Goal: Communication & Community: Answer question/provide support

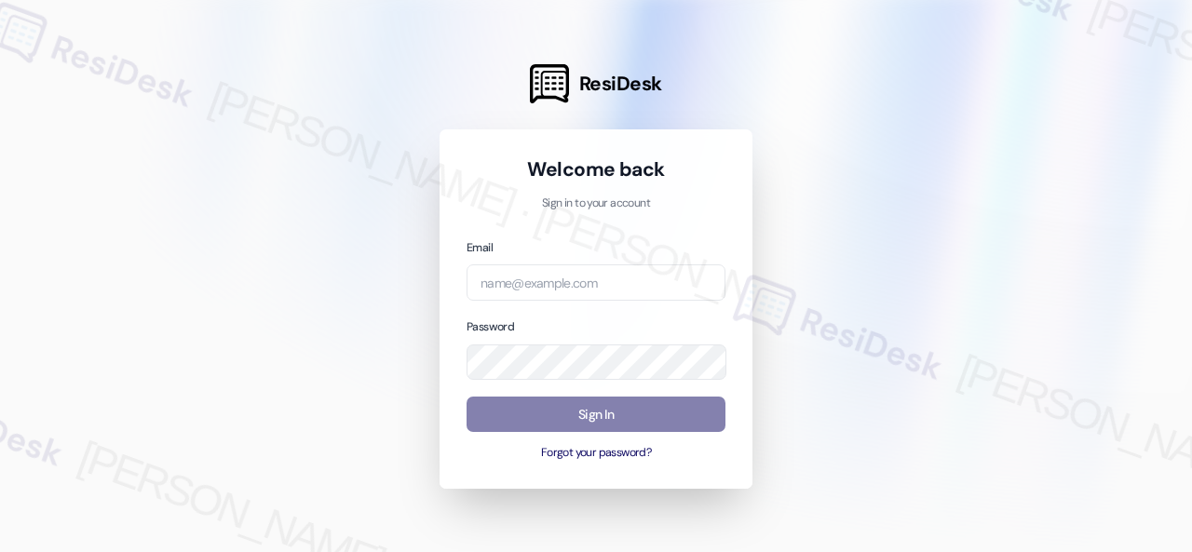
click at [943, 102] on div at bounding box center [596, 276] width 1192 height 552
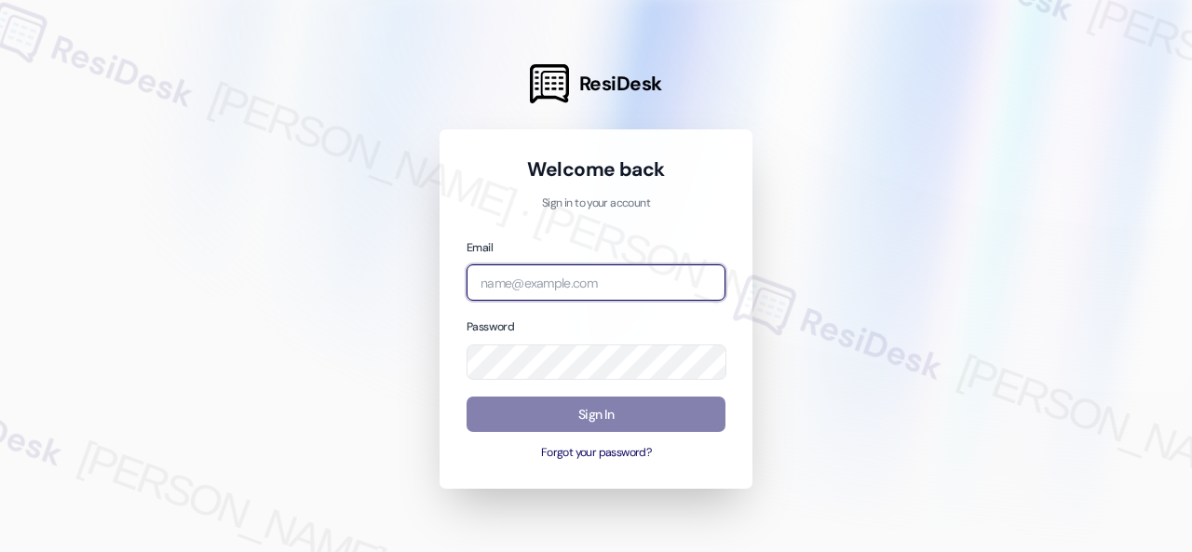
click at [510, 276] on input "email" at bounding box center [596, 282] width 259 height 36
paste input "[EMAIL_ADDRESS][PERSON_NAME][PERSON_NAME][PERSON_NAME][DOMAIN_NAME]"
type input "[EMAIL_ADDRESS][PERSON_NAME][PERSON_NAME][PERSON_NAME][DOMAIN_NAME]"
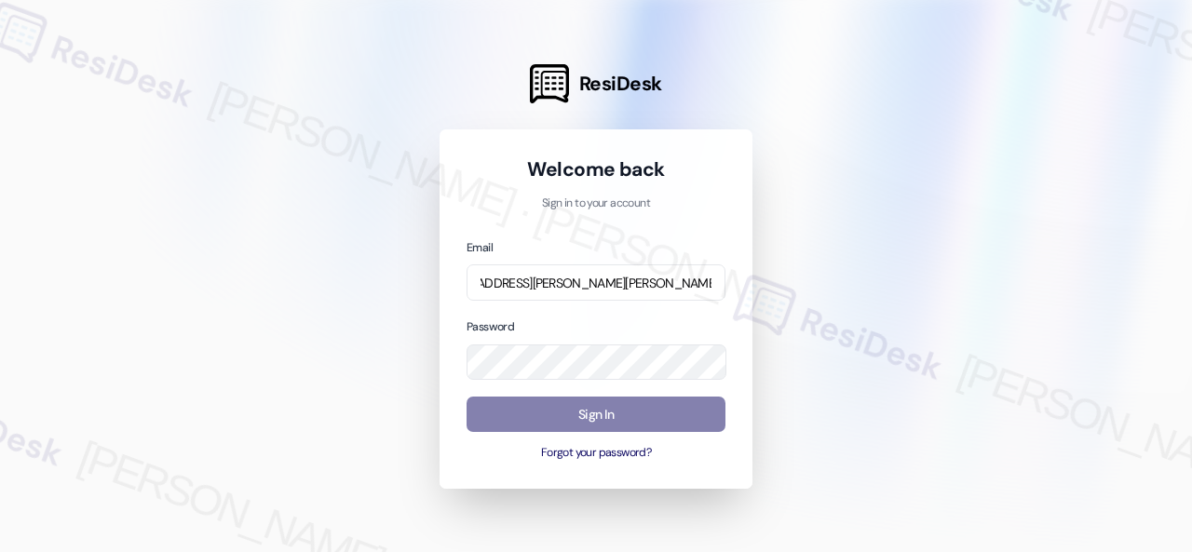
scroll to position [0, 0]
click at [877, 222] on div at bounding box center [596, 276] width 1192 height 552
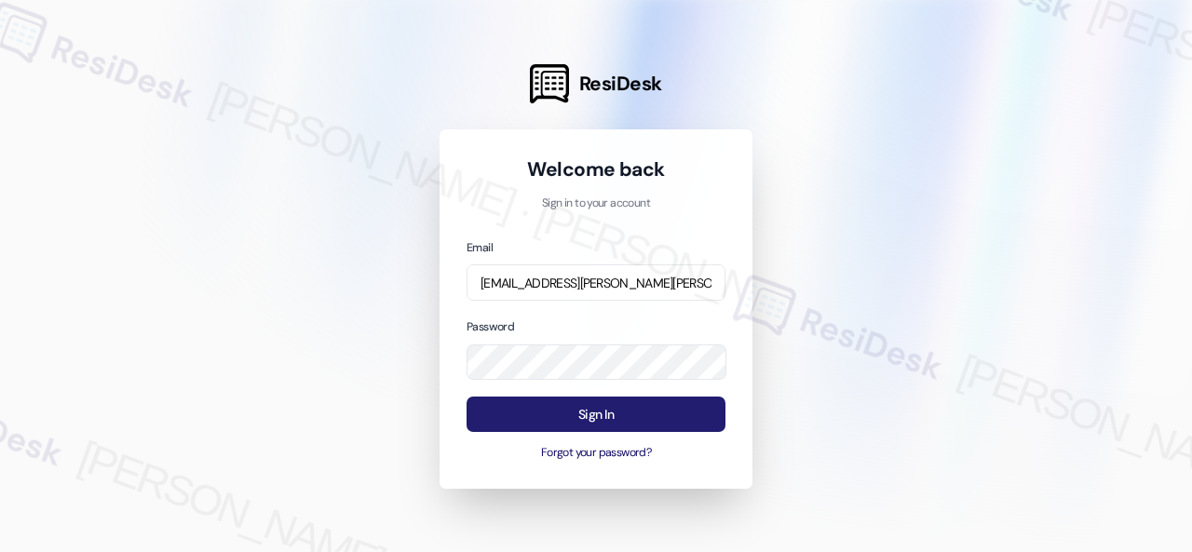
click at [579, 418] on button "Sign In" at bounding box center [596, 415] width 259 height 36
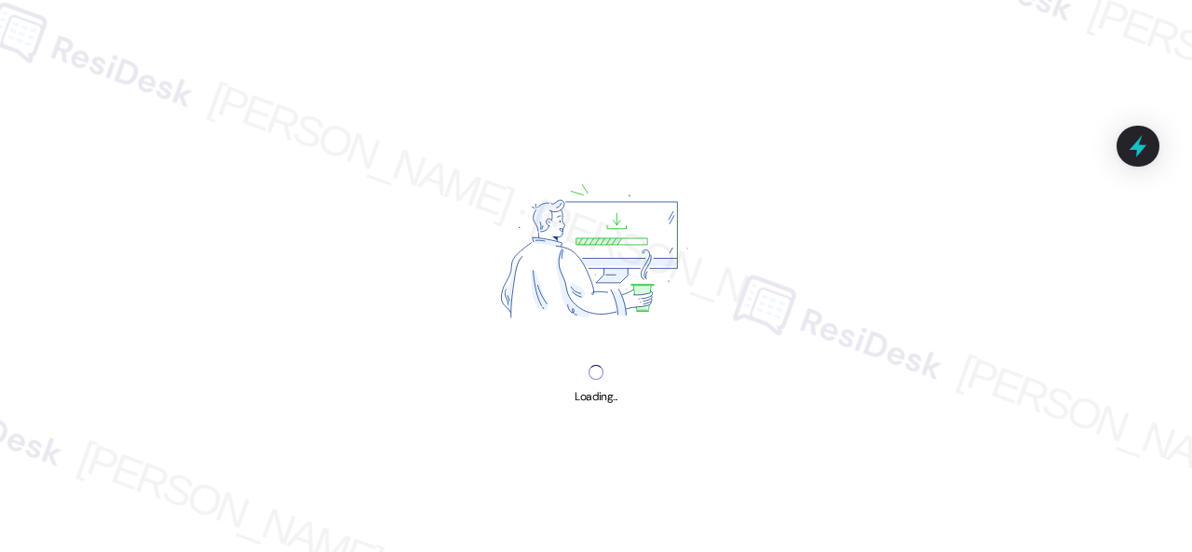
click at [229, 246] on div "Loading..." at bounding box center [596, 276] width 1192 height 552
click at [249, 158] on div "Loading..." at bounding box center [596, 276] width 1192 height 552
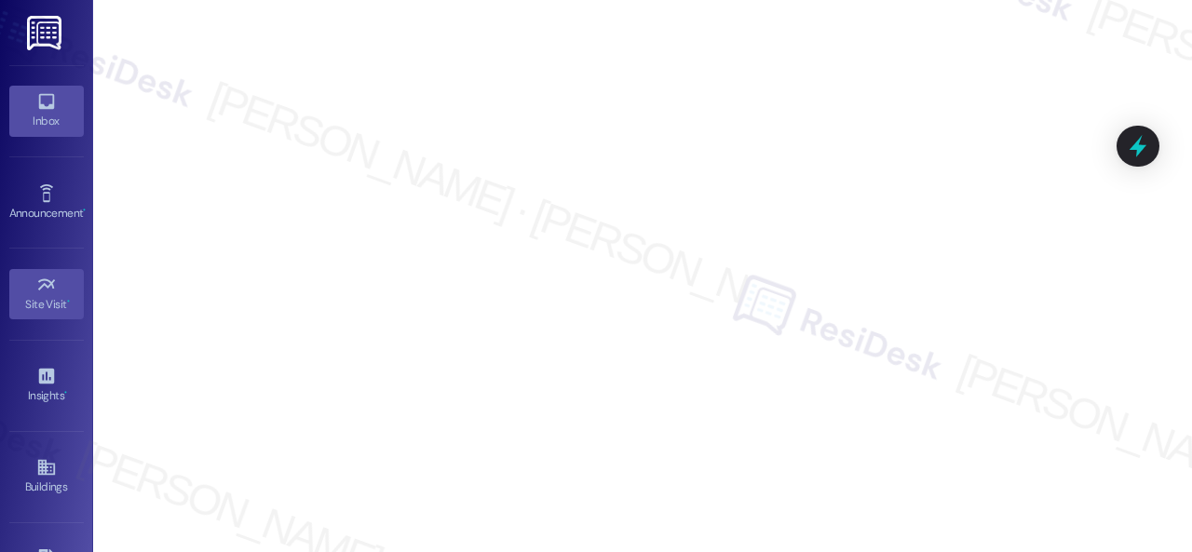
click at [60, 128] on div "Inbox" at bounding box center [46, 121] width 93 height 19
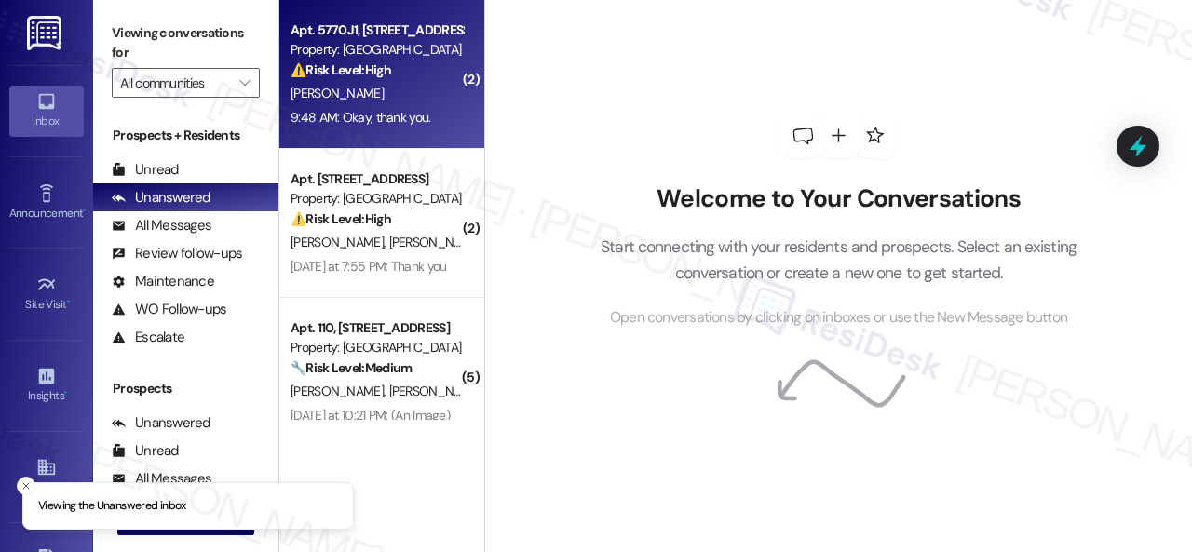
click at [437, 111] on div "9:48 AM: Okay, thank you. 9:48 AM: Okay, thank you." at bounding box center [377, 117] width 176 height 23
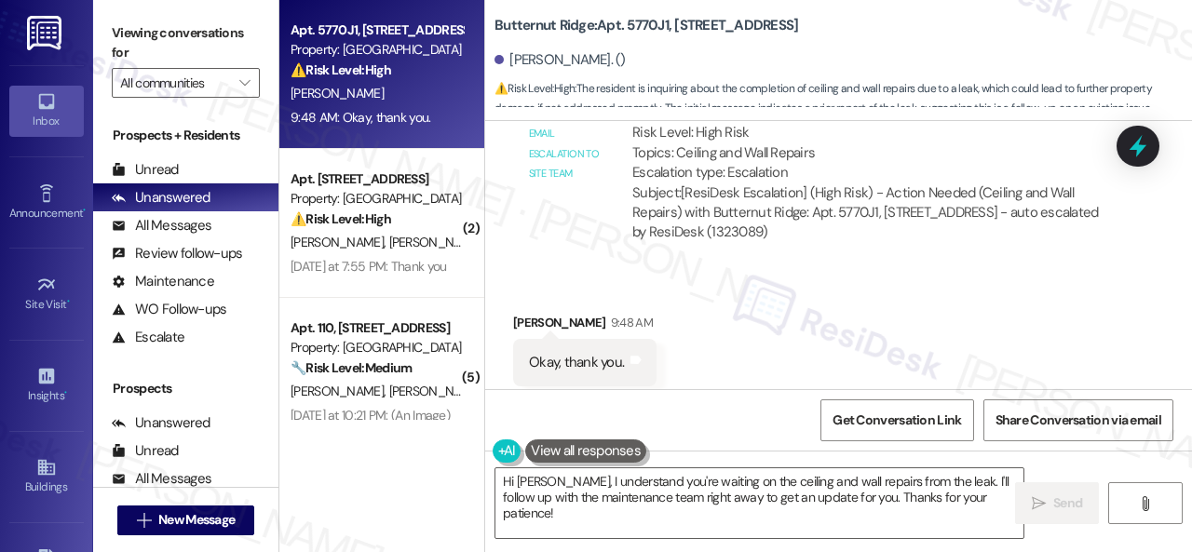
scroll to position [1105, 0]
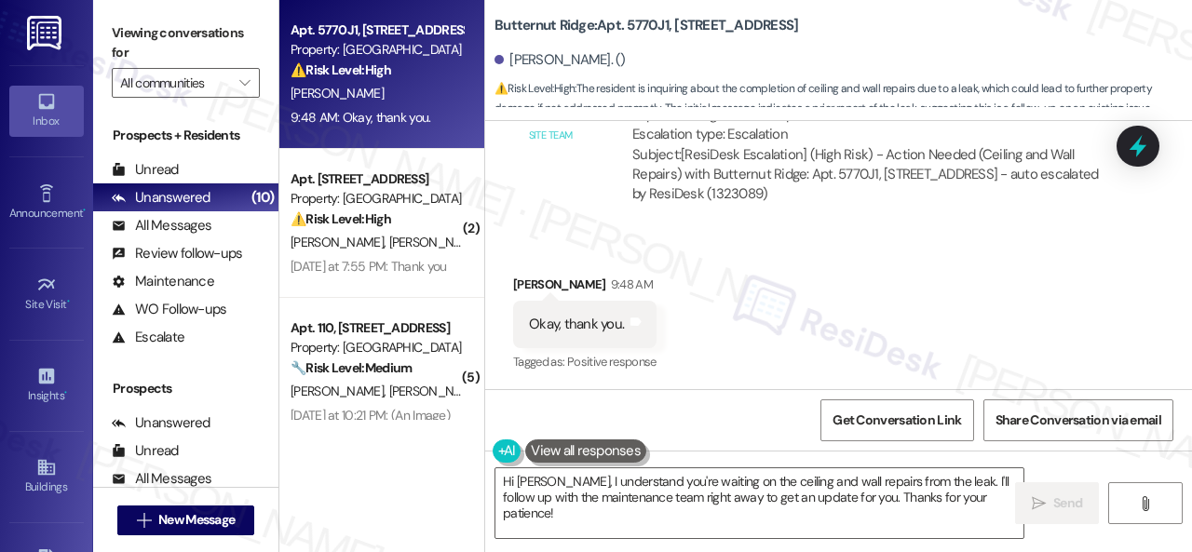
drag, startPoint x: 933, startPoint y: 229, endPoint x: 933, endPoint y: 248, distance: 18.6
click at [933, 229] on div "Automated email escalation to site team Automated email escalation to site team…" at bounding box center [817, 122] width 636 height 222
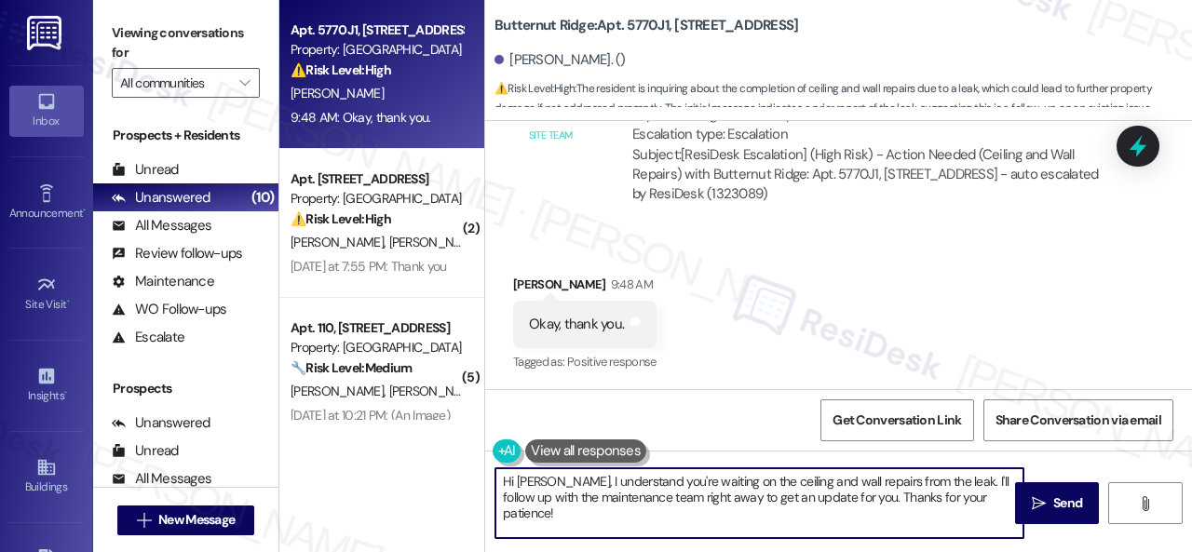
drag, startPoint x: 941, startPoint y: 481, endPoint x: 988, endPoint y: 507, distance: 53.4
click at [988, 507] on textarea "Hi [PERSON_NAME], I understand you're waiting on the ceiling and wall repairs f…" at bounding box center [759, 503] width 528 height 70
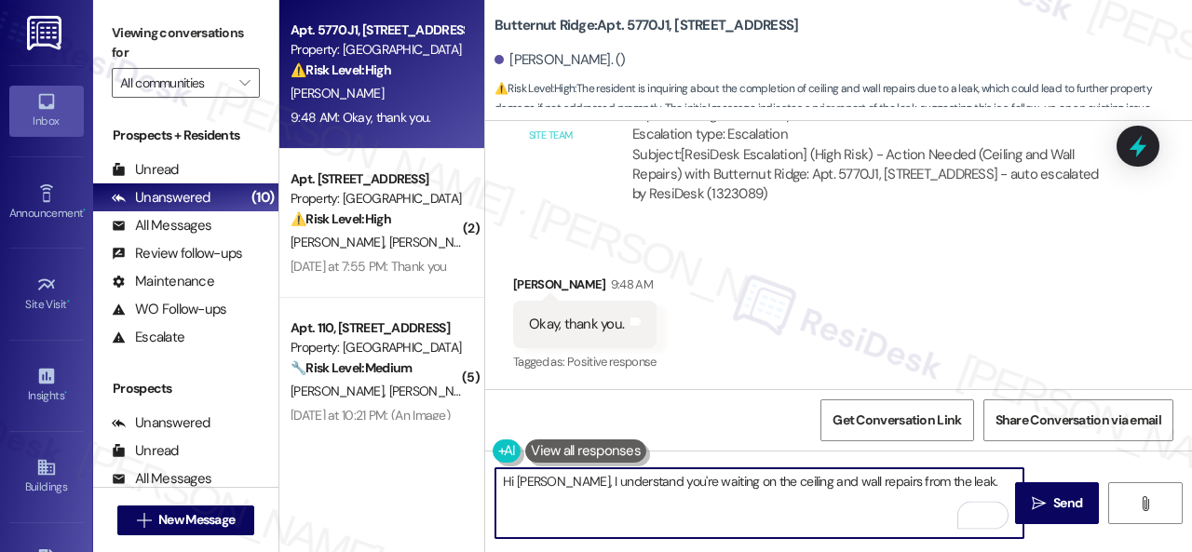
paste textarea "Do you have a maintenance request for the issue? If so, is the work order still…"
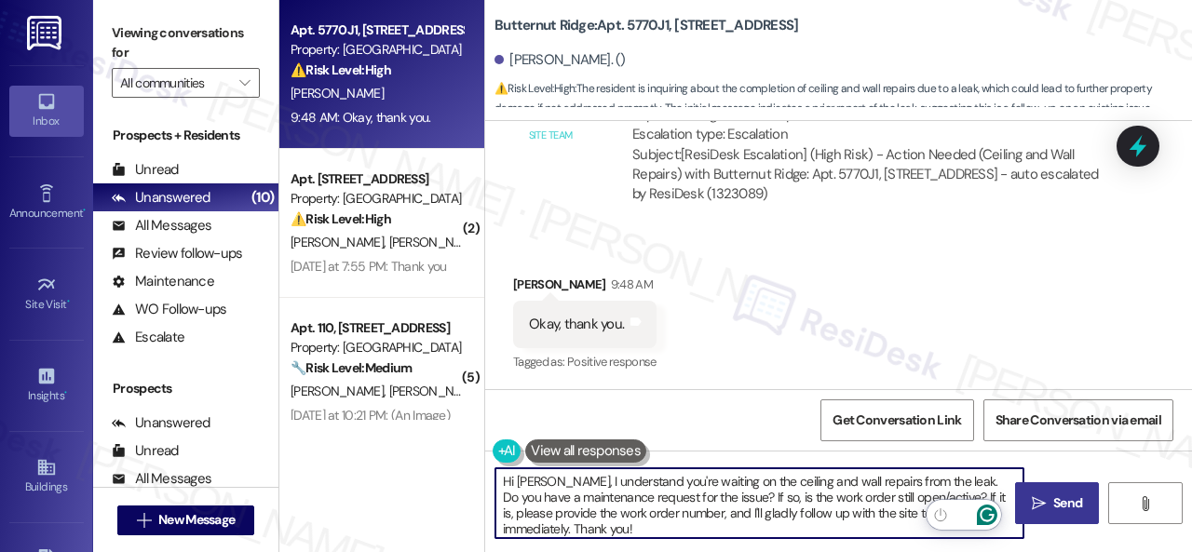
type textarea "Hi [PERSON_NAME], I understand you're waiting on the ceiling and wall repairs f…"
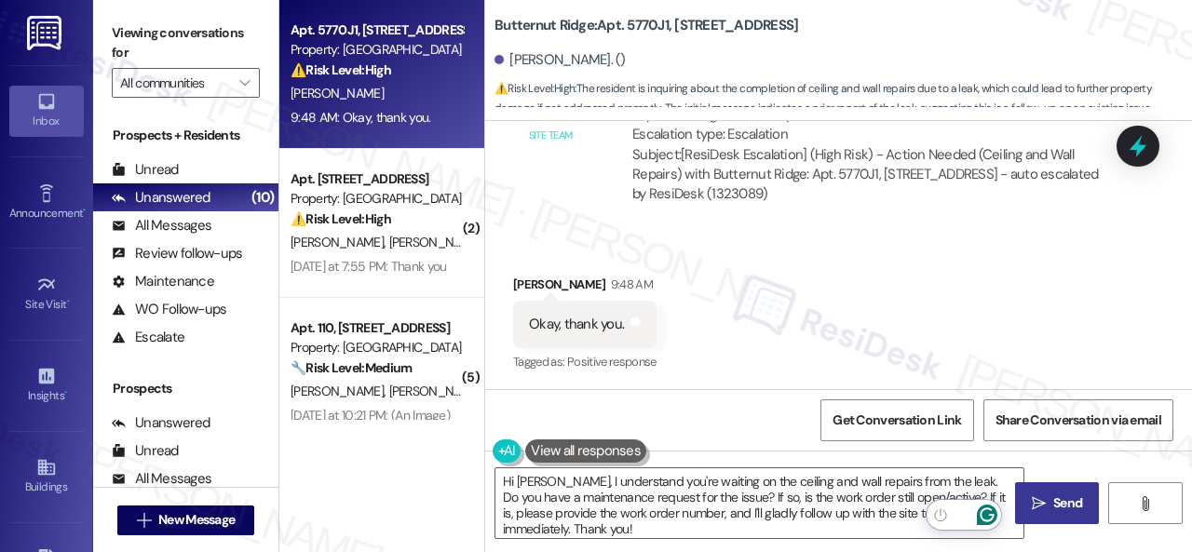
click at [1032, 502] on icon "" at bounding box center [1039, 503] width 14 height 15
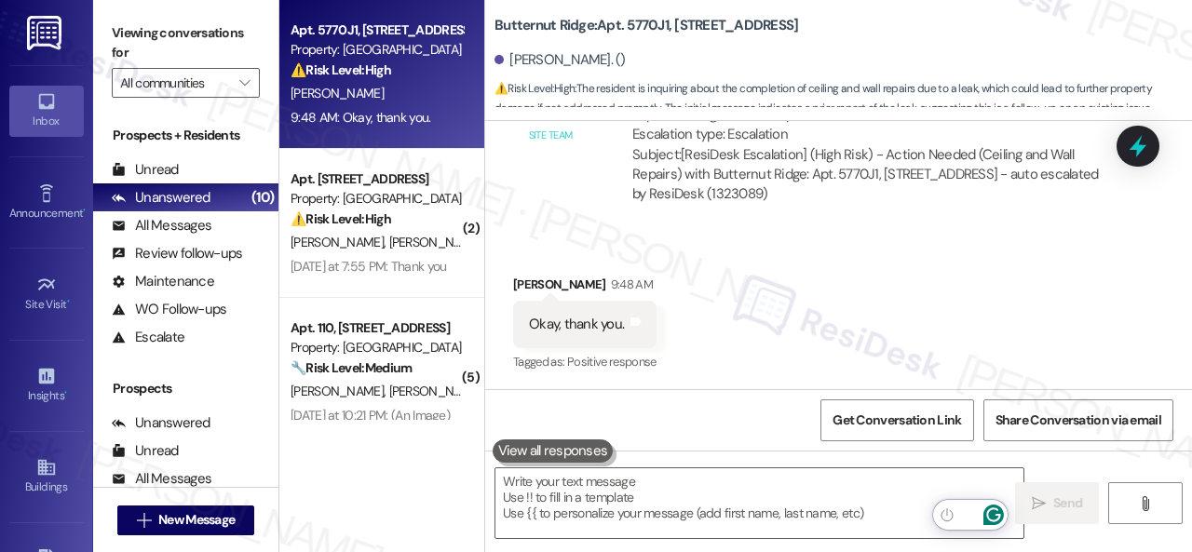
scroll to position [1104, 0]
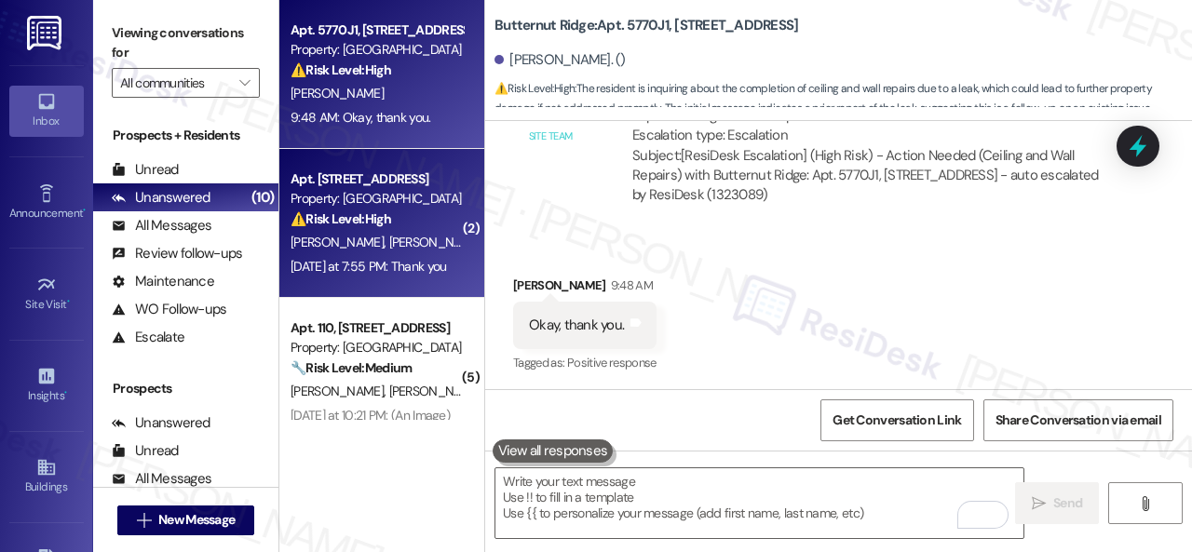
click at [441, 239] on div "[PERSON_NAME] [PERSON_NAME] [PERSON_NAME]" at bounding box center [377, 242] width 176 height 23
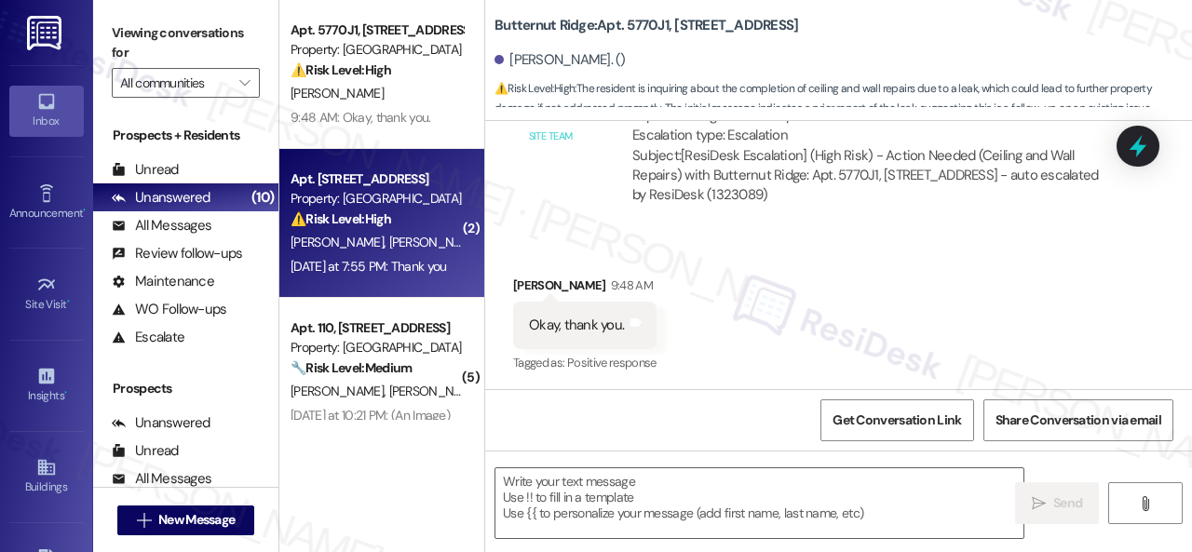
type textarea "Fetching suggested responses. Please feel free to read through the conversation…"
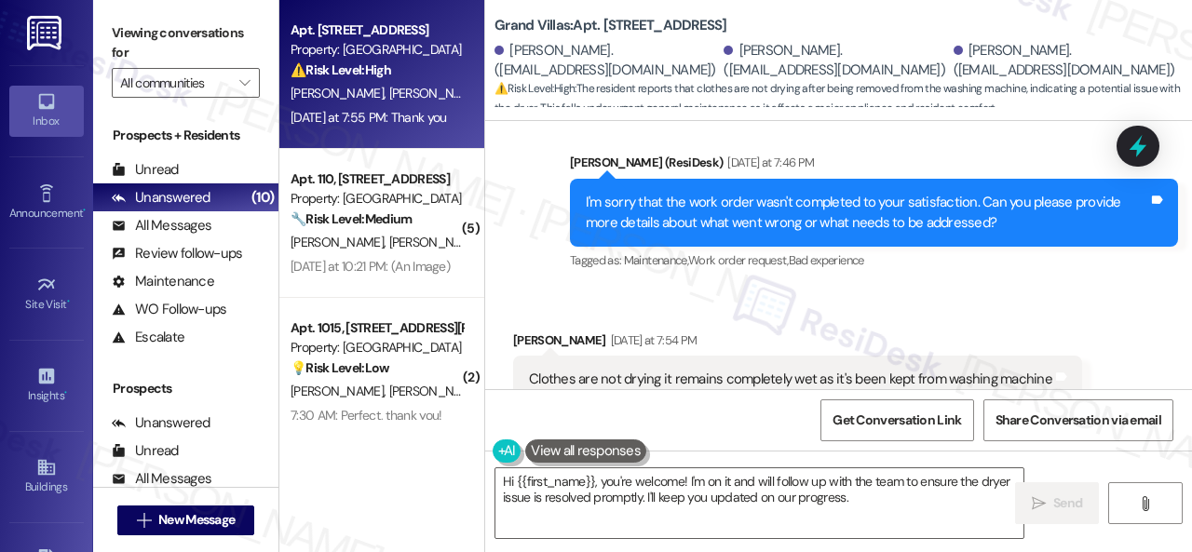
scroll to position [643, 0]
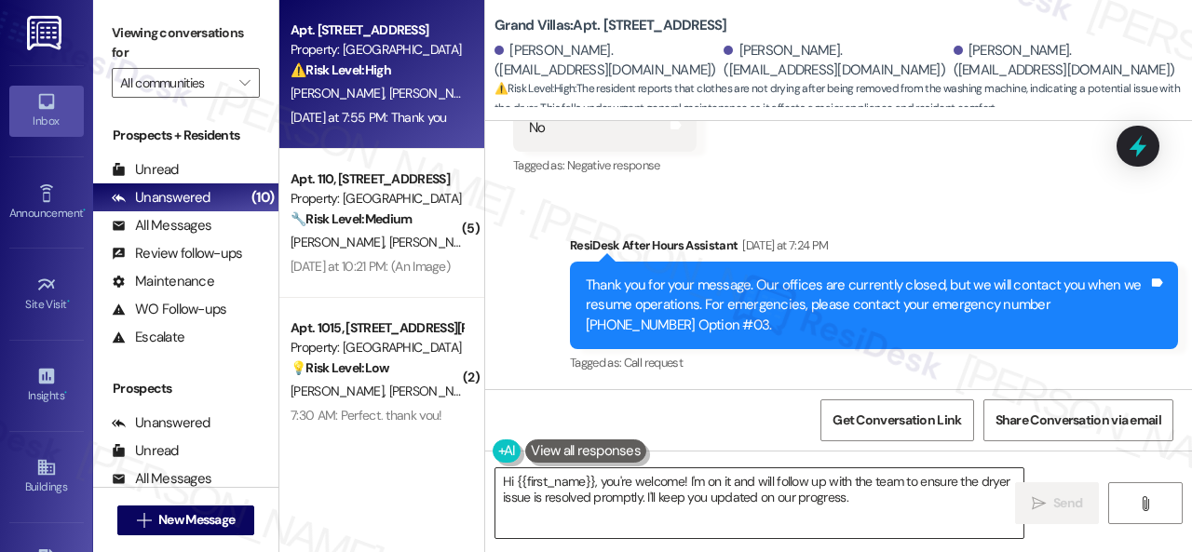
click at [581, 509] on textarea "Hi {{first_name}}, you're welcome! I'm on it and will follow up with the team t…" at bounding box center [759, 503] width 528 height 70
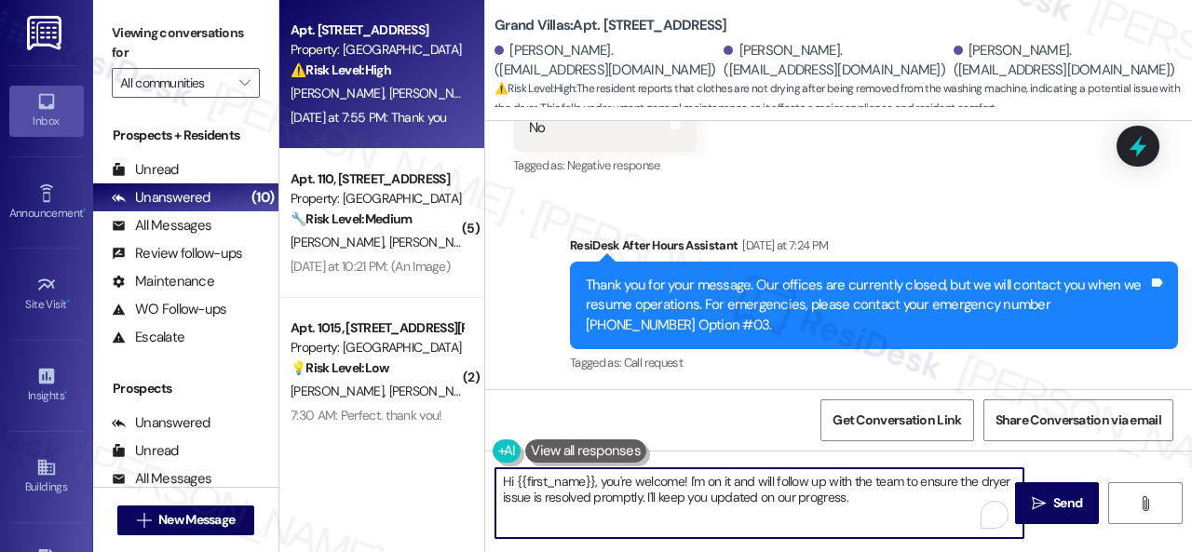
drag, startPoint x: 894, startPoint y: 502, endPoint x: 423, endPoint y: 474, distance: 472.0
click at [423, 474] on div "Apt. [STREET_ADDRESS] Property: Grand Villas ⚠️ Risk Level: High The resident r…" at bounding box center [735, 276] width 913 height 552
paste textarea "I'm sorry to hear the issues haven't been resolved yet. We apologize for the de…"
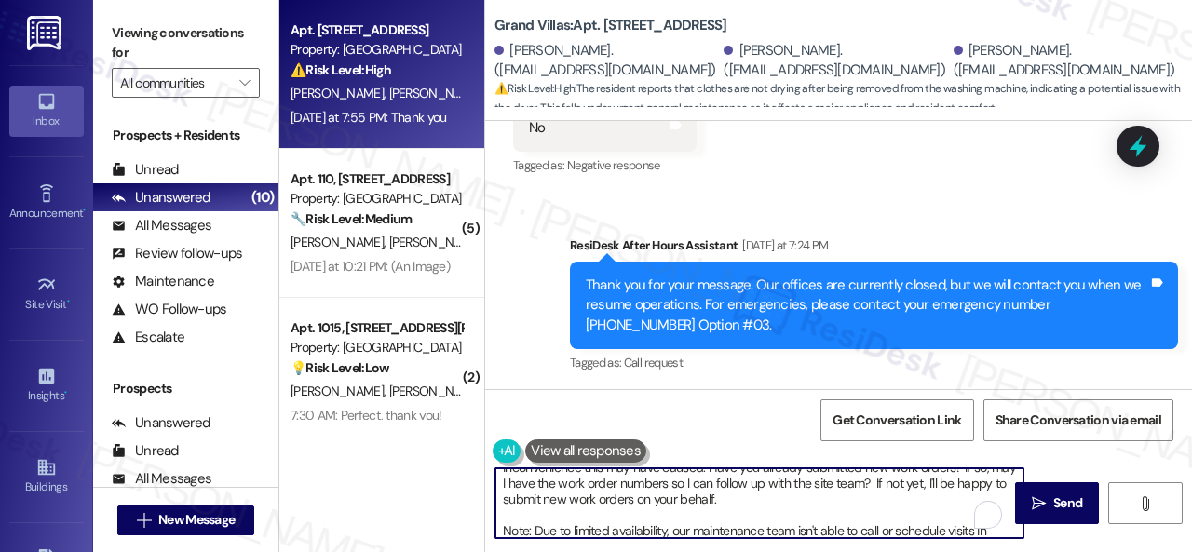
scroll to position [0, 0]
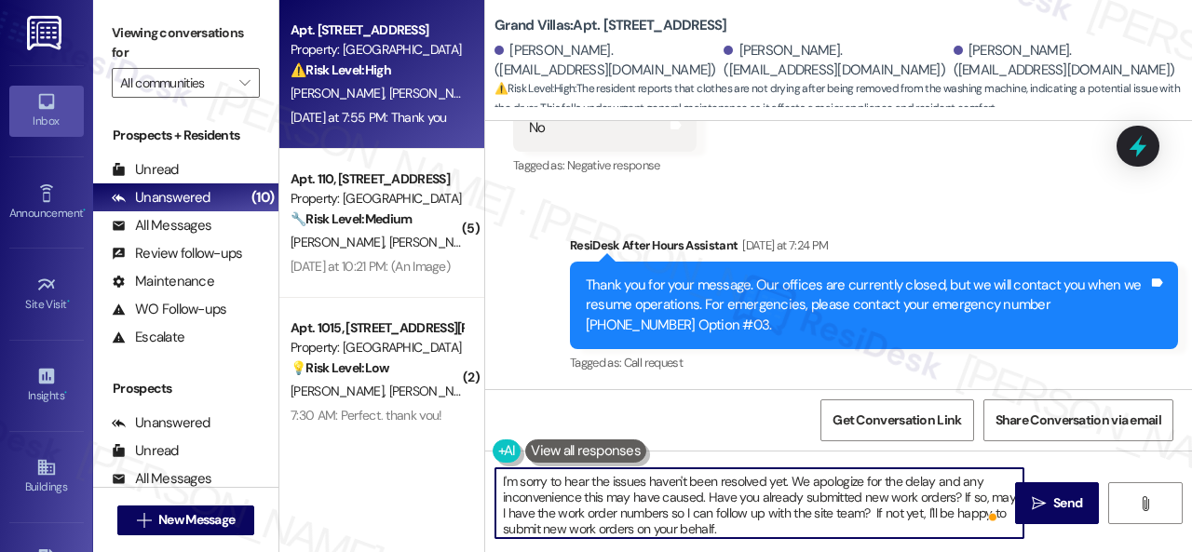
click at [613, 484] on textarea "I'm sorry to hear the issues haven't been resolved yet. We apologize for the de…" at bounding box center [759, 503] width 528 height 70
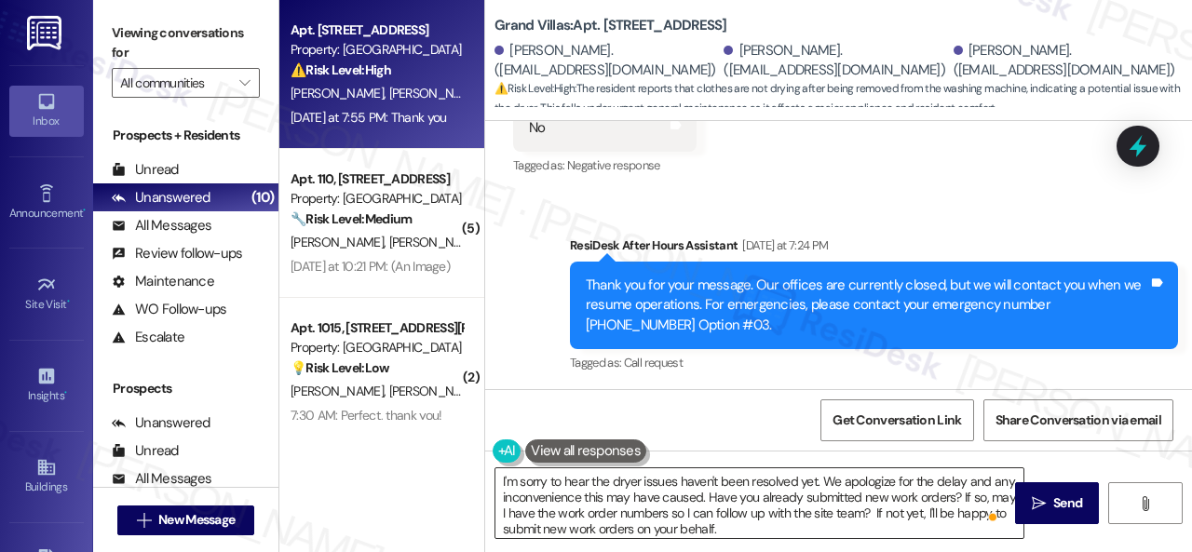
click at [514, 489] on textarea "I'm sorry to hear the dryer issues haven't been resolved yet. We apologize for …" at bounding box center [759, 503] width 528 height 70
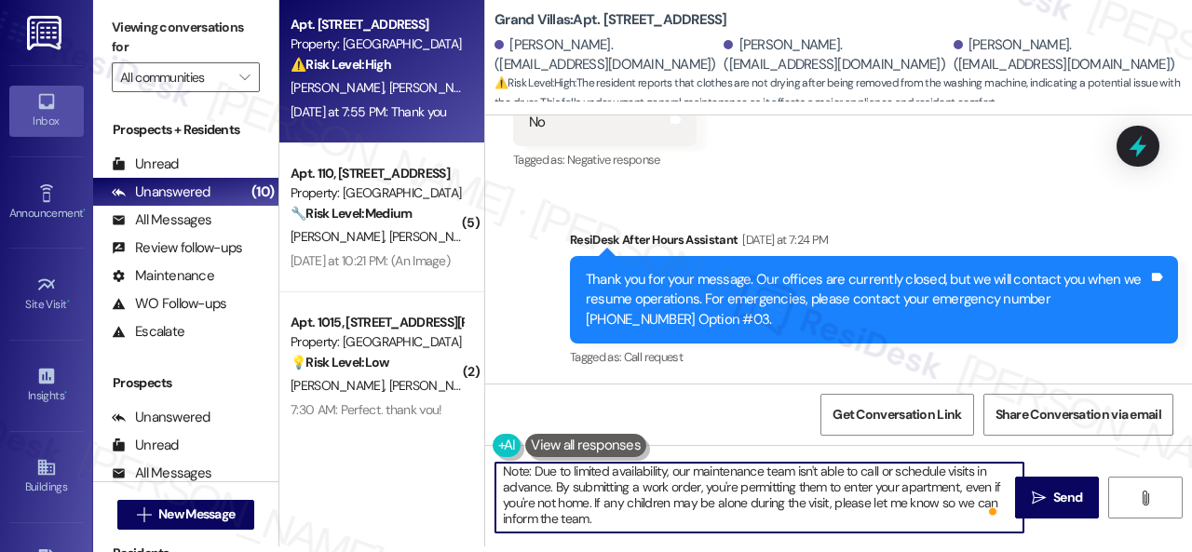
scroll to position [84, 0]
drag, startPoint x: 499, startPoint y: 483, endPoint x: 1060, endPoint y: 588, distance: 570.3
click at [1060, 551] on html "Inbox Go to Inbox Announcement • Send A Text Announcement Site Visit • Go to Si…" at bounding box center [596, 276] width 1192 height 552
paste textarea "issue hasn't been resolved yet. We apologize for the delay and any inconvenienc…"
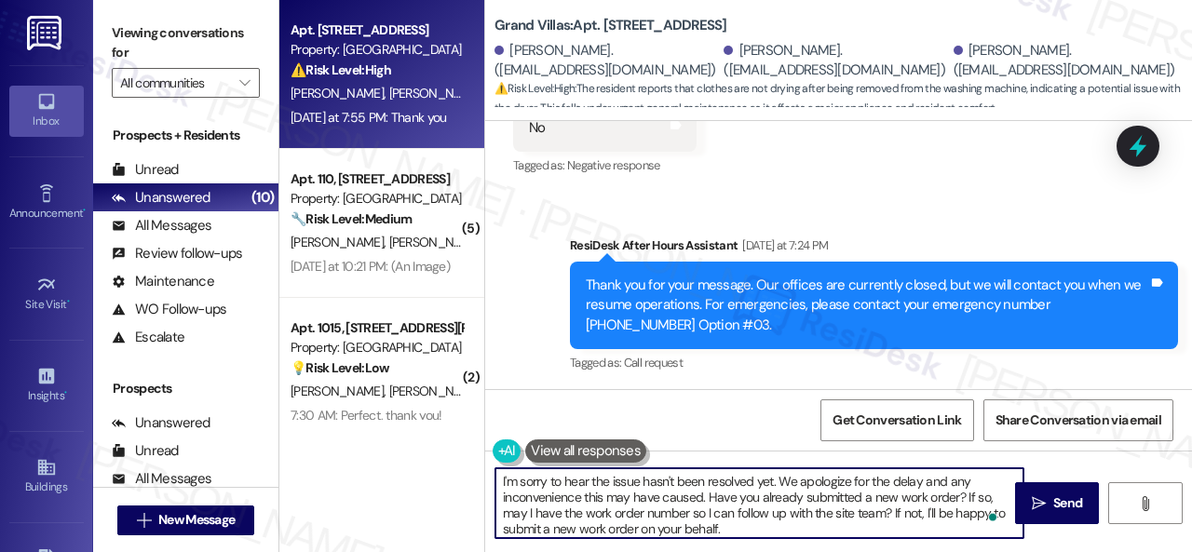
scroll to position [0, 0]
click at [641, 484] on textarea "I'm sorry to hear the issue hasn't been resolved yet. We apologize for the dela…" at bounding box center [759, 503] width 528 height 70
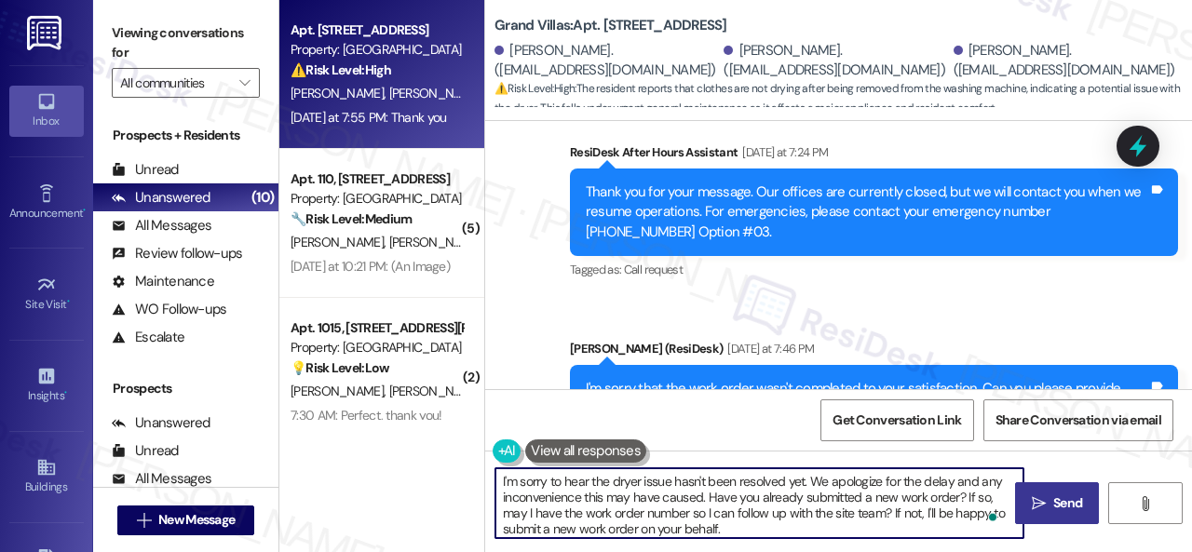
type textarea "I'm sorry to hear the dryer issue hasn't been resolved yet. We apologize for th…"
click at [1049, 494] on span "Send" at bounding box center [1067, 504] width 36 height 20
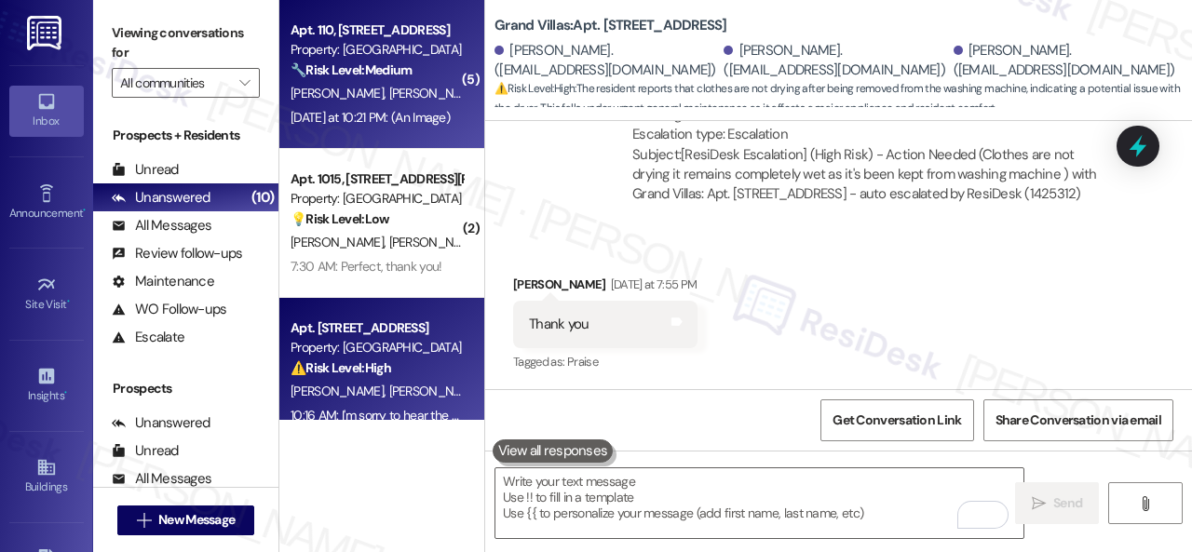
click at [436, 80] on div "🔧 Risk Level: Medium The resident is reporting a porch light that is not fully …" at bounding box center [377, 71] width 172 height 20
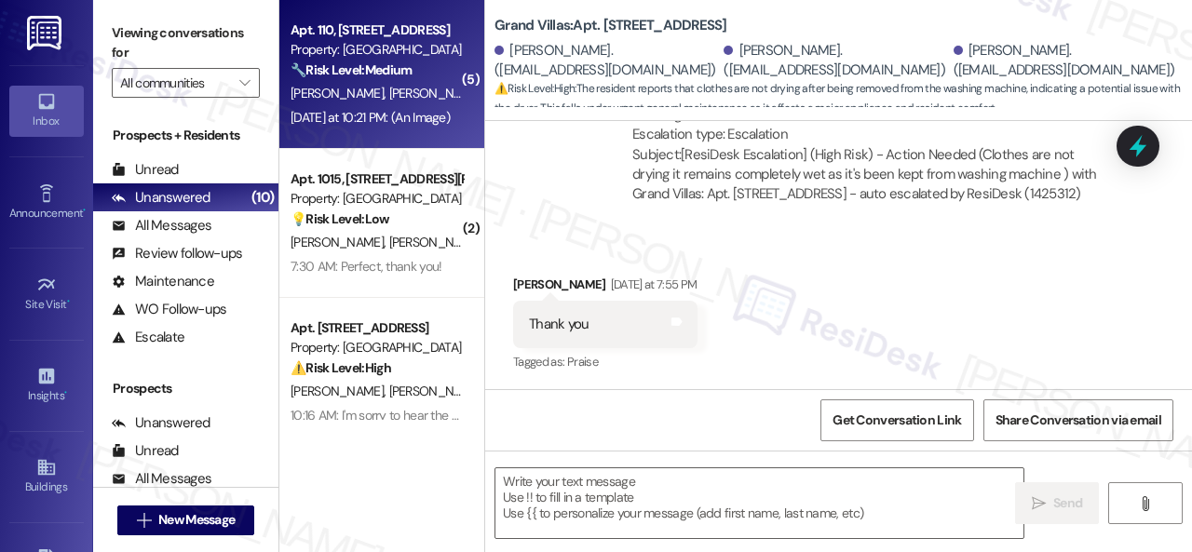
type textarea "Fetching suggested responses. Please feel free to read through the conversation…"
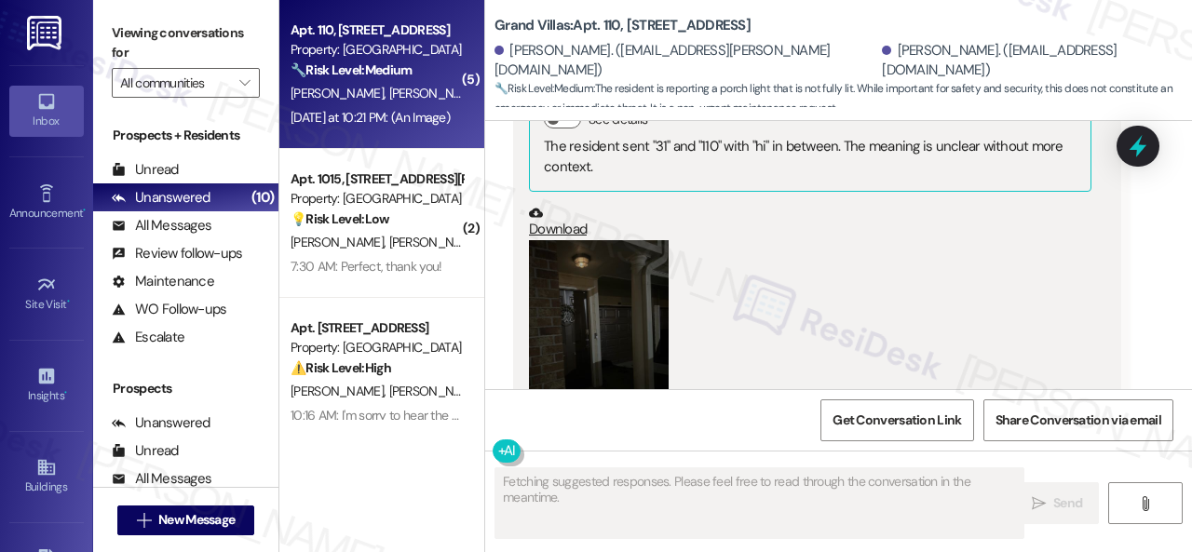
click at [603, 263] on button "Zoom image" at bounding box center [599, 333] width 140 height 186
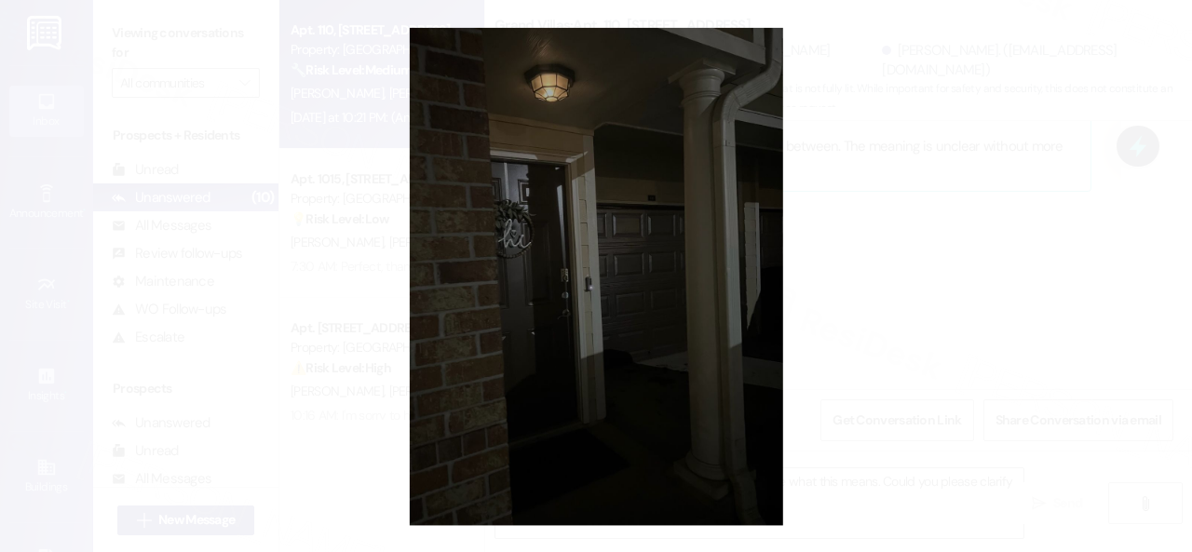
click at [717, 245] on button "Unzoom image" at bounding box center [596, 276] width 1192 height 552
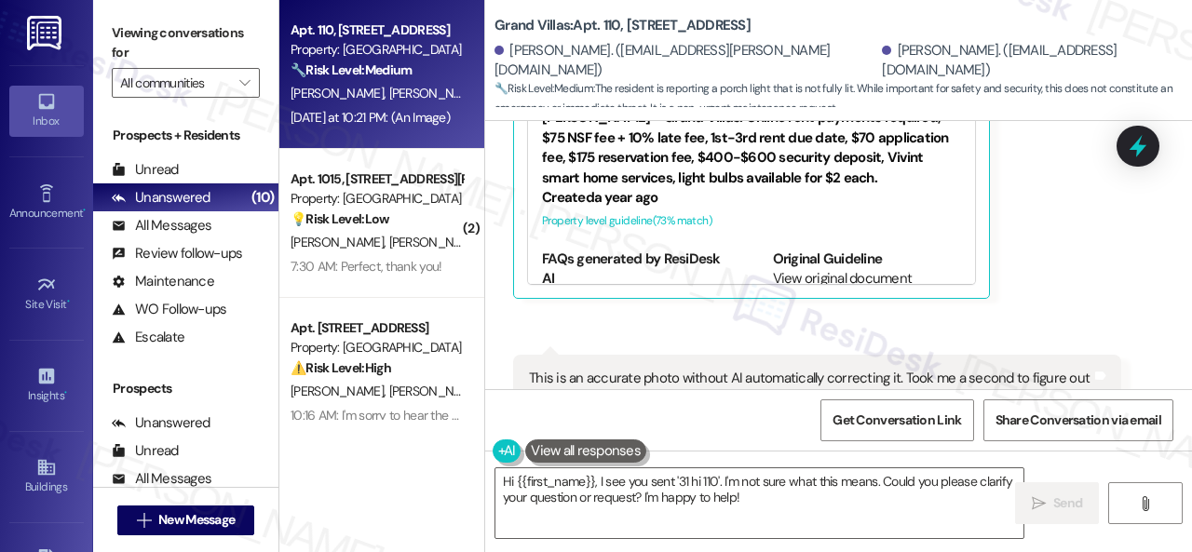
scroll to position [16159, 0]
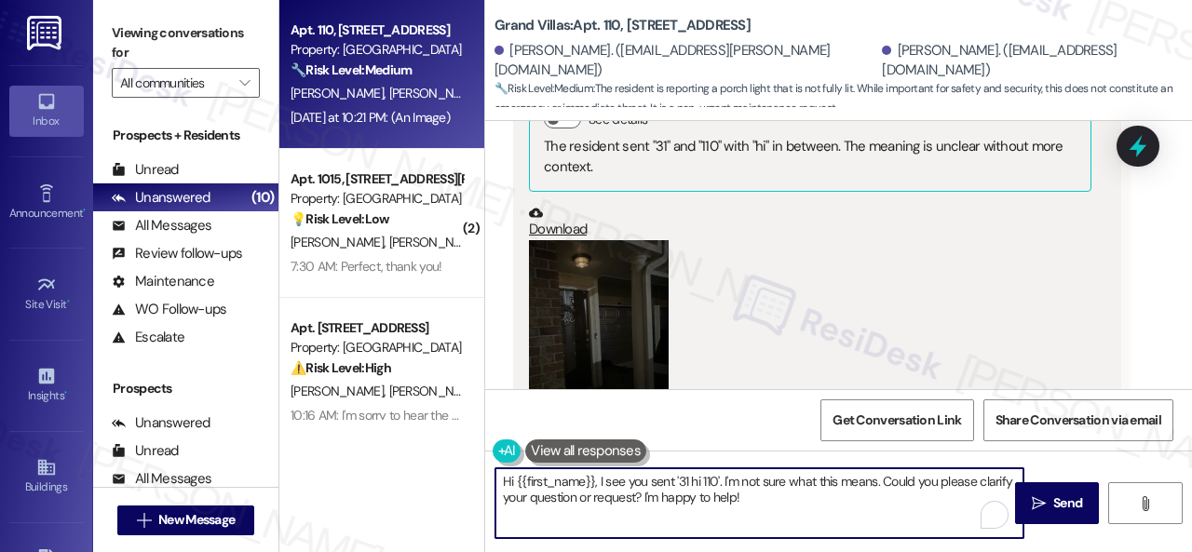
click at [751, 488] on textarea "Hi {{first_name}}, I see you sent '31 hi 110'. I'm not sure what this means. Co…" at bounding box center [759, 503] width 528 height 70
drag, startPoint x: 751, startPoint y: 504, endPoint x: 384, endPoint y: 432, distance: 374.7
click at [384, 432] on div "Apt. 110, [STREET_ADDRESS] Property: Grand Villas 🔧 Risk Level: Medium The resi…" at bounding box center [735, 276] width 913 height 552
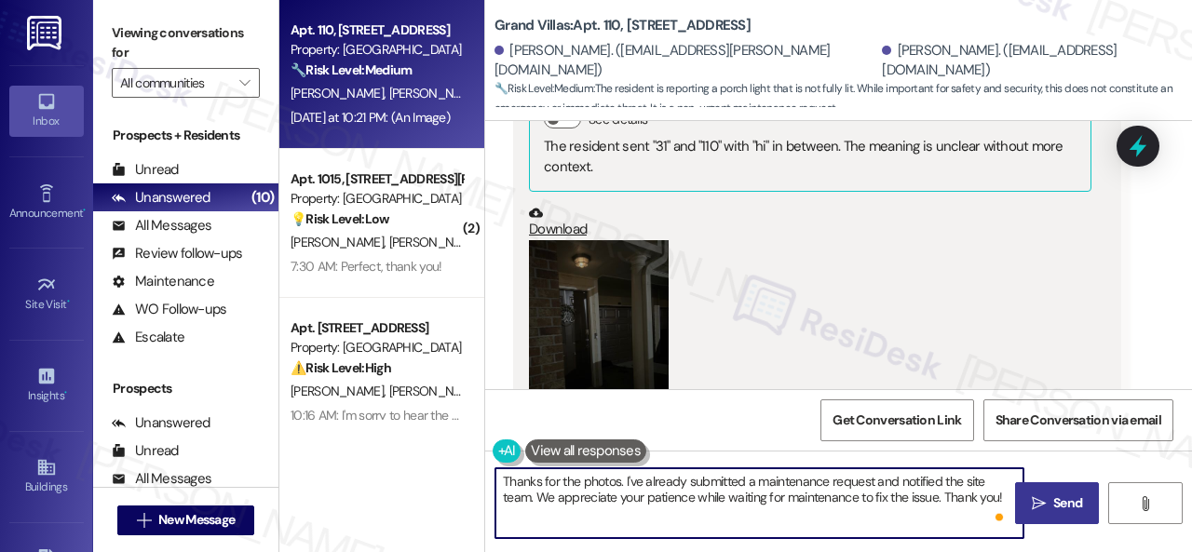
type textarea "Thanks for the photos. I've already submitted a maintenance request and notifie…"
click at [1053, 505] on span "Send" at bounding box center [1067, 504] width 29 height 20
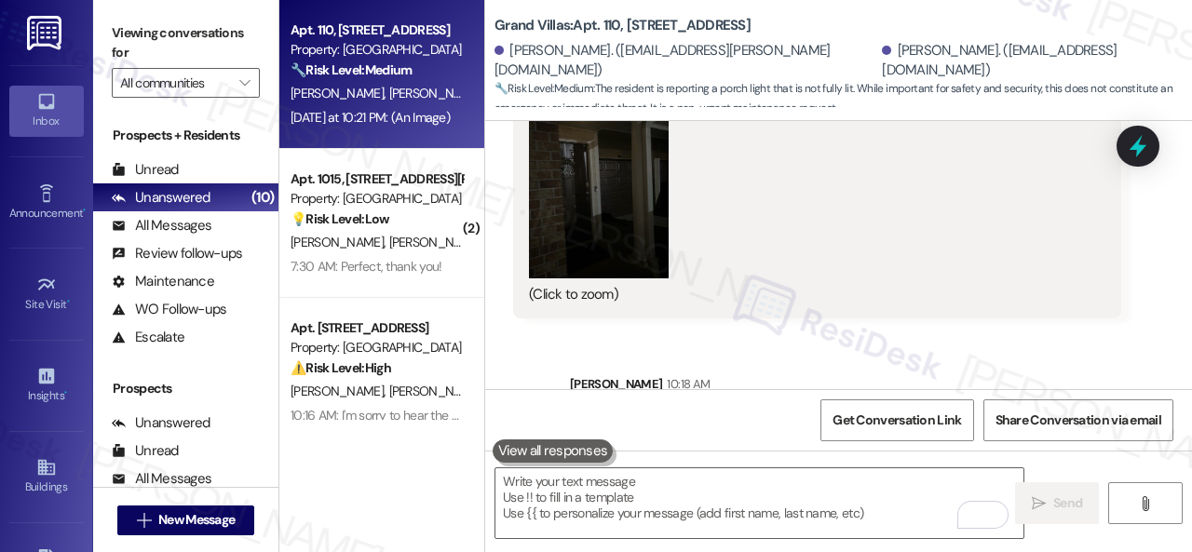
scroll to position [16309, 0]
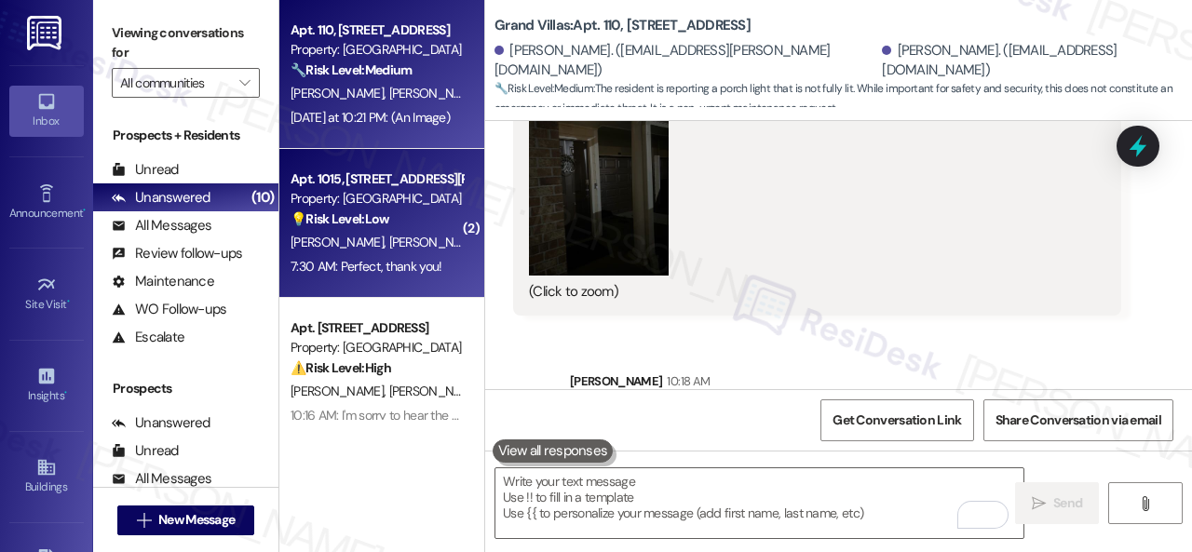
click at [393, 234] on div "[PERSON_NAME] [PERSON_NAME]" at bounding box center [377, 242] width 176 height 23
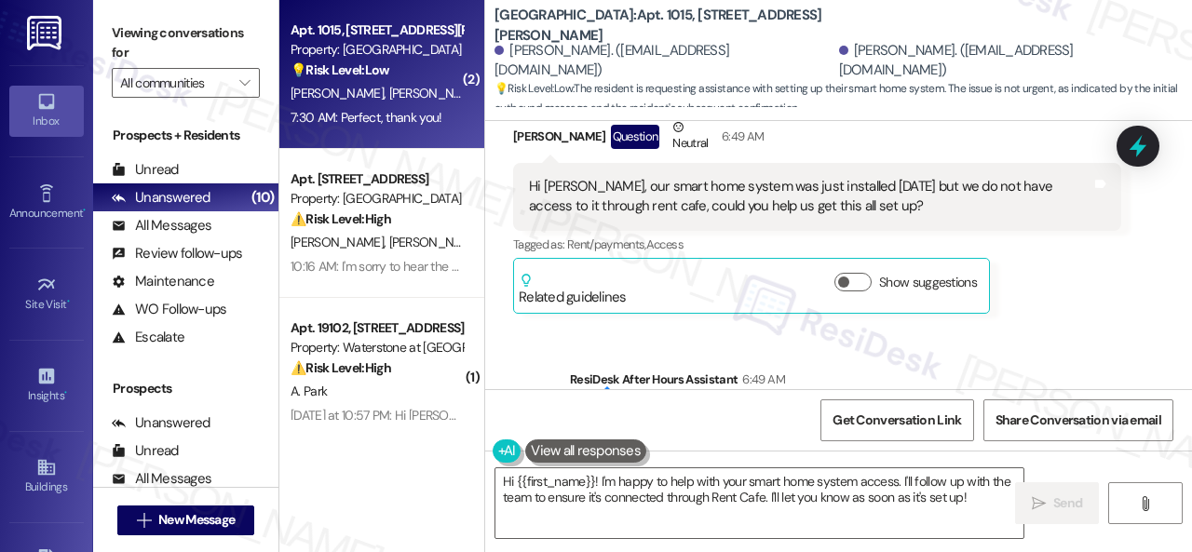
scroll to position [379, 0]
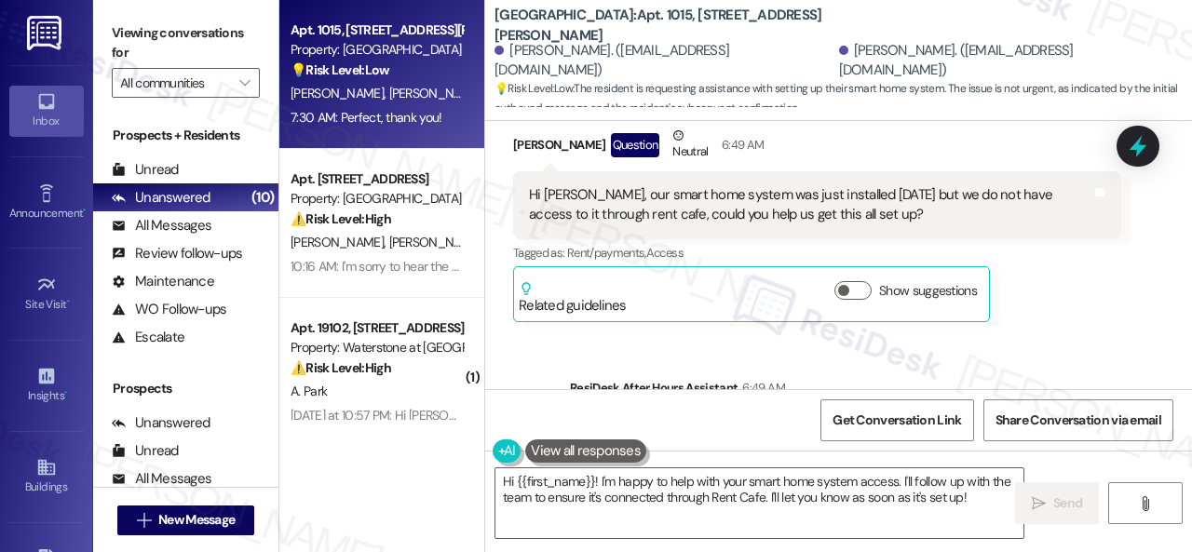
click at [1044, 306] on div "[PERSON_NAME] Question Neutral 6:49 AM Hi [PERSON_NAME], our smart home system …" at bounding box center [817, 224] width 608 height 196
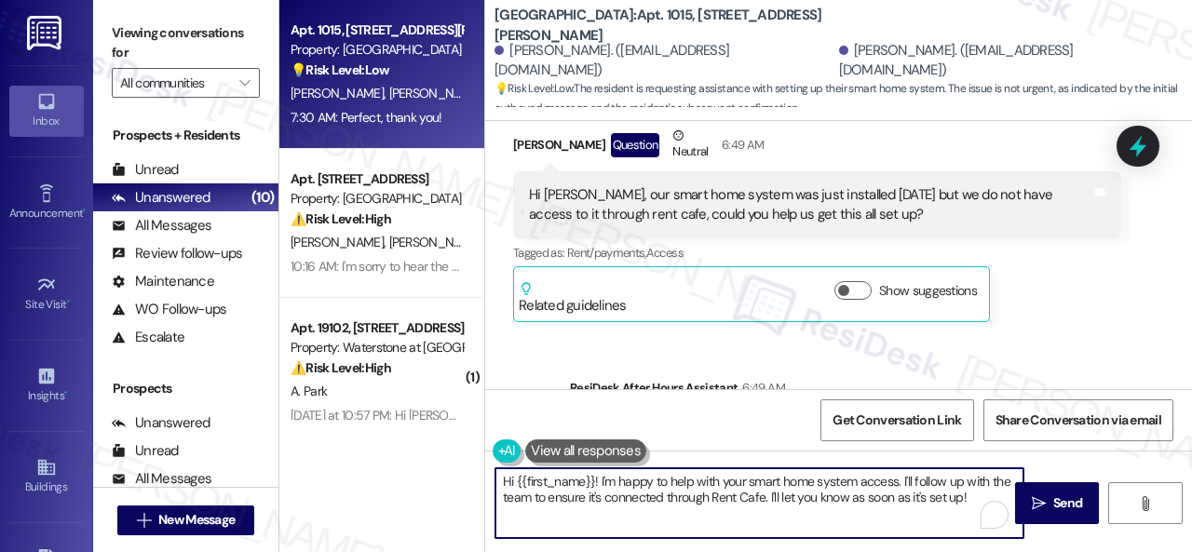
drag, startPoint x: 904, startPoint y: 483, endPoint x: 978, endPoint y: 498, distance: 75.1
click at [978, 498] on textarea "Hi {{first_name}}! I'm happy to help with your smart home system access. I'll f…" at bounding box center [759, 503] width 528 height 70
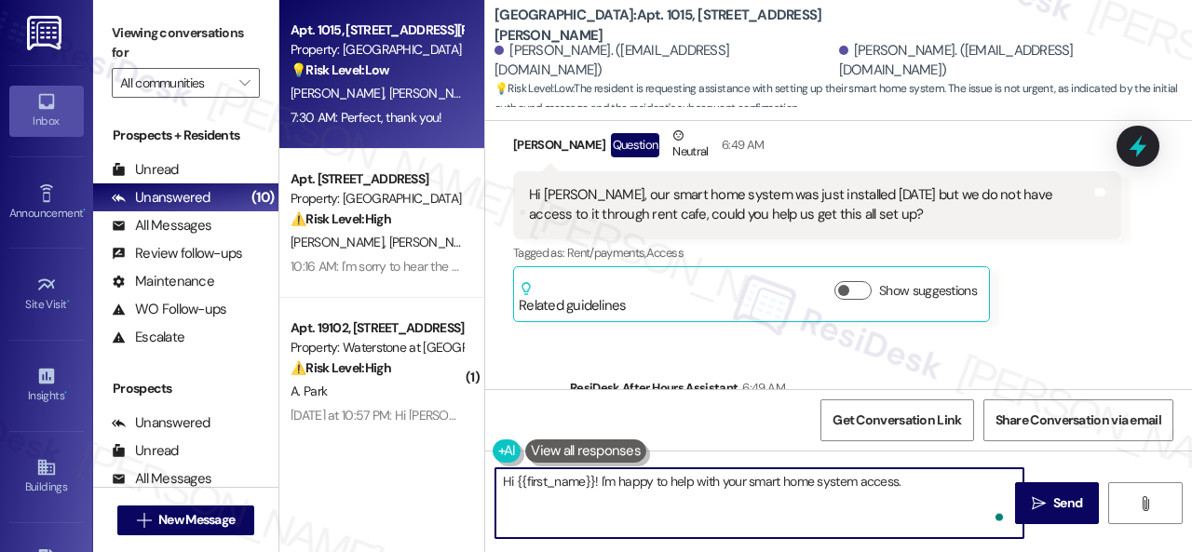
paste textarea "I will forward your concern to the site team and get back to you as soon as I r…"
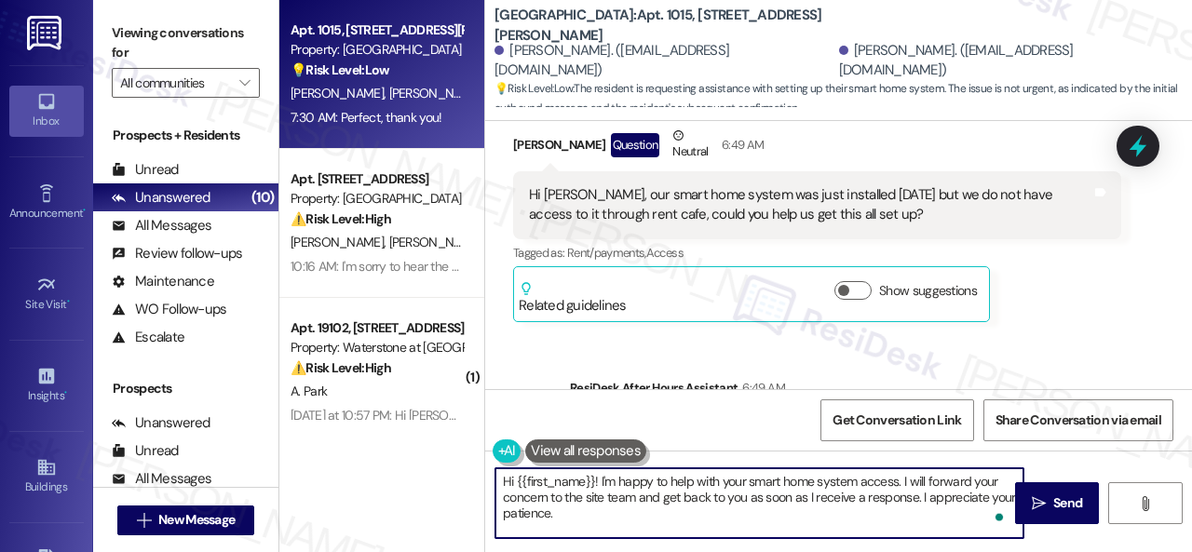
drag, startPoint x: 516, startPoint y: 473, endPoint x: 593, endPoint y: 490, distance: 79.1
click at [593, 490] on textarea "Hi {{first_name}}! I'm happy to help with your smart home system access. I will…" at bounding box center [759, 503] width 528 height 70
type textarea "Hi [PERSON_NAME]! I'm happy to help with your smart home system access. I will …"
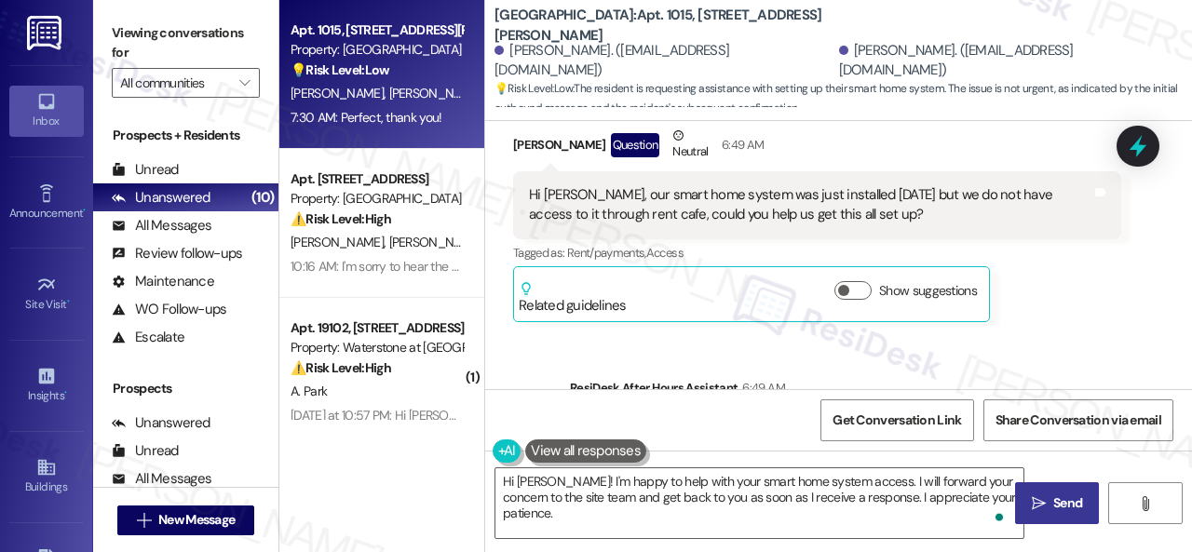
click at [1041, 508] on span " Send" at bounding box center [1057, 504] width 59 height 20
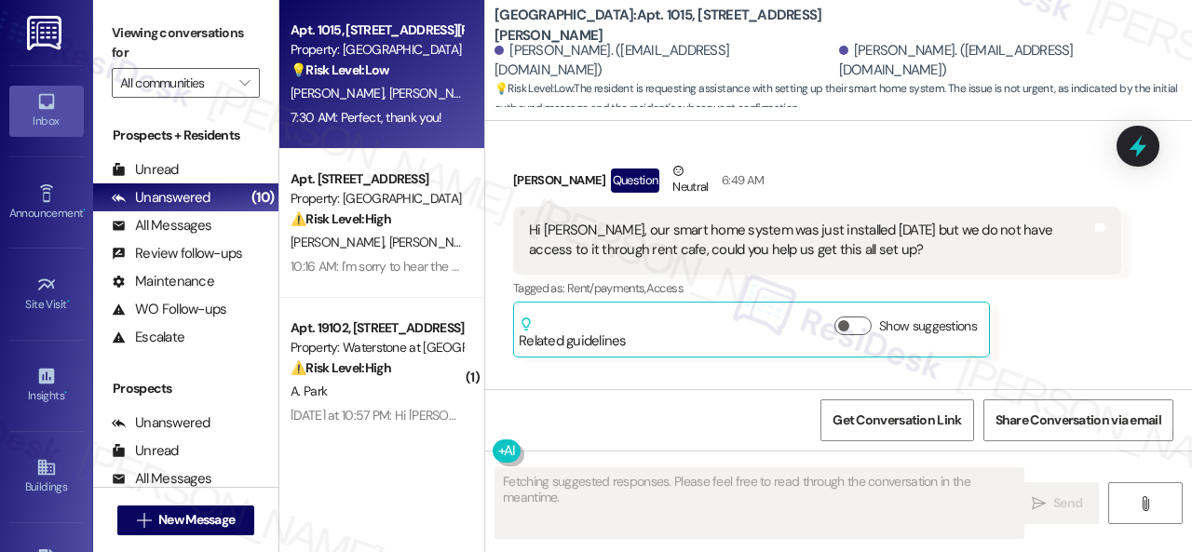
scroll to position [286, 0]
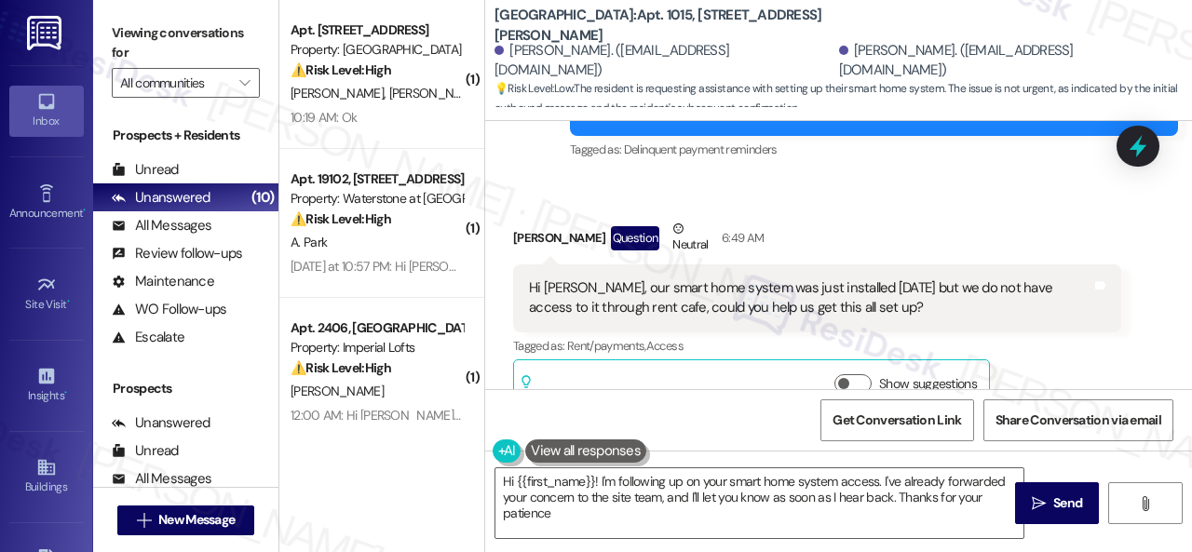
type textarea "Hi {{first_name}}! I'm following up on your smart home system access. I've alre…"
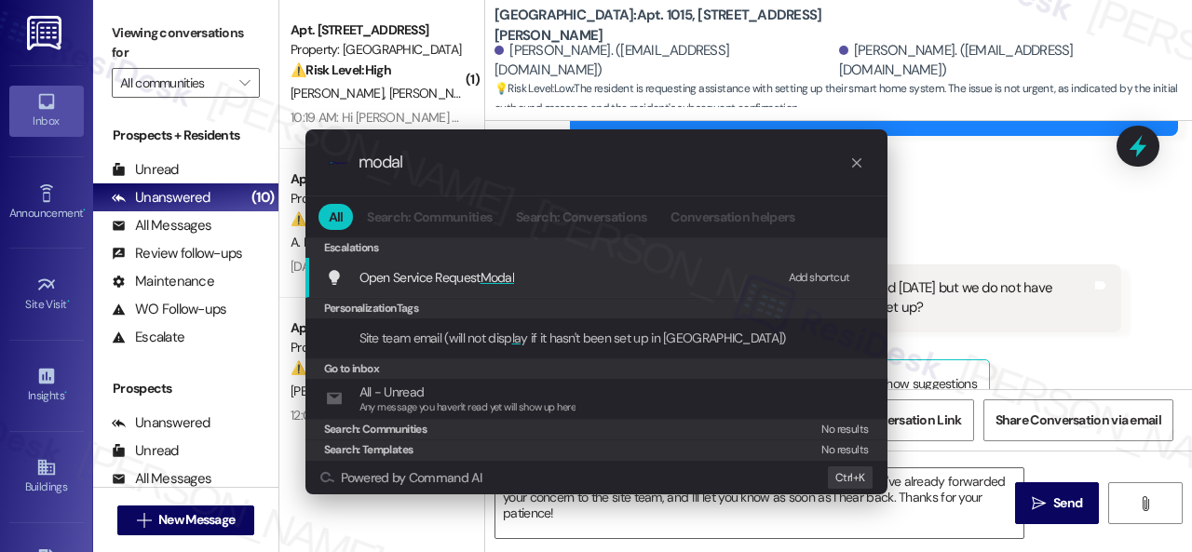
click at [818, 274] on div "Add shortcut" at bounding box center [819, 278] width 61 height 20
drag, startPoint x: 434, startPoint y: 168, endPoint x: 227, endPoint y: 152, distance: 207.3
click at [227, 152] on div ".cls-1{fill:#0a055f;}.cls-2{fill:#0cc4c4;} resideskLogoBlueOrange modal All Sea…" at bounding box center [596, 276] width 1192 height 552
type input "e"
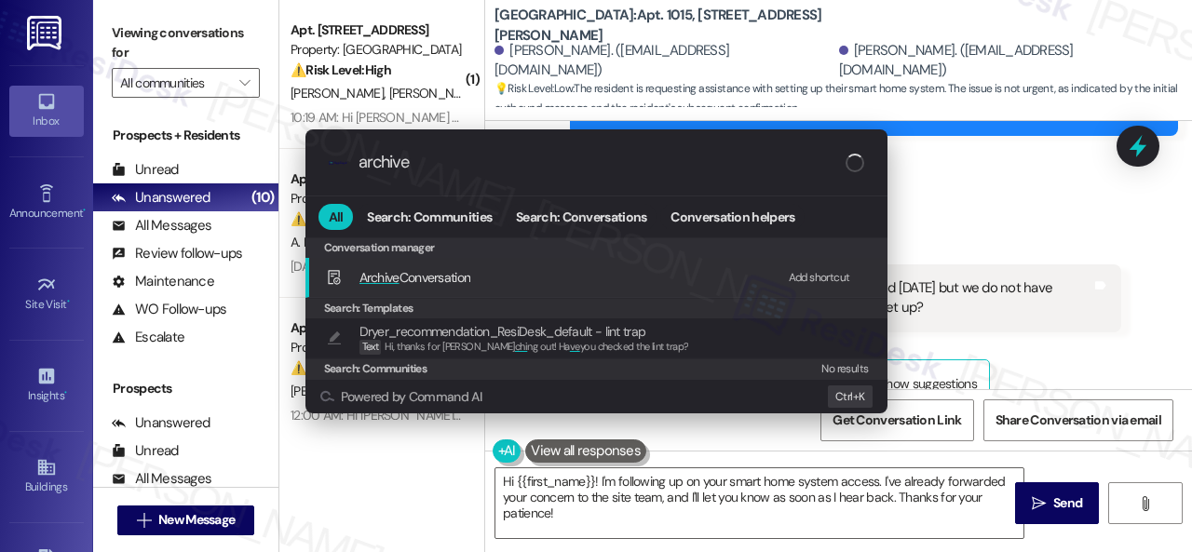
click at [834, 276] on div "Add shortcut" at bounding box center [819, 278] width 61 height 20
drag, startPoint x: 434, startPoint y: 159, endPoint x: 250, endPoint y: 153, distance: 184.5
click at [291, 158] on div ".cls-1{fill:#0a055f;}.cls-2{fill:#0cc4c4;} resideskLogoBlueOrange archive All S…" at bounding box center [596, 271] width 629 height 321
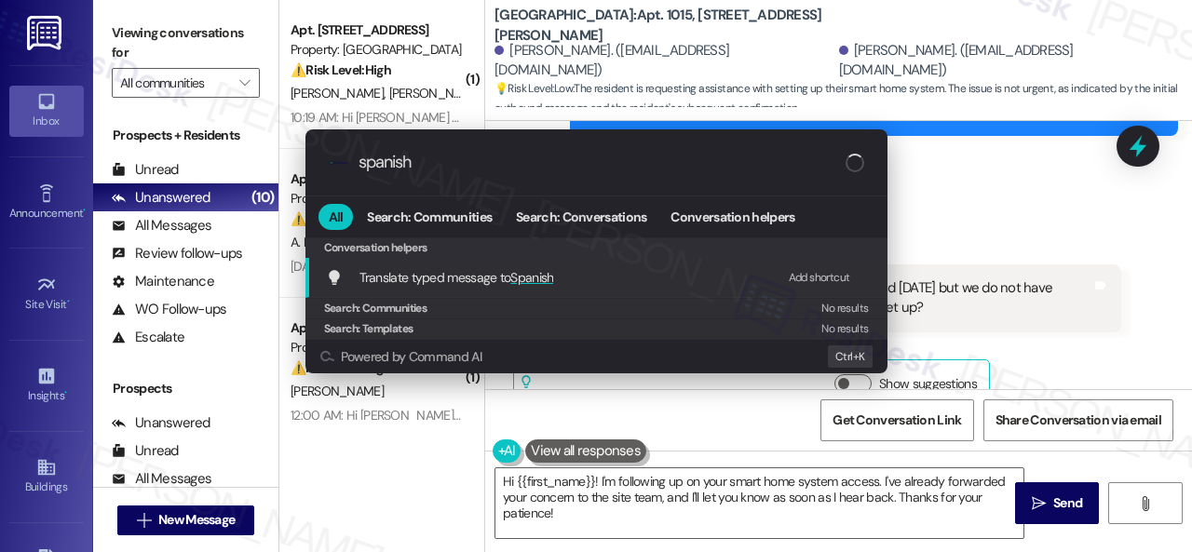
click at [818, 275] on div "Add shortcut" at bounding box center [819, 278] width 61 height 20
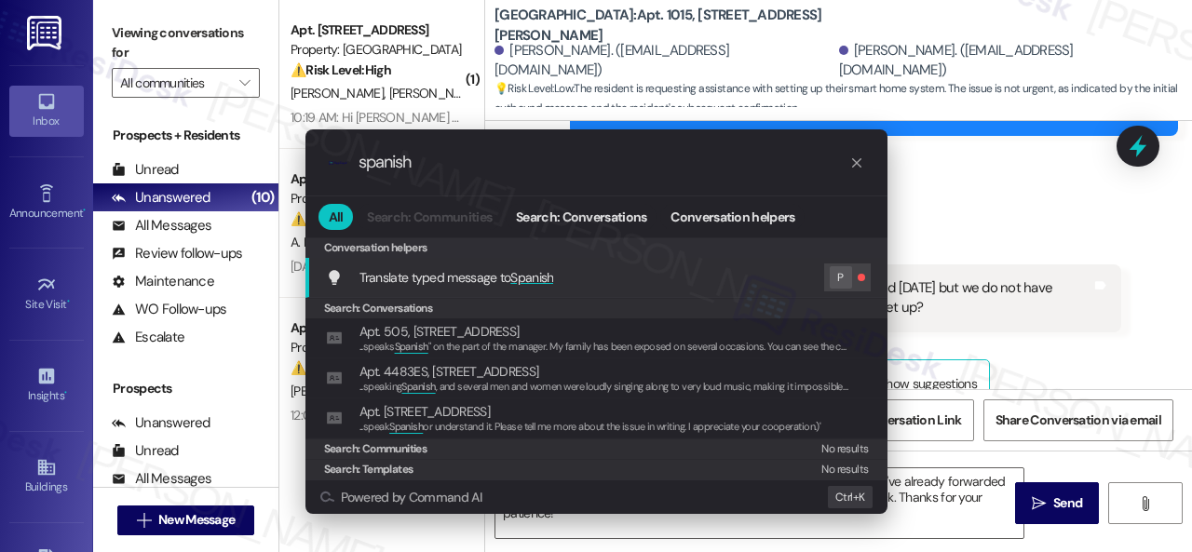
click at [845, 286] on span "P" at bounding box center [841, 277] width 22 height 22
drag, startPoint x: 418, startPoint y: 156, endPoint x: 250, endPoint y: 154, distance: 168.6
click at [272, 156] on div ".cls-1{fill:#0a055f;}.cls-2{fill:#0cc4c4;} resideskLogoBlueOrange spanish All S…" at bounding box center [596, 276] width 1192 height 552
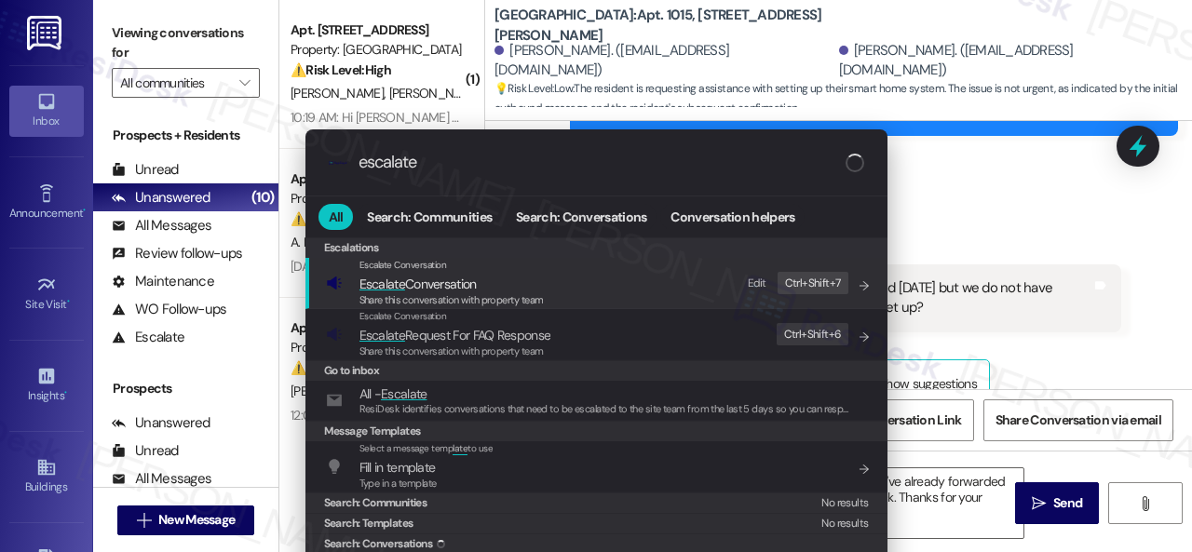
type input "escalate"
click at [757, 282] on div "Edit" at bounding box center [757, 284] width 19 height 20
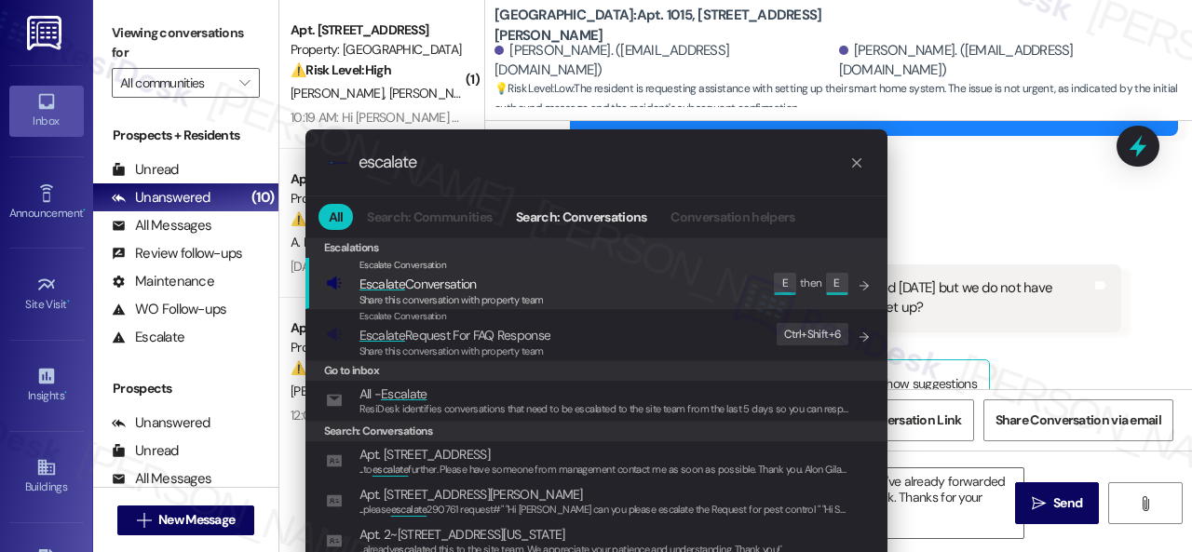
click at [864, 290] on icon "List of options" at bounding box center [864, 285] width 13 height 13
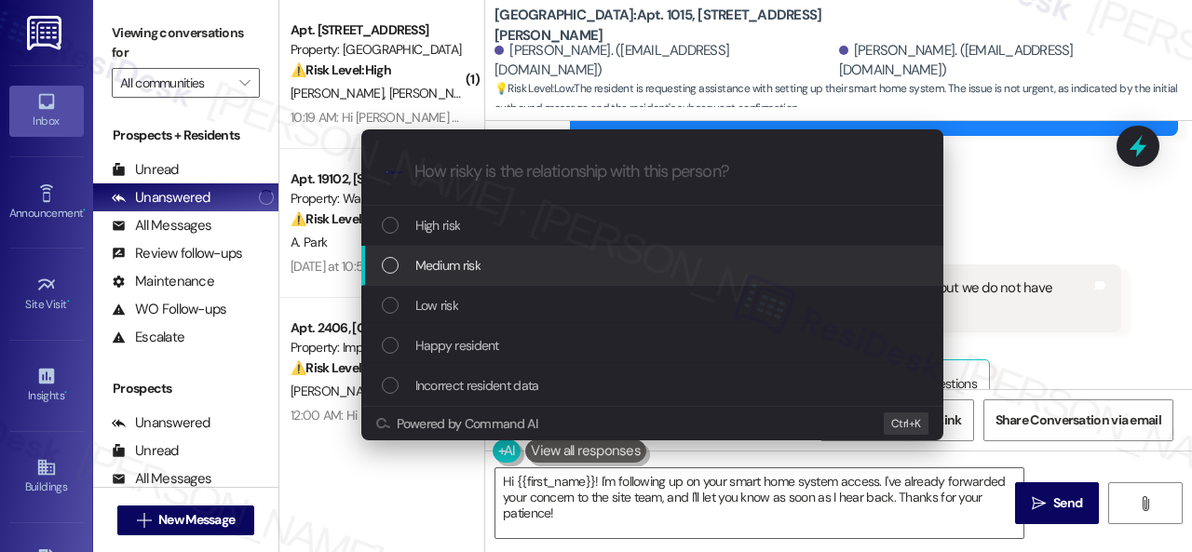
click at [452, 259] on span "Medium risk" at bounding box center [447, 265] width 65 height 20
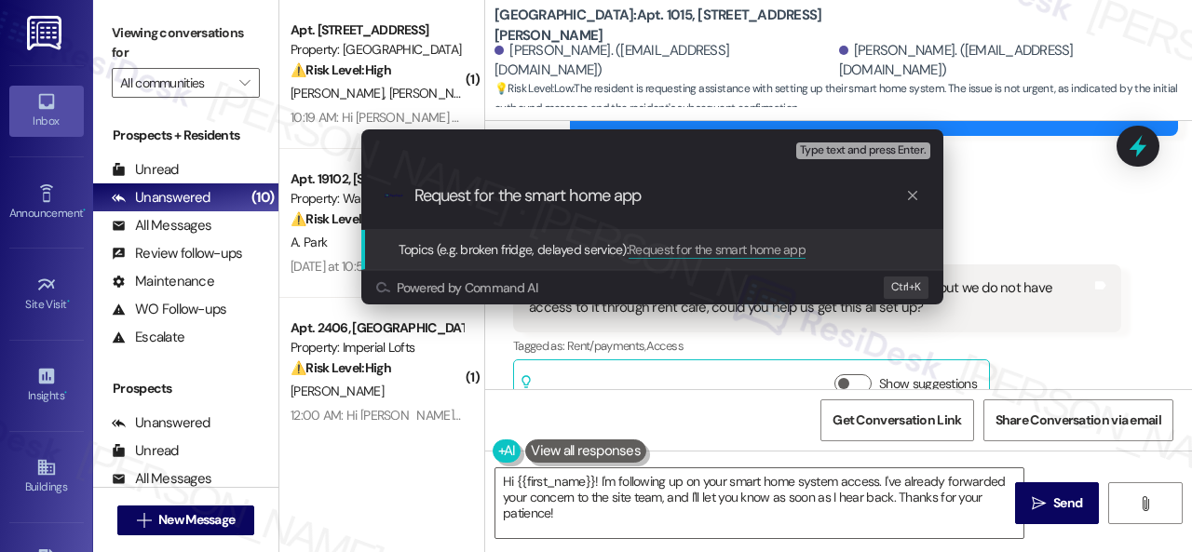
type input "Request for the smart home app."
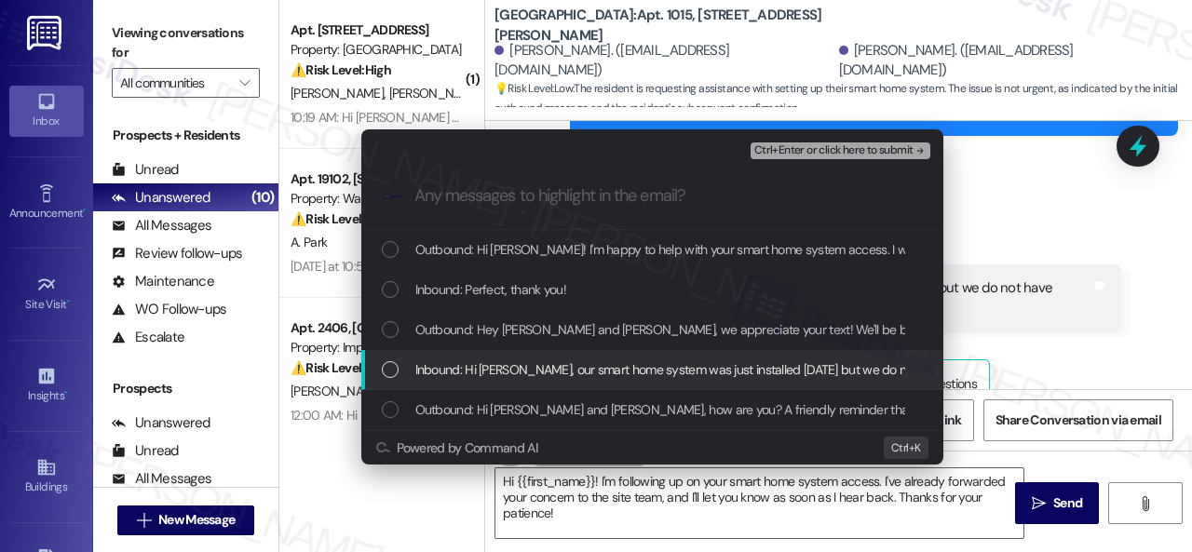
click at [544, 372] on span "Inbound: Hi [PERSON_NAME], our smart home system was just installed [DATE] but …" at bounding box center [862, 369] width 894 height 20
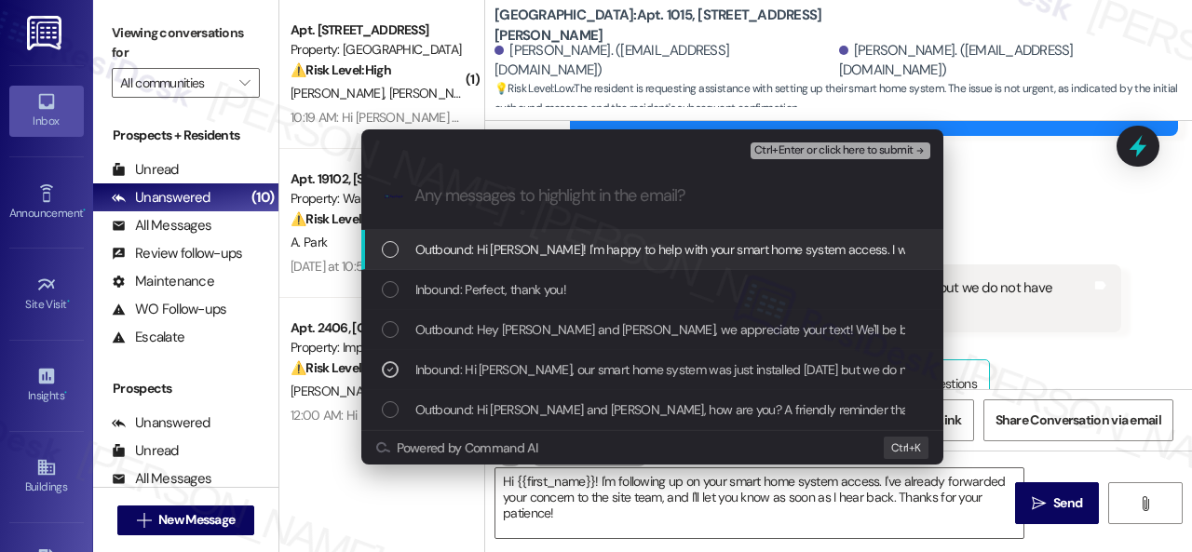
click at [825, 147] on span "Ctrl+Enter or click here to submit" at bounding box center [833, 150] width 159 height 13
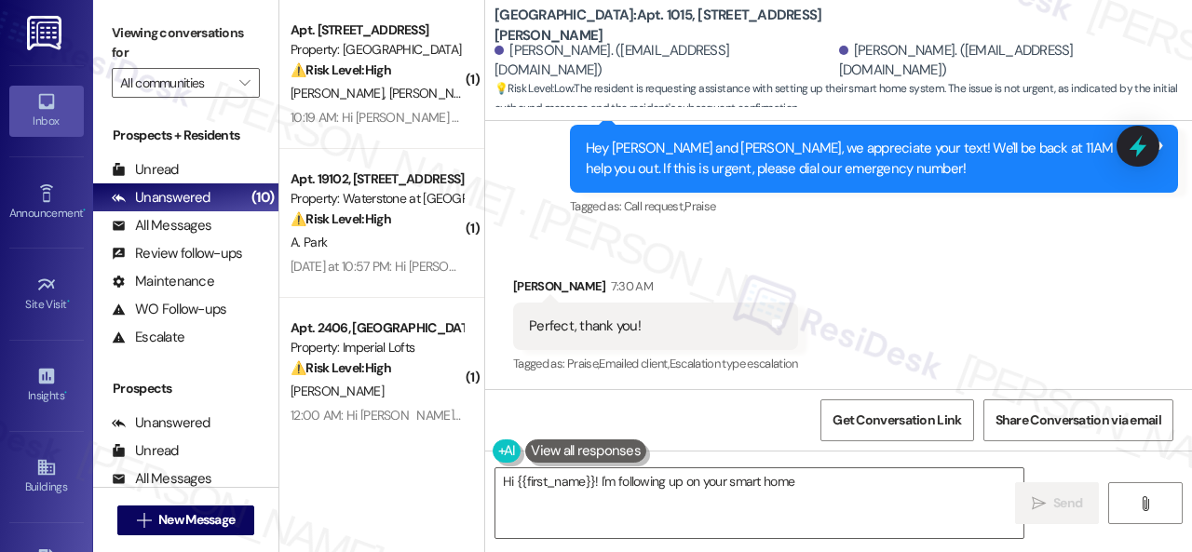
scroll to position [658, 0]
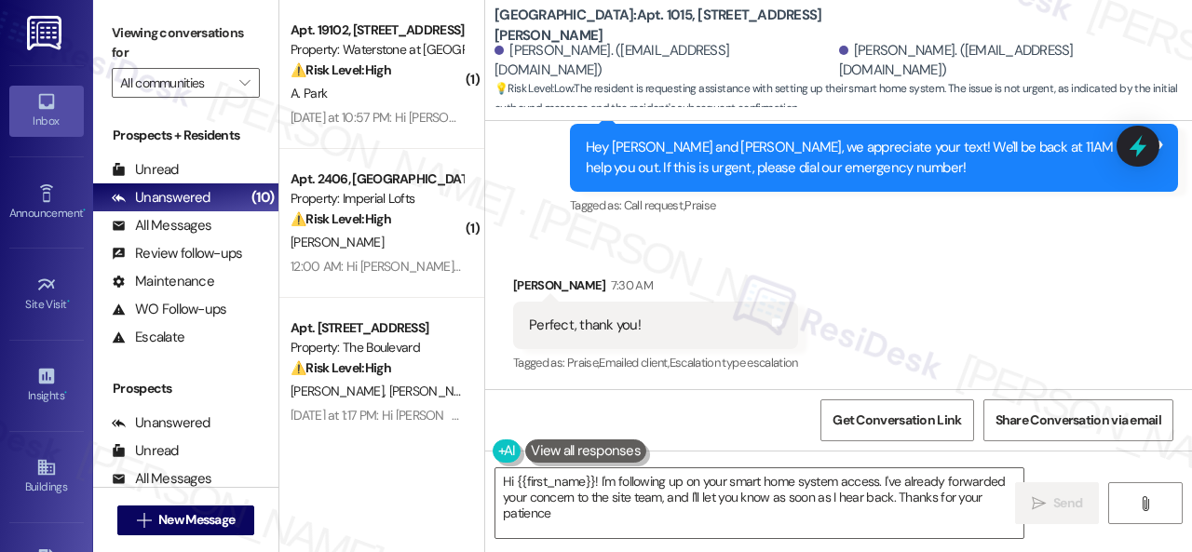
type textarea "Hi {{first_name}}! I'm following up on your smart home system access. I've alre…"
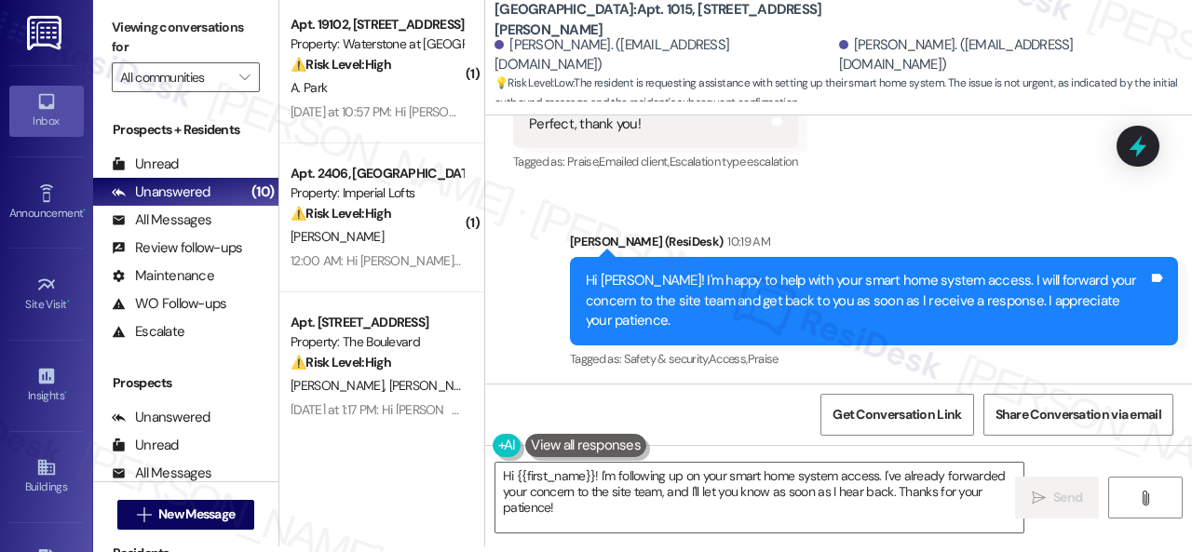
scroll to position [857, 0]
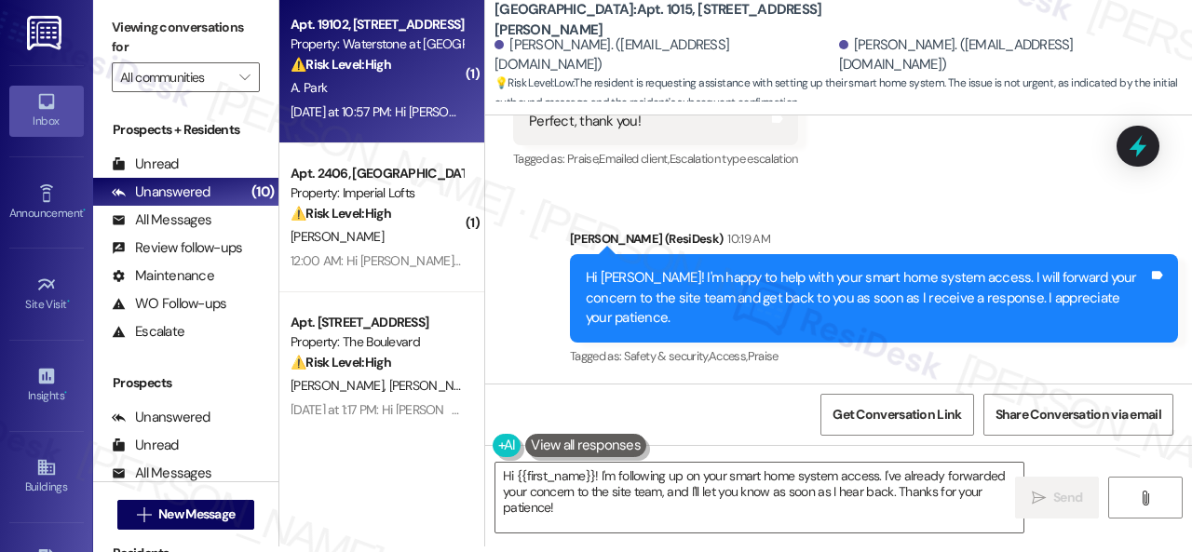
click at [412, 72] on div "⚠️ Risk Level: High The resident reports a non-functioning air conditioner. Whi…" at bounding box center [377, 65] width 172 height 20
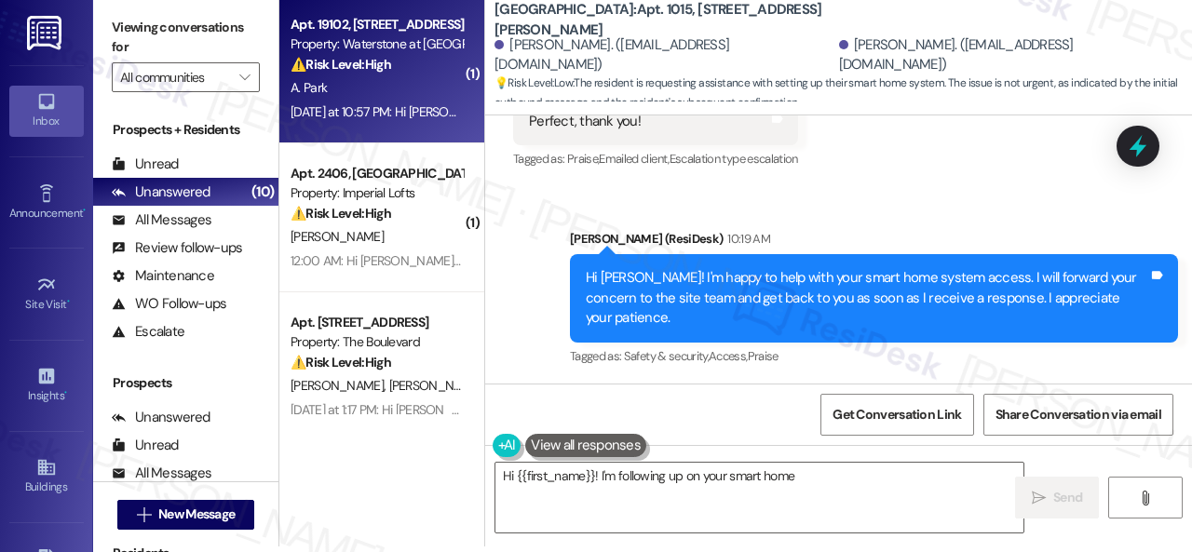
type textarea "Hi {{first_name}}! I'm following up on your smart home system"
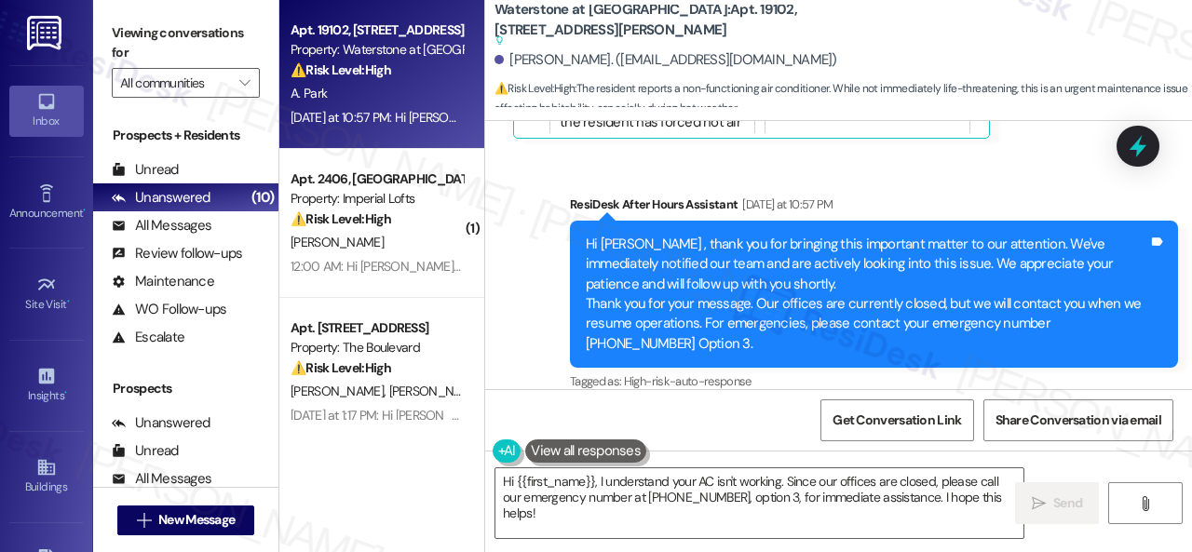
scroll to position [35146, 0]
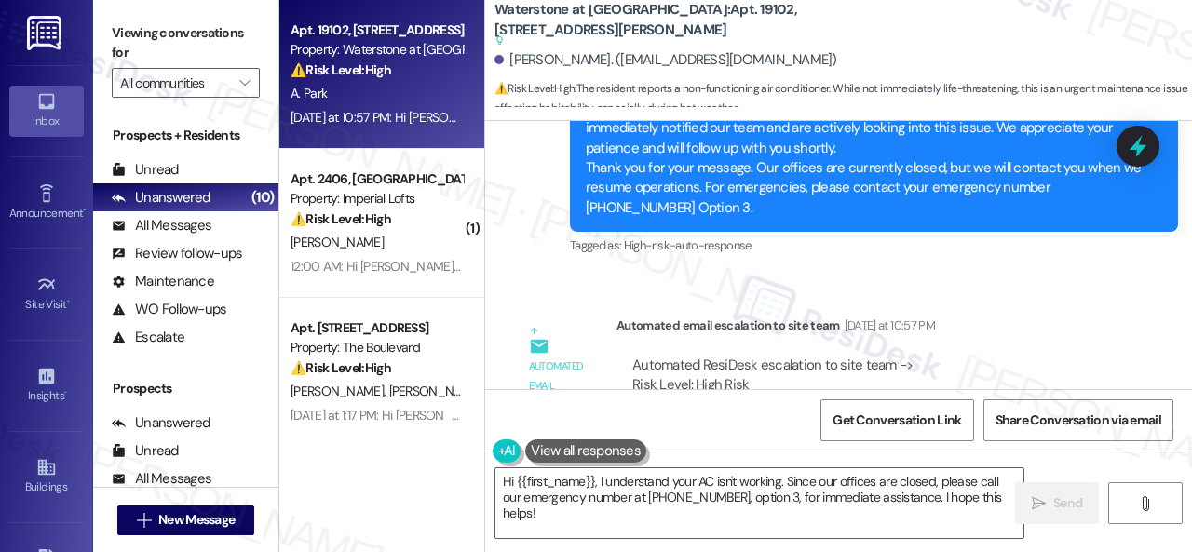
click at [747, 399] on div "Get Conversation Link Share Conversation via email" at bounding box center [838, 419] width 707 height 61
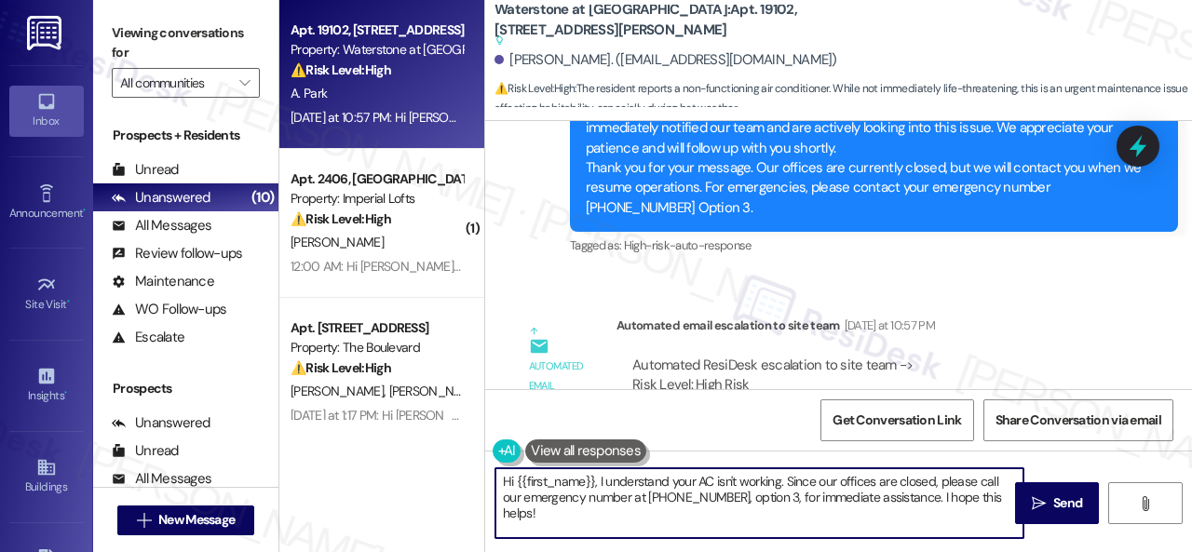
drag, startPoint x: 501, startPoint y: 483, endPoint x: 484, endPoint y: 470, distance: 21.2
click at [484, 470] on div "Waterstone at [GEOGRAPHIC_DATA]: Apt. [STREET_ADDRESS][PERSON_NAME] Suggested a…" at bounding box center [838, 276] width 708 height 552
paste textarea "I'm sorry to hear about the AC issue. We apologize for any inconvenience this m…"
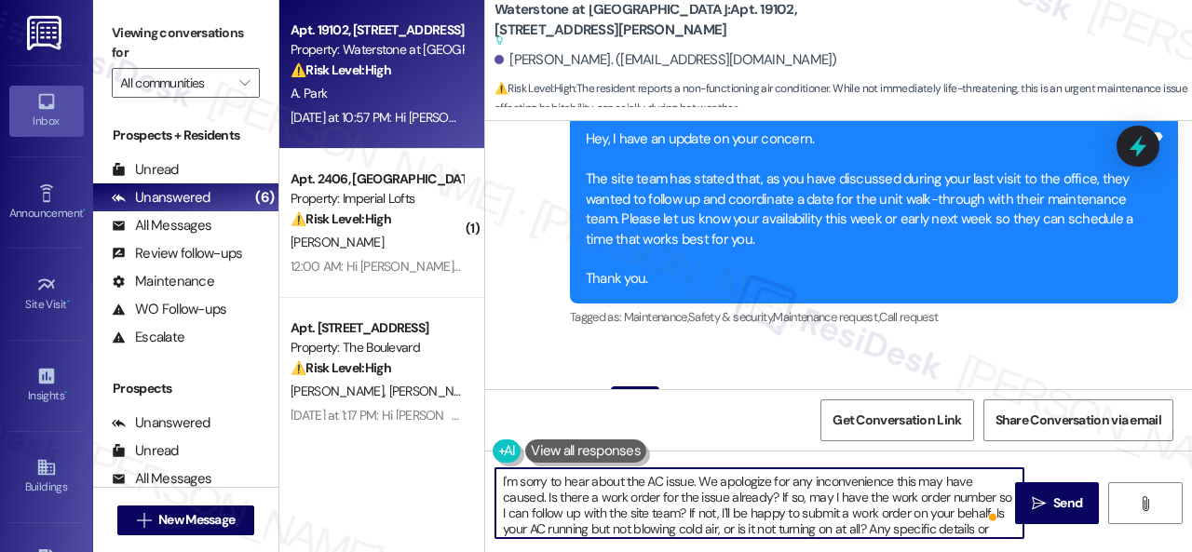
scroll to position [27510, 0]
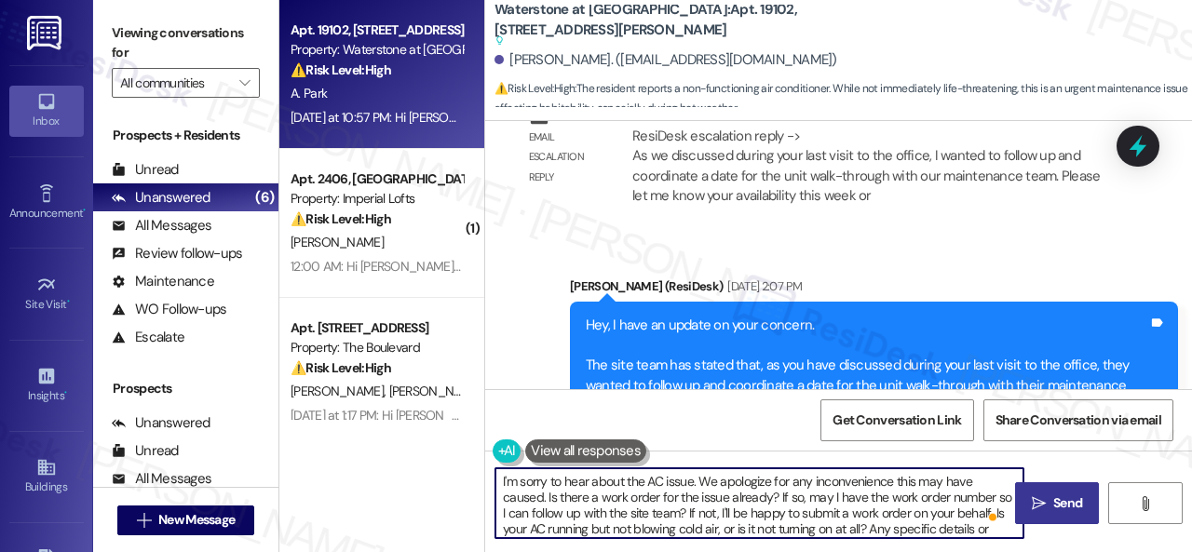
type textarea "I'm sorry to hear about the AC issue. We apologize for any inconvenience this m…"
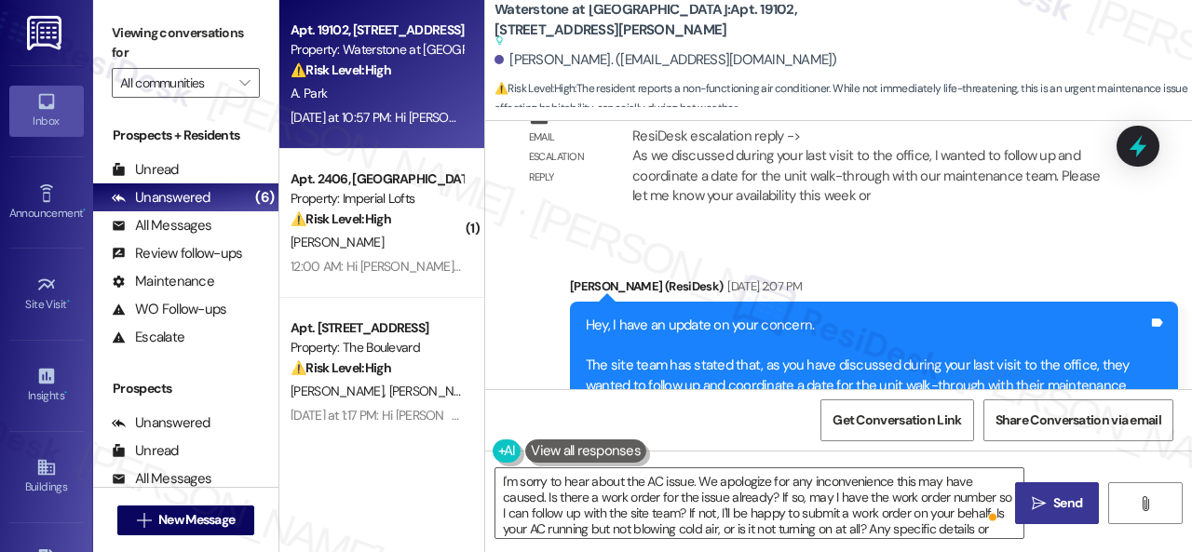
click at [1056, 509] on span "Send" at bounding box center [1067, 504] width 29 height 20
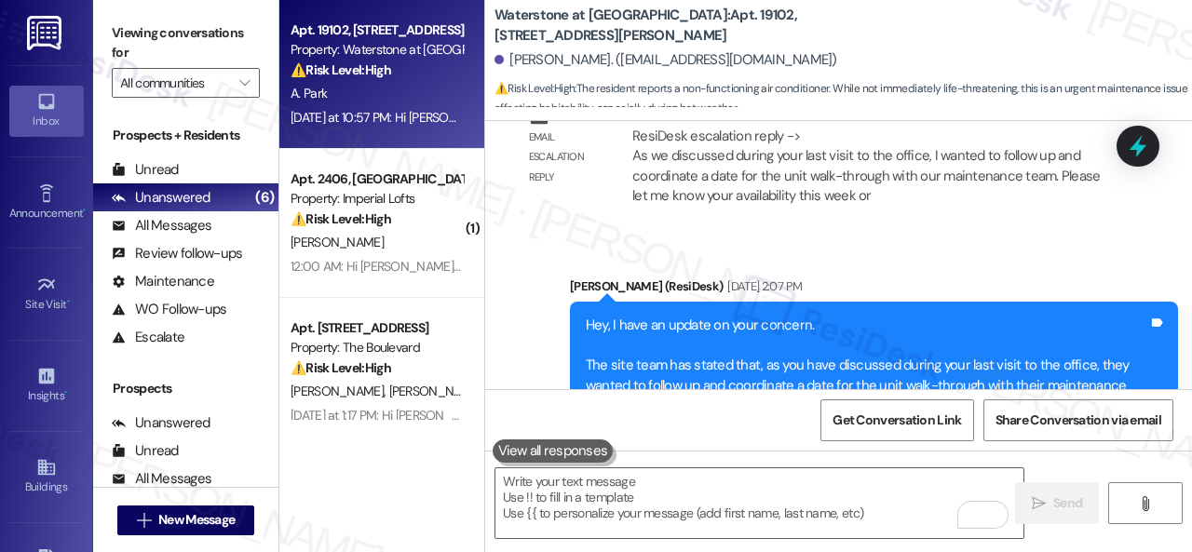
scroll to position [34362, 0]
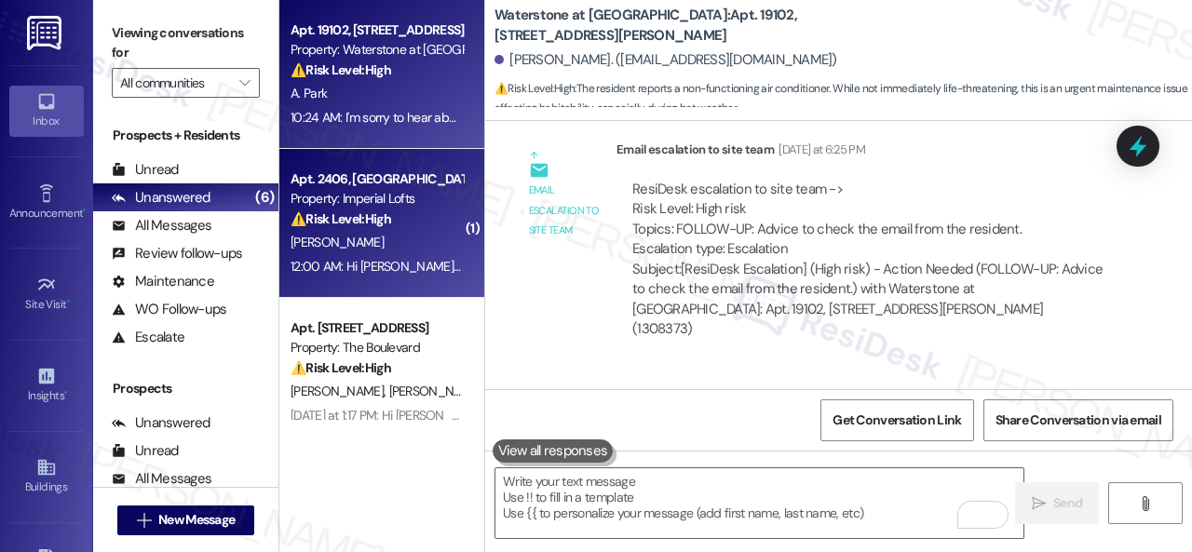
click at [428, 231] on div "[PERSON_NAME]" at bounding box center [377, 242] width 176 height 23
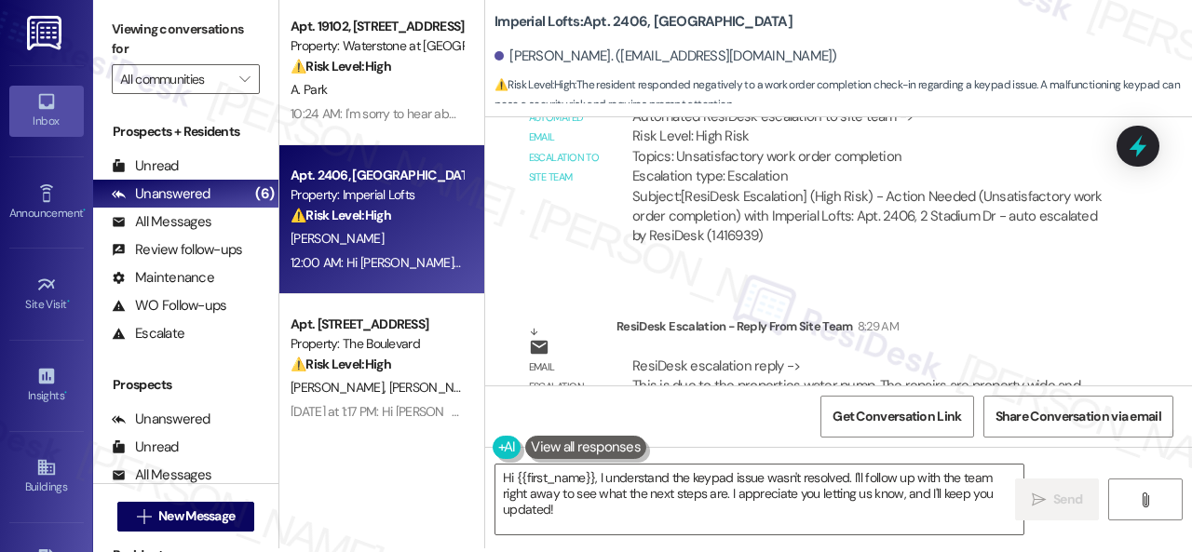
scroll to position [6, 0]
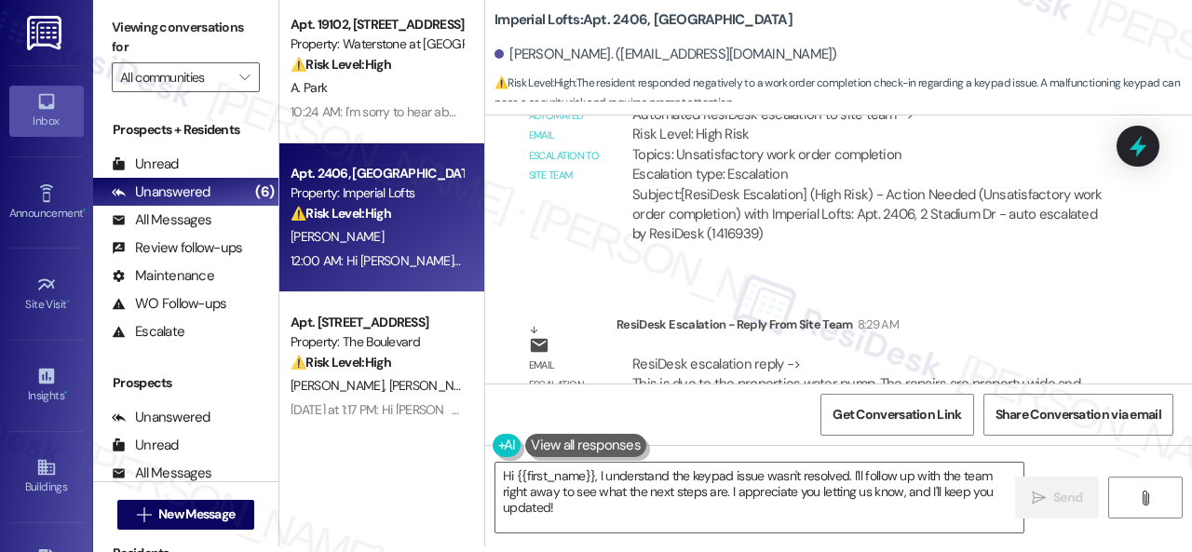
click at [629, 17] on b "Imperial Lofts: Apt. 2406, [GEOGRAPHIC_DATA]" at bounding box center [643, 20] width 298 height 20
copy b "2406"
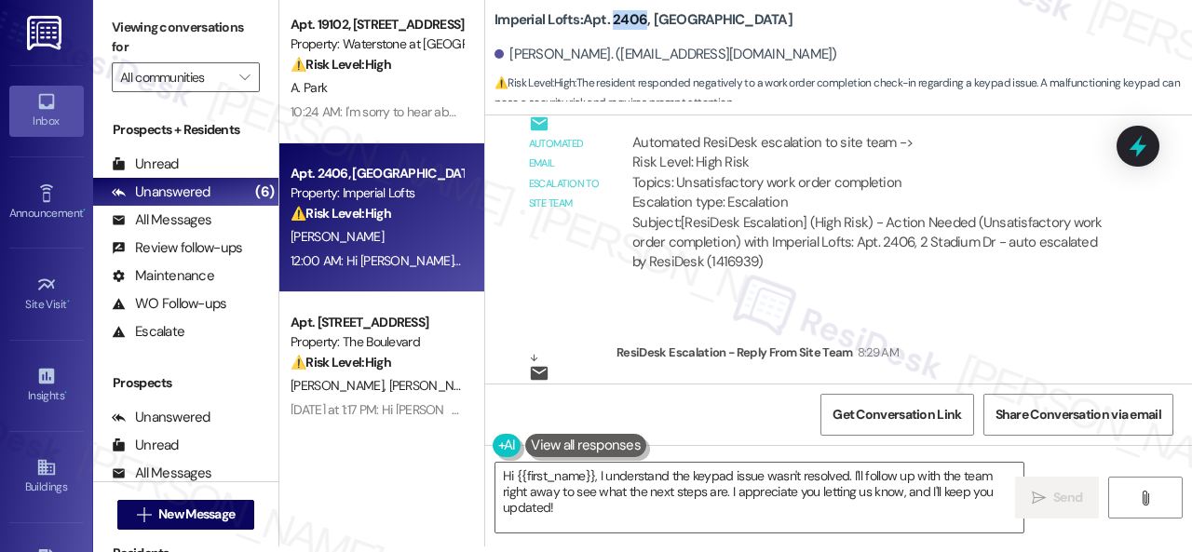
scroll to position [2885, 0]
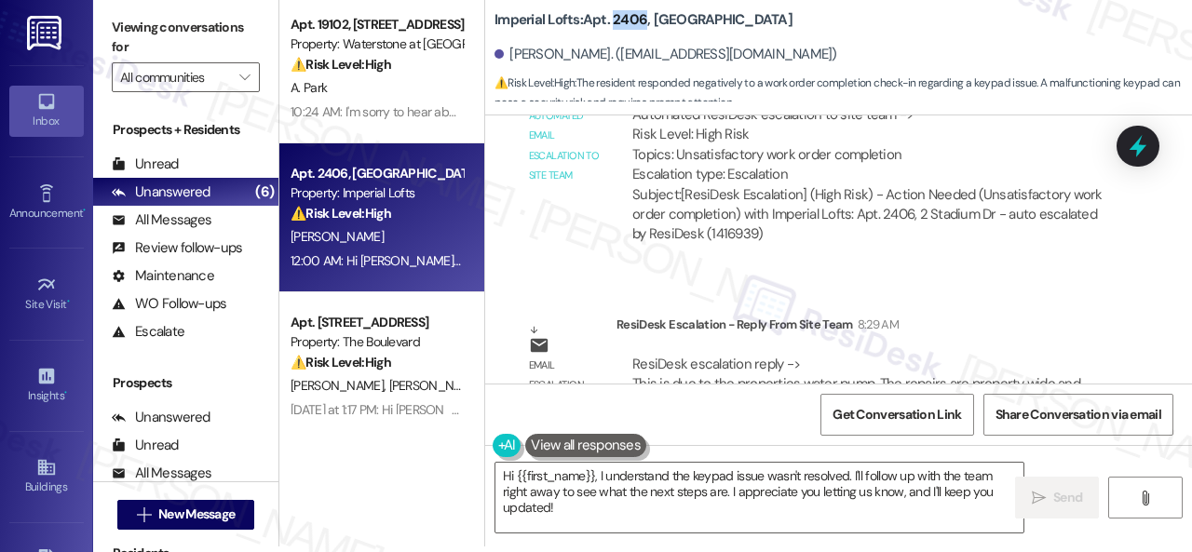
click at [540, 193] on div "Lease started [DATE] 8:00 PM Survey, sent via SMS Residesk Automated Survey [DA…" at bounding box center [838, 249] width 707 height 268
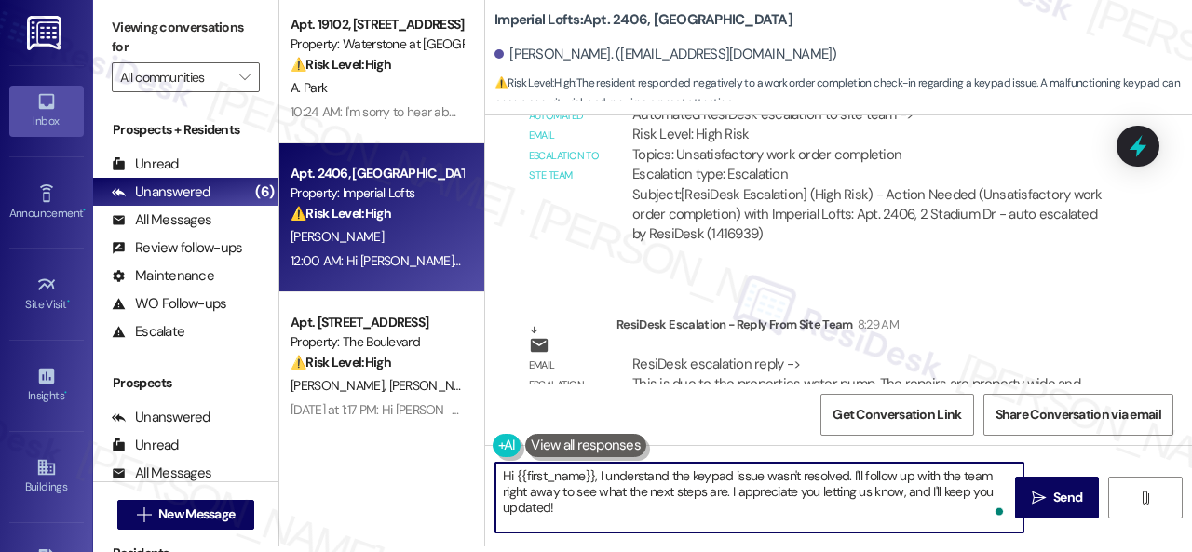
drag, startPoint x: 501, startPoint y: 488, endPoint x: 469, endPoint y: 465, distance: 39.3
click at [469, 465] on div "Apt. 19102, [STREET_ADDRESS][PERSON_NAME] Property: Waterstone at [GEOGRAPHIC_D…" at bounding box center [735, 270] width 913 height 552
paste textarea "I'm sorry that the work order wasn't completed to your satisfaction. Can you pl…"
type textarea "I'm sorry that the work order wasn't completed to your satisfaction. Can you pl…"
click at [1062, 506] on span "Send" at bounding box center [1067, 498] width 29 height 20
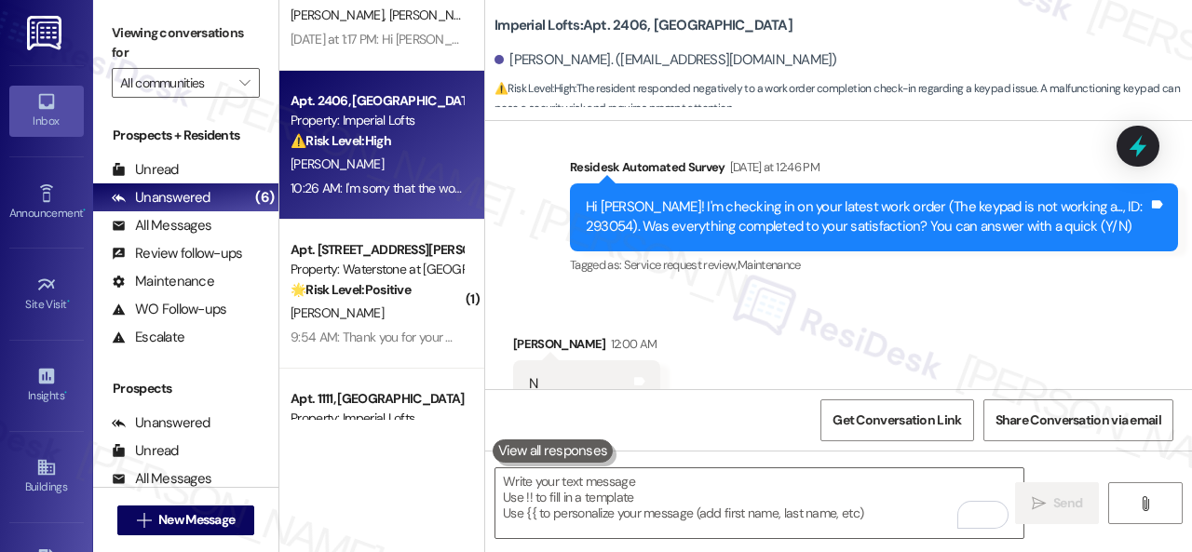
scroll to position [279, 0]
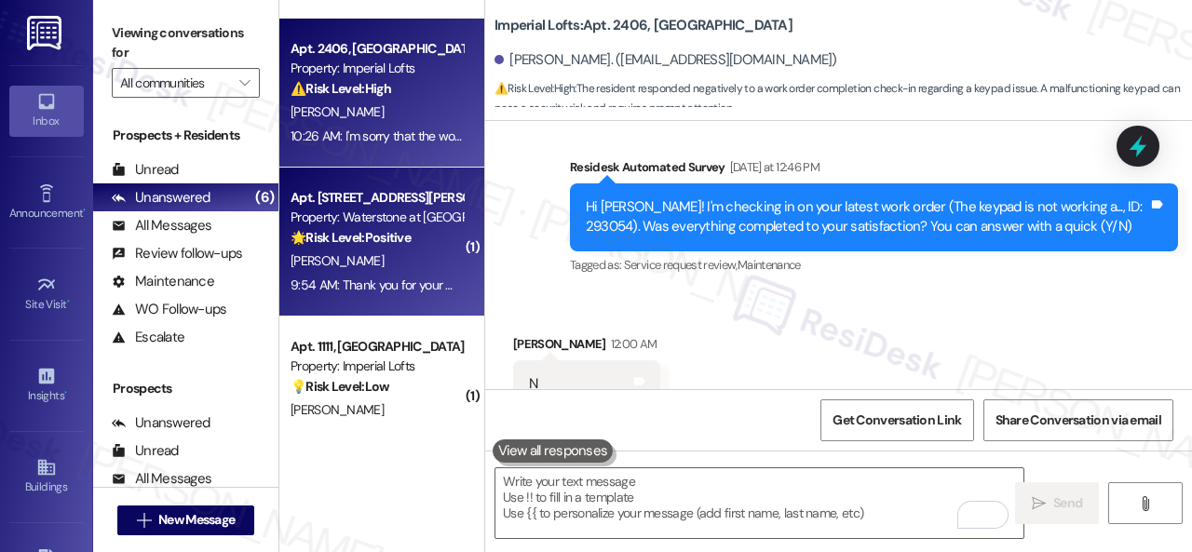
click at [425, 256] on div "[PERSON_NAME]" at bounding box center [377, 261] width 176 height 23
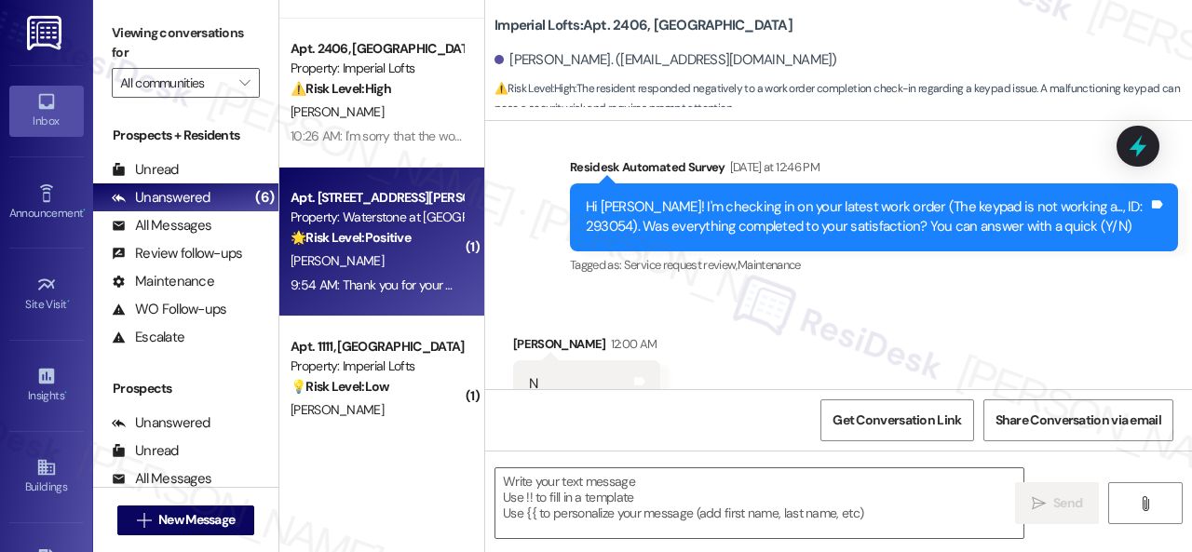
type textarea "Fetching suggested responses. Please feel free to read through the conversation…"
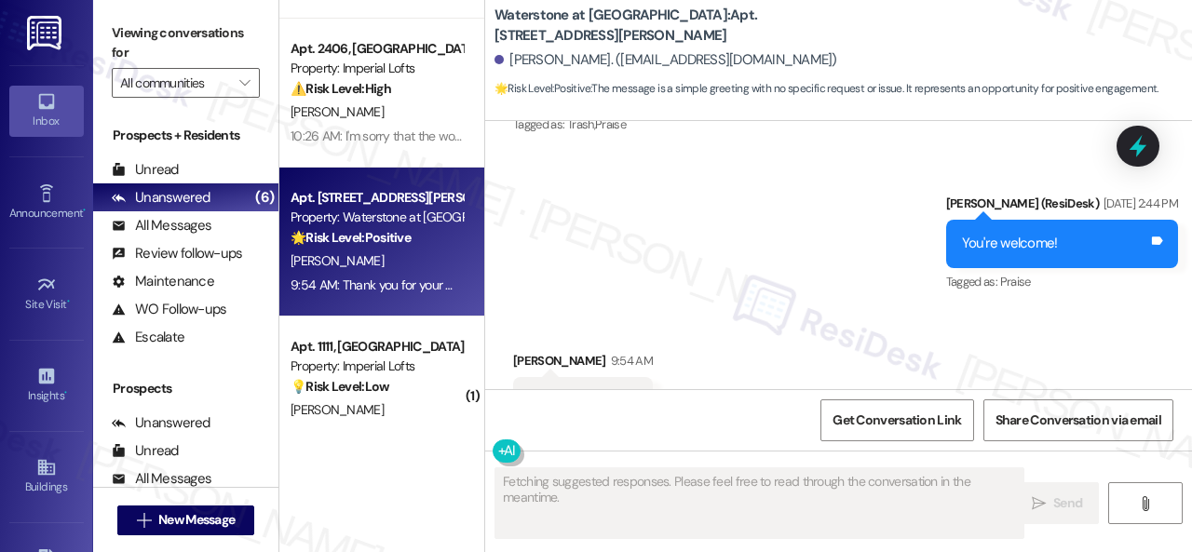
scroll to position [2315, 0]
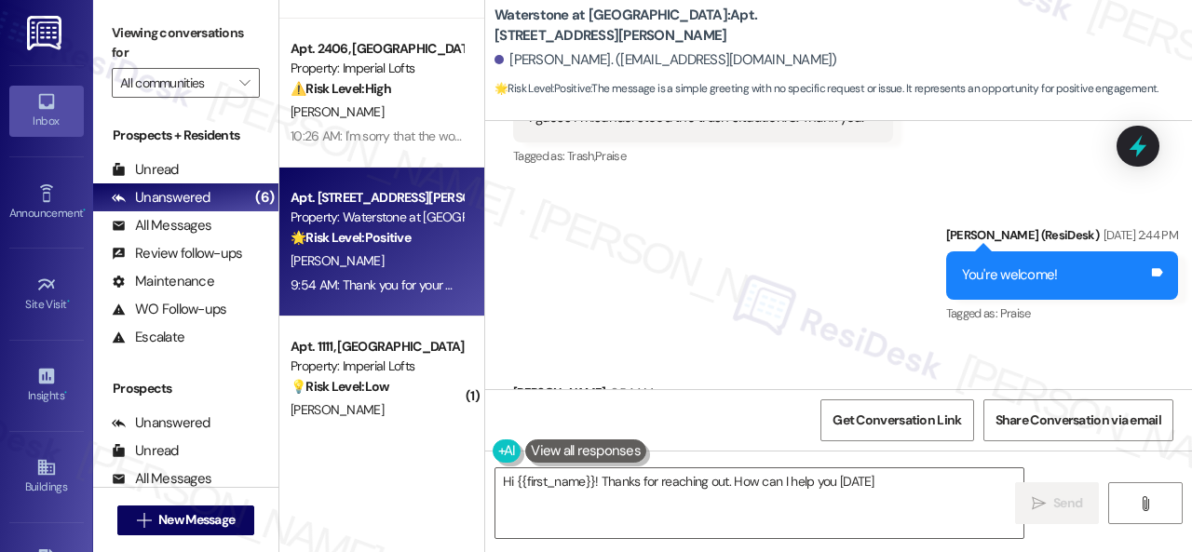
type textarea "Hi {{first_name}}! Thanks for reaching out. How can I help you [DATE]?"
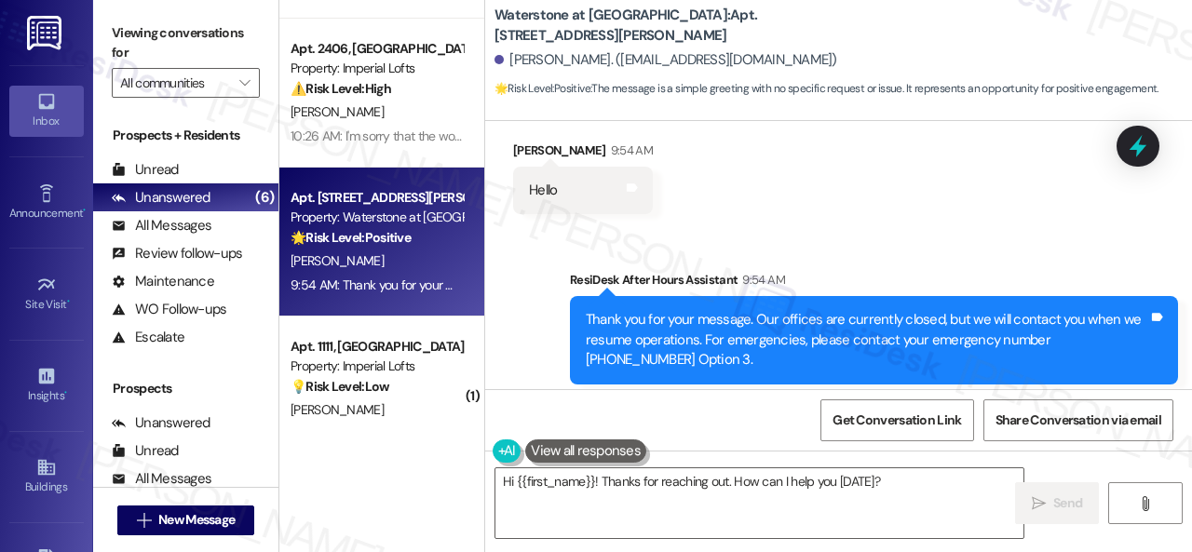
scroll to position [2594, 0]
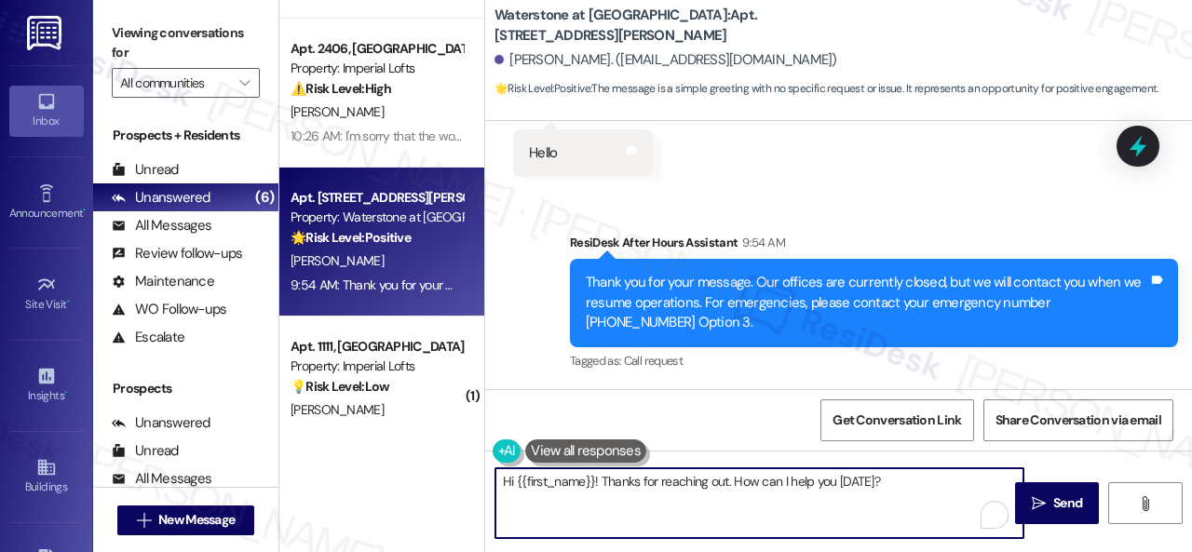
click at [915, 489] on textarea "Hi {{first_name}}! Thanks for reaching out. How can I help you [DATE]?" at bounding box center [759, 503] width 528 height 70
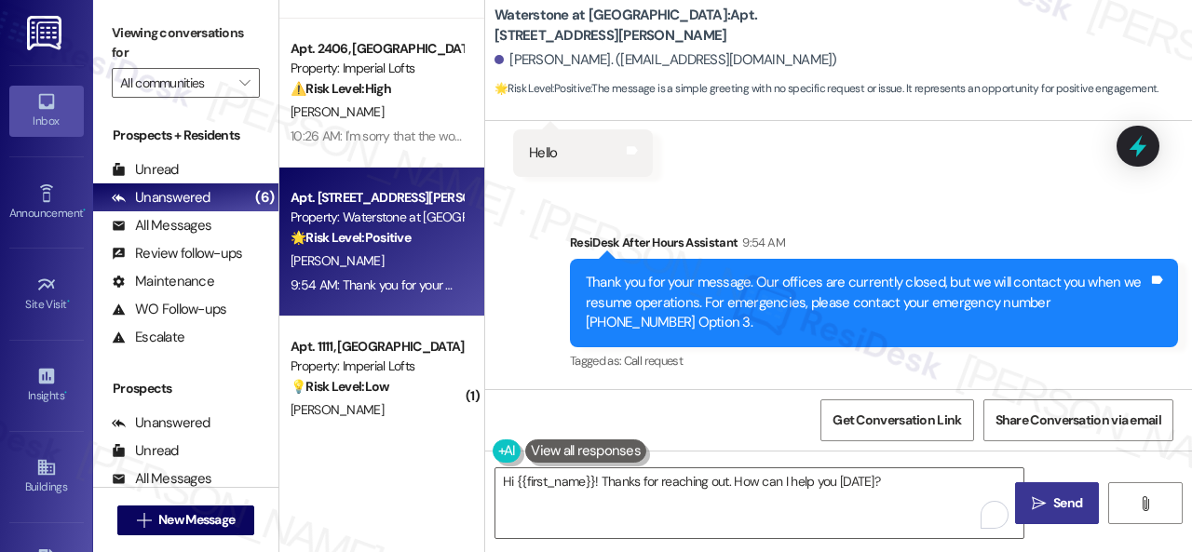
click at [1053, 494] on span "Send" at bounding box center [1067, 504] width 29 height 20
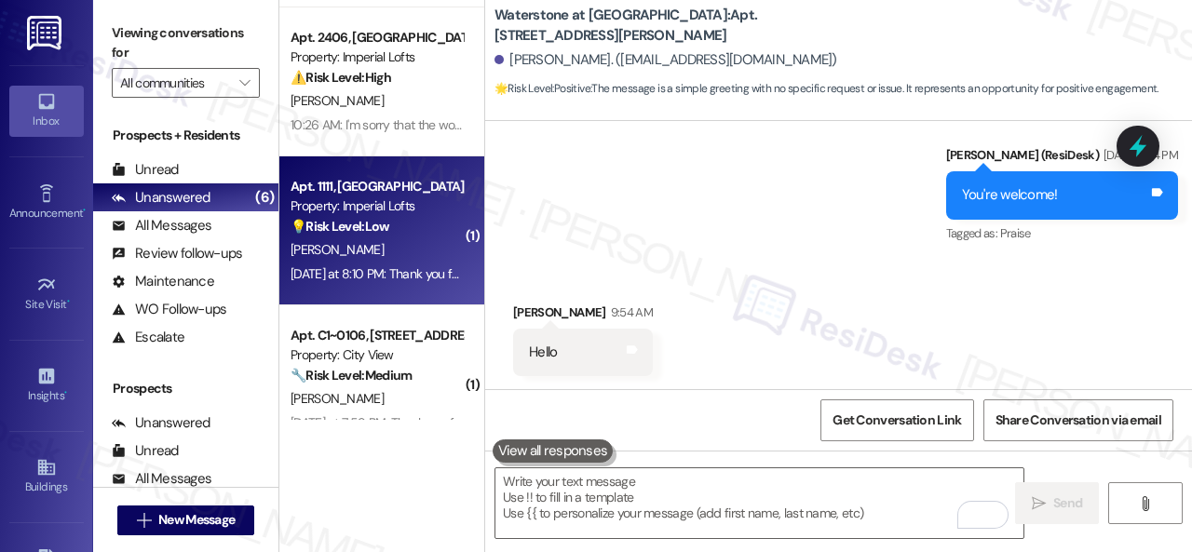
scroll to position [186, 0]
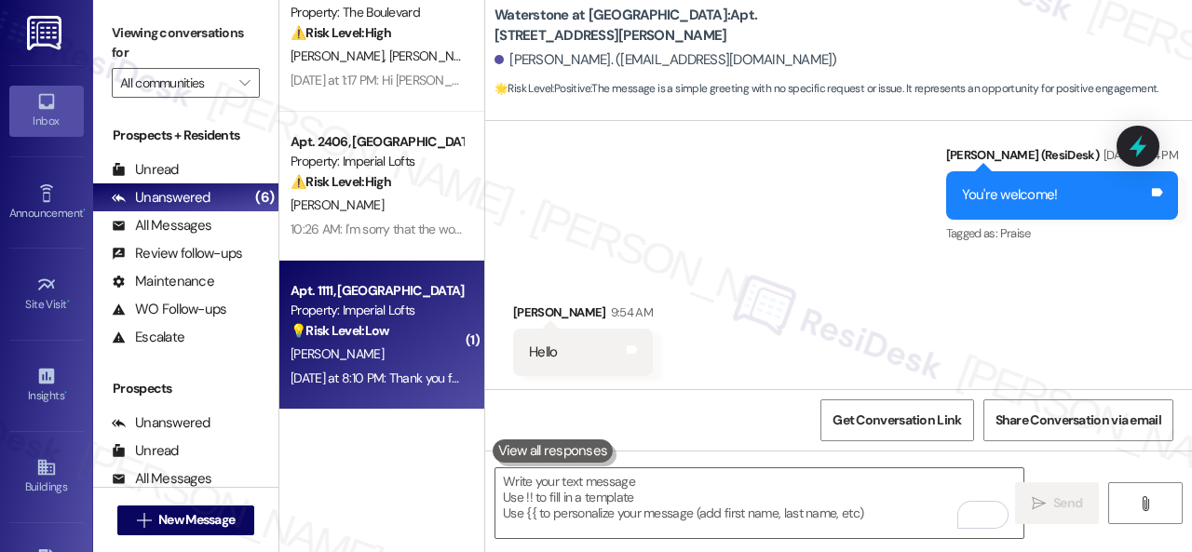
click at [404, 331] on div "💡 Risk Level: Low The resident confirmed the work order was completed. The comm…" at bounding box center [377, 331] width 172 height 20
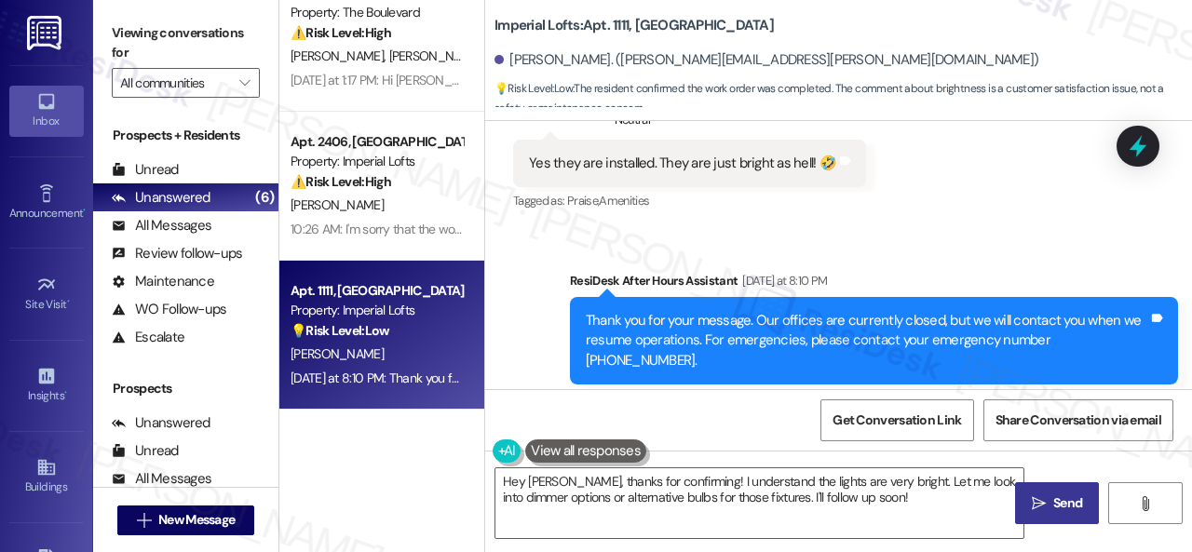
scroll to position [1784, 0]
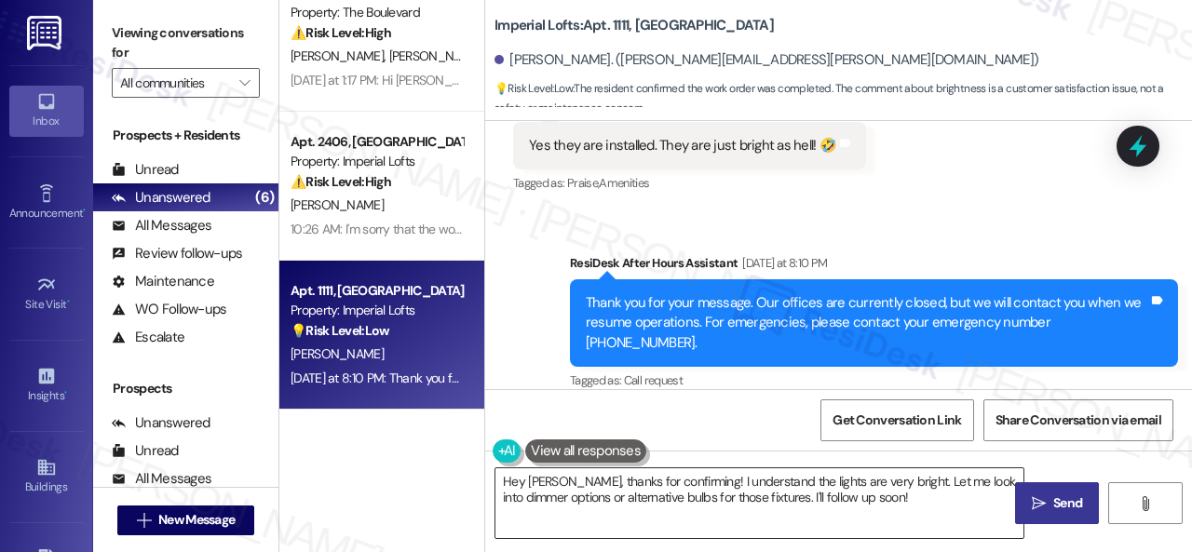
drag, startPoint x: 590, startPoint y: 511, endPoint x: 690, endPoint y: 509, distance: 99.7
click at [590, 511] on textarea "Hey [PERSON_NAME], thanks for confirming! I understand the lights are very brig…" at bounding box center [759, 503] width 528 height 70
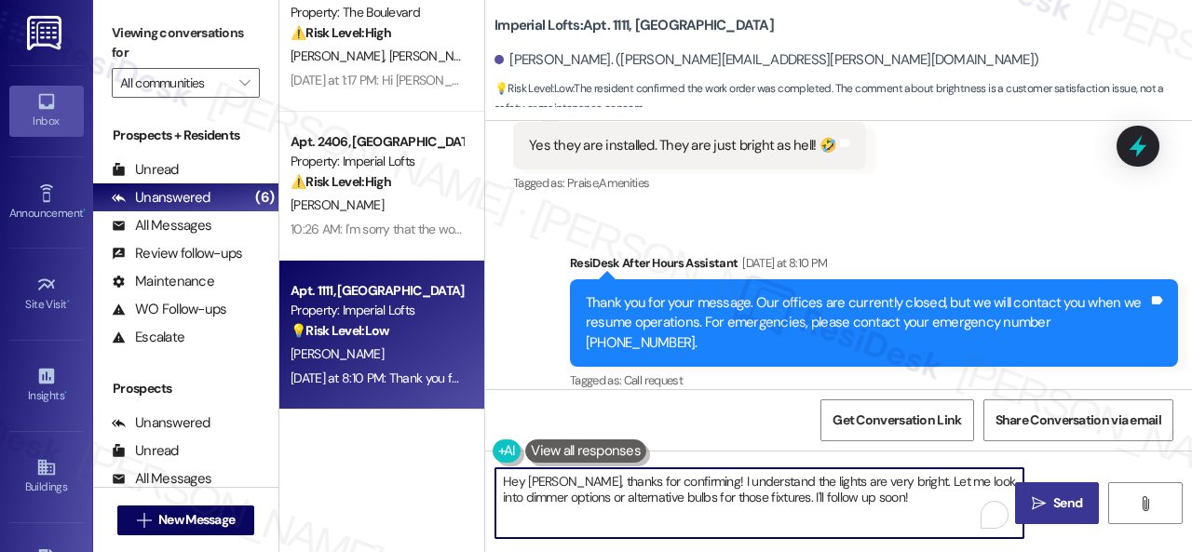
drag, startPoint x: 912, startPoint y: 507, endPoint x: 430, endPoint y: 454, distance: 484.3
click at [430, 454] on div "Apt. 19102, [STREET_ADDRESS][PERSON_NAME] Property: Waterstone at [GEOGRAPHIC_D…" at bounding box center [735, 276] width 913 height 552
paste textarea "Thanks for your feedback. We appreciate it. Enjoy your day"
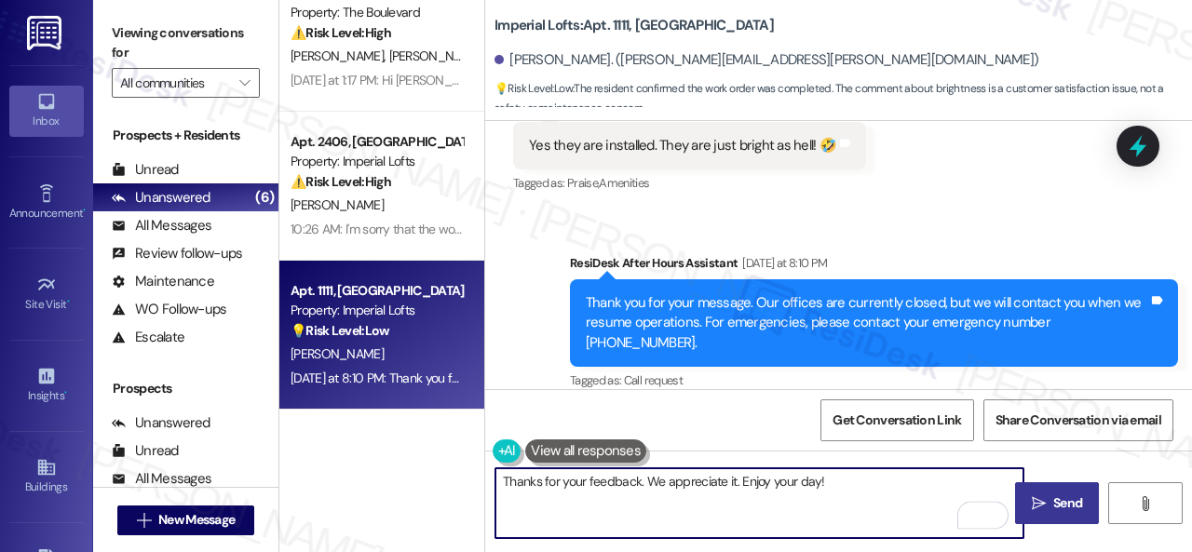
type textarea "Thanks for your feedback. We appreciate it. Enjoy your day!"
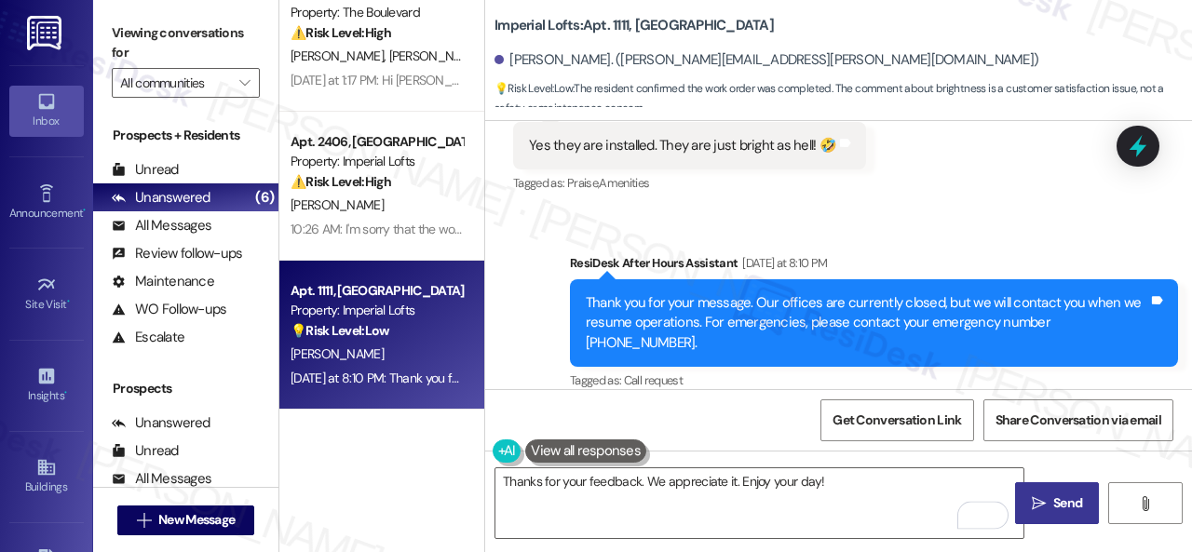
click at [1063, 510] on span "Send" at bounding box center [1067, 504] width 29 height 20
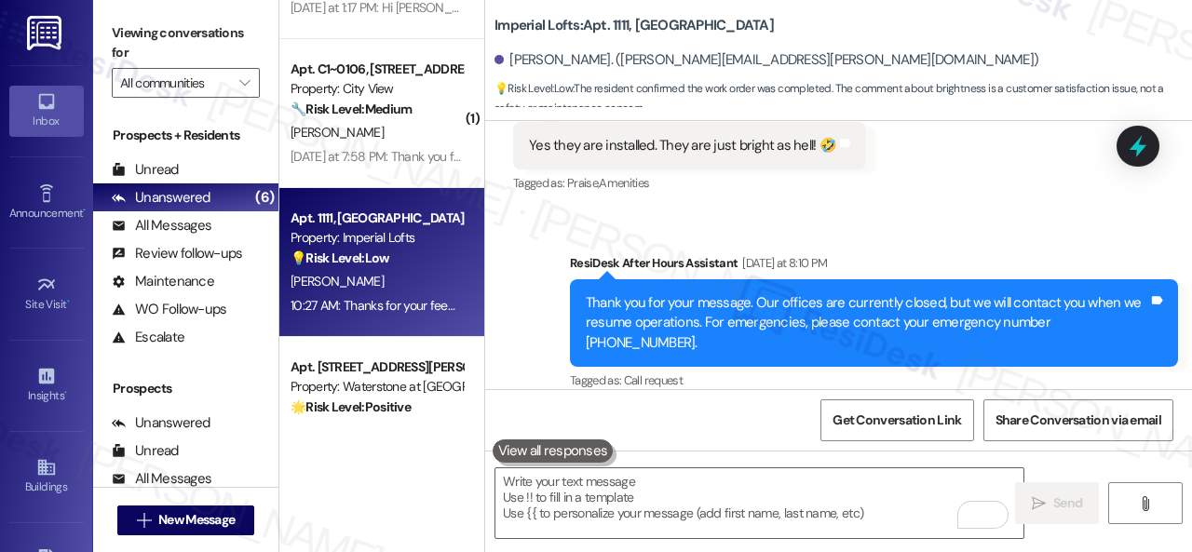
scroll to position [231, 0]
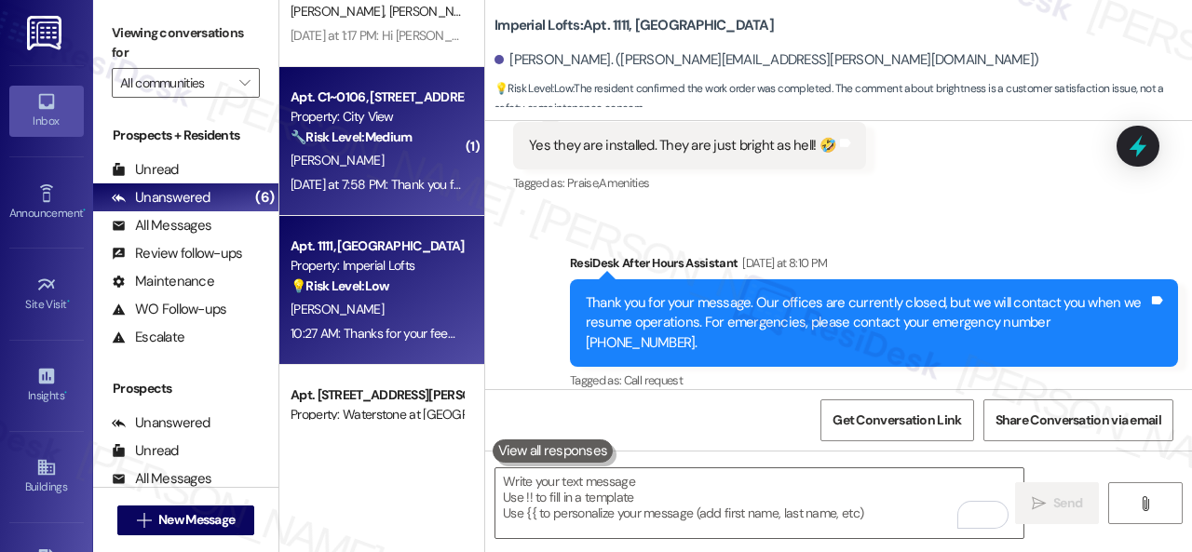
click at [424, 173] on div "[DATE] at 7:58 PM: Thank you for your message. Our offices are currently closed…" at bounding box center [377, 184] width 176 height 23
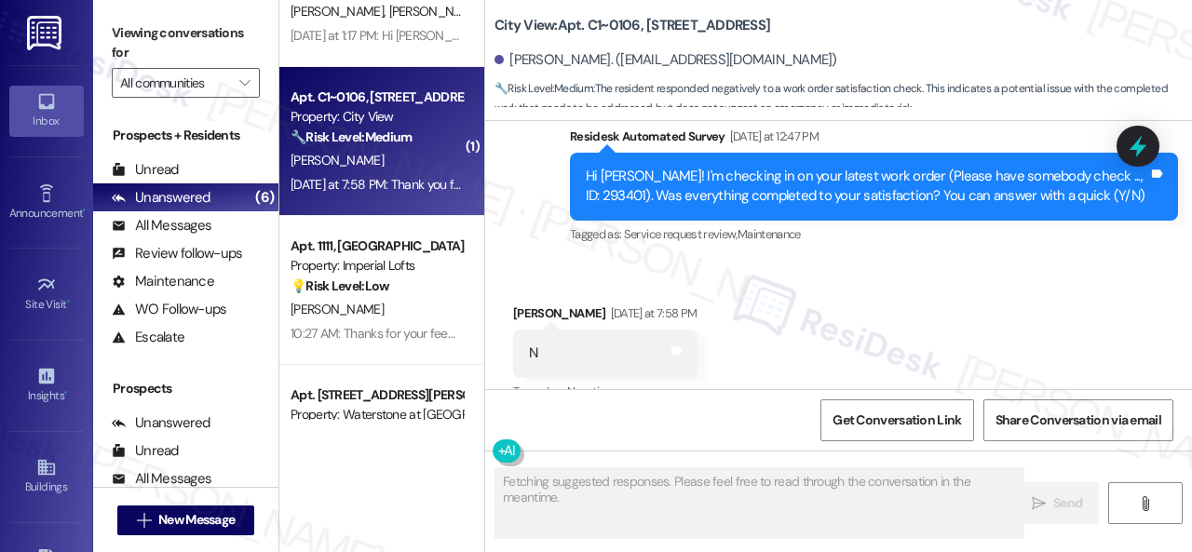
scroll to position [2971, 0]
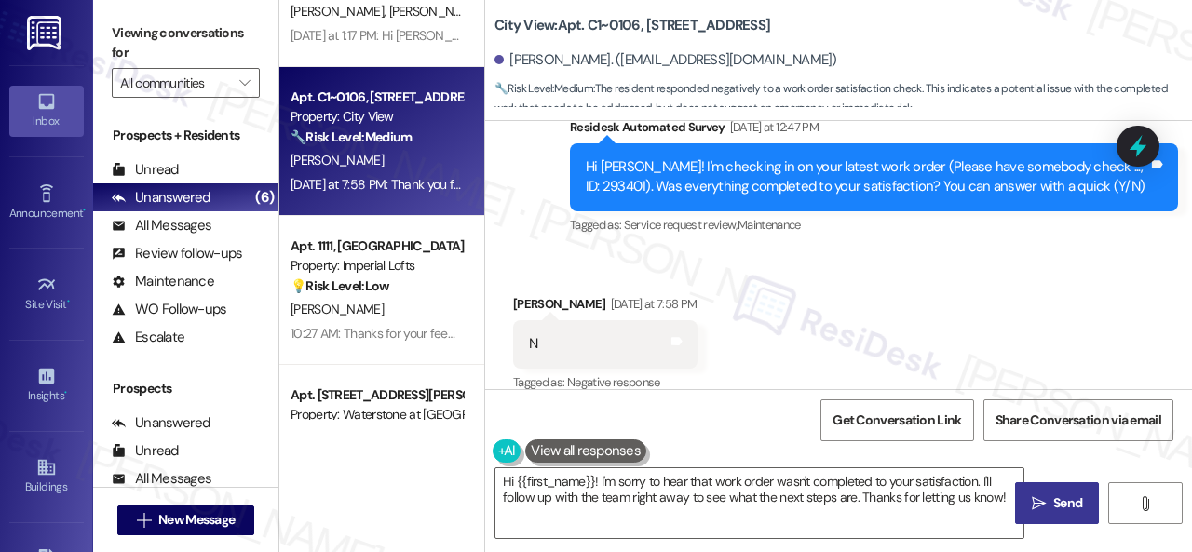
click at [877, 252] on div "Received via SMS [PERSON_NAME] [DATE] at 7:58 PM N Tags and notes Tagged as: Ne…" at bounding box center [838, 330] width 707 height 157
click at [551, 252] on div "Received via SMS [PERSON_NAME] [DATE] at 7:58 PM N Tags and notes Tagged as: Ne…" at bounding box center [838, 330] width 707 height 157
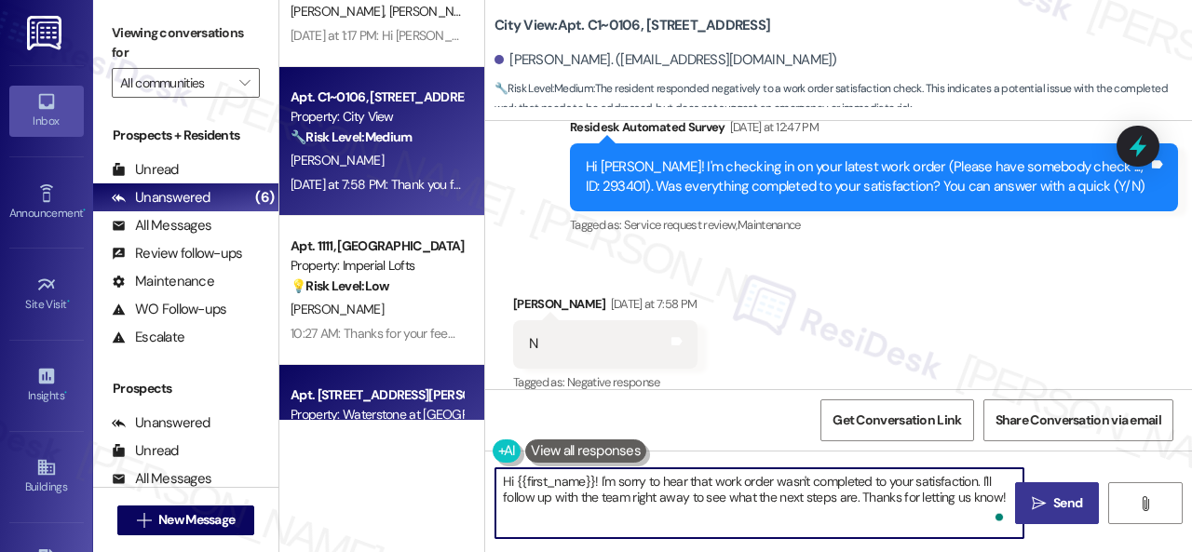
drag, startPoint x: 801, startPoint y: 445, endPoint x: 356, endPoint y: 376, distance: 450.4
click at [356, 376] on div "( 1 ) Apt. 5770J1, [STREET_ADDRESS] Property: [GEOGRAPHIC_DATA] ⚠️ Risk Level: …" at bounding box center [735, 276] width 913 height 552
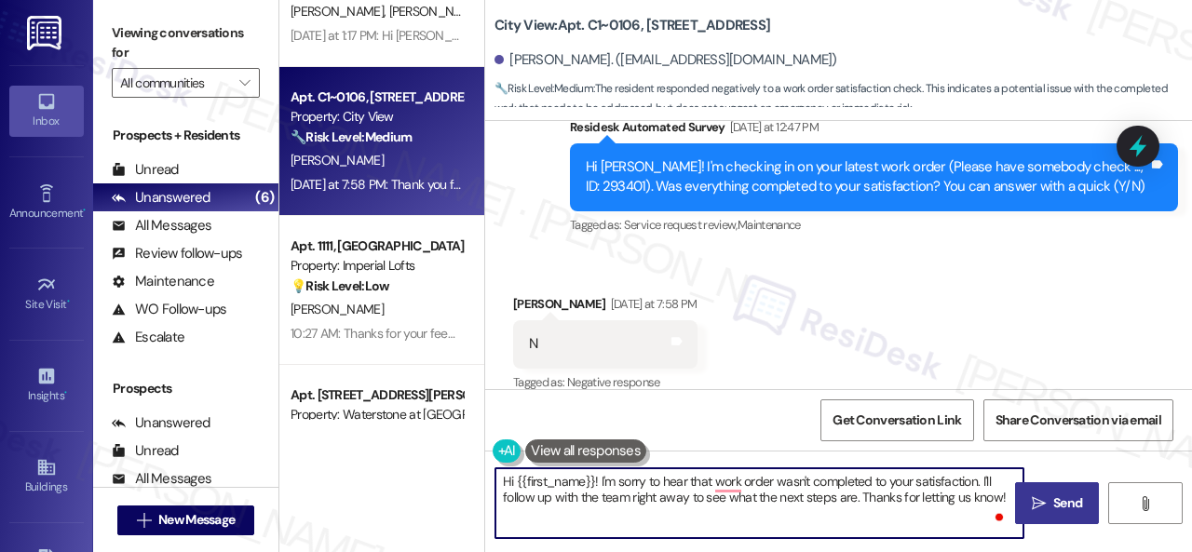
paste textarea "I'm sorry that the work order wasn't completed to your satisfaction. Can you pl…"
type textarea "I'm sorry that the work order wasn't completed to your satisfaction. Can you pl…"
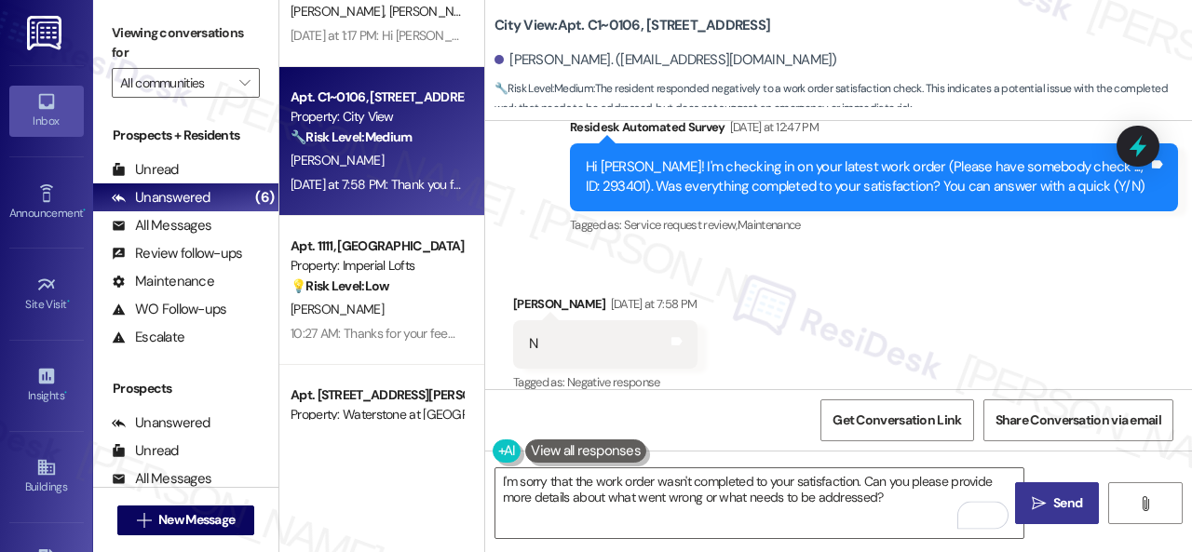
click at [1049, 510] on span "Send" at bounding box center [1067, 504] width 36 height 20
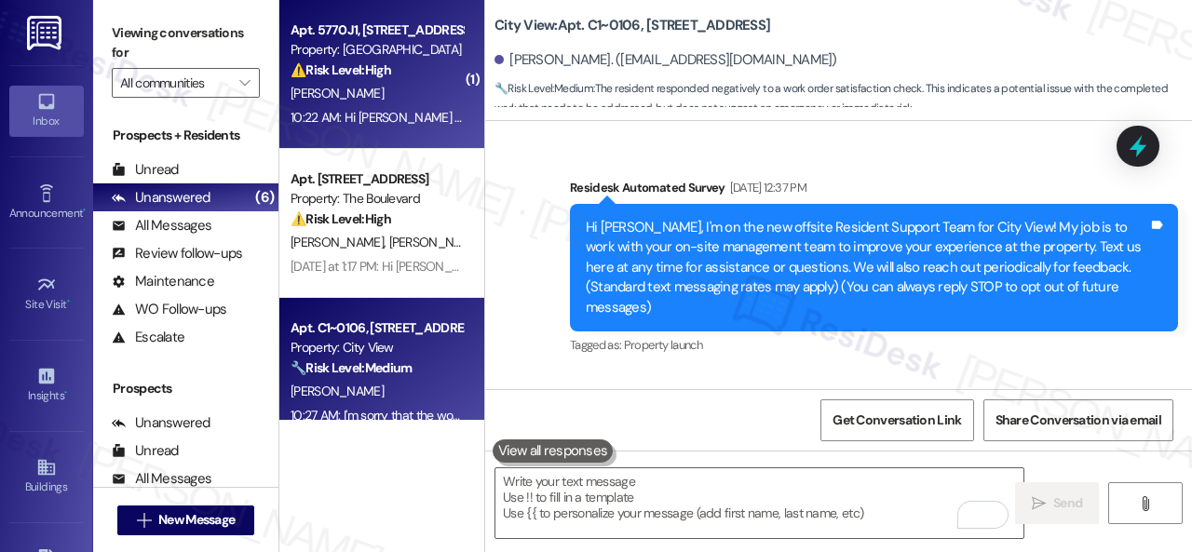
scroll to position [2971, 0]
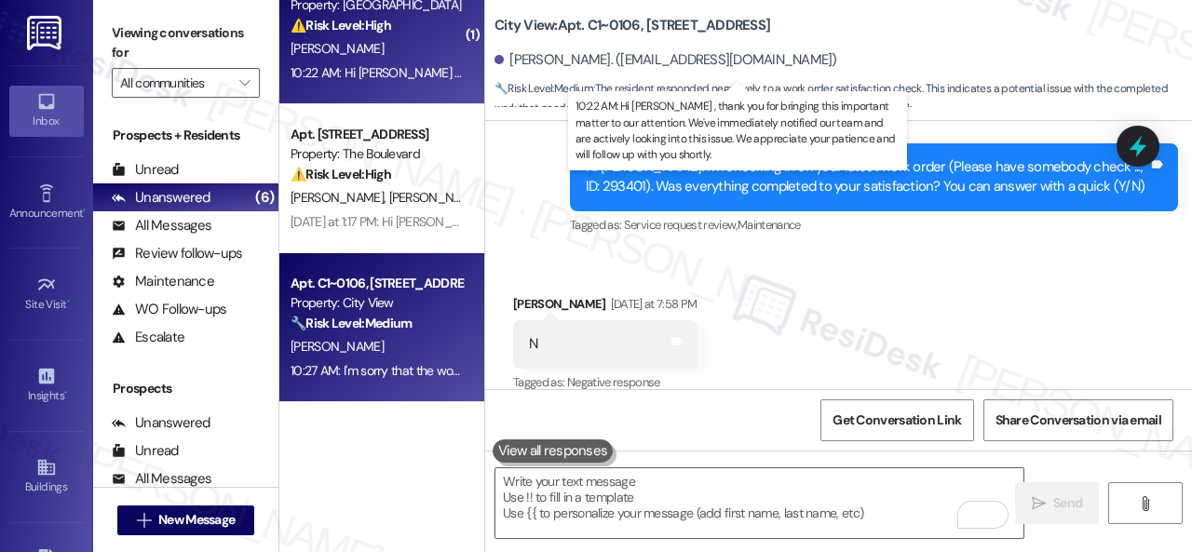
click at [405, 70] on div "10:22 AM: Hi Jeffery , thank you for bringing this important matter to our atte…" at bounding box center [912, 72] width 1243 height 17
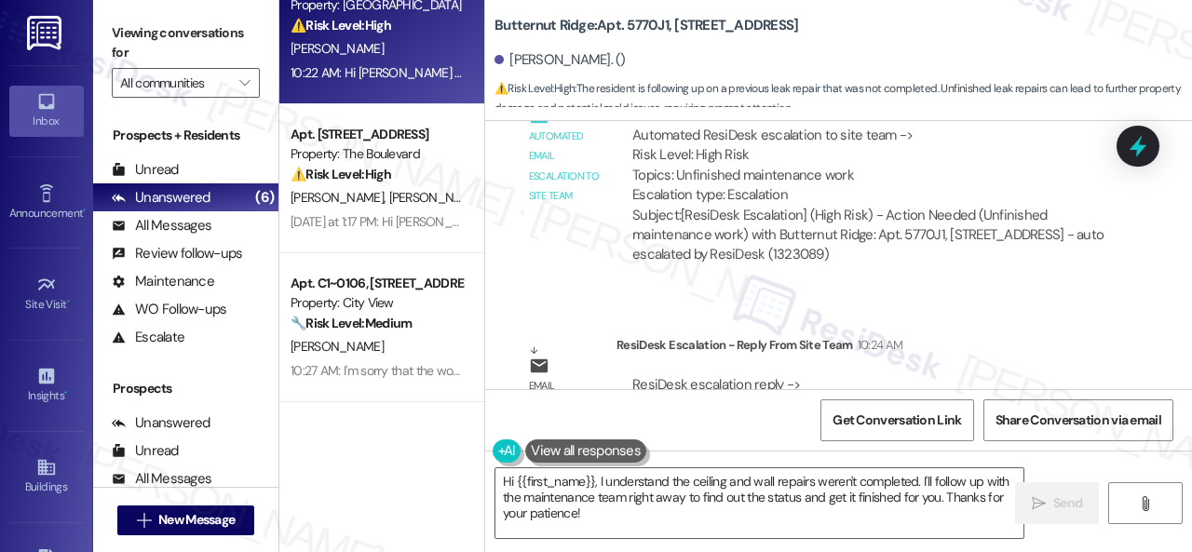
scroll to position [2116, 0]
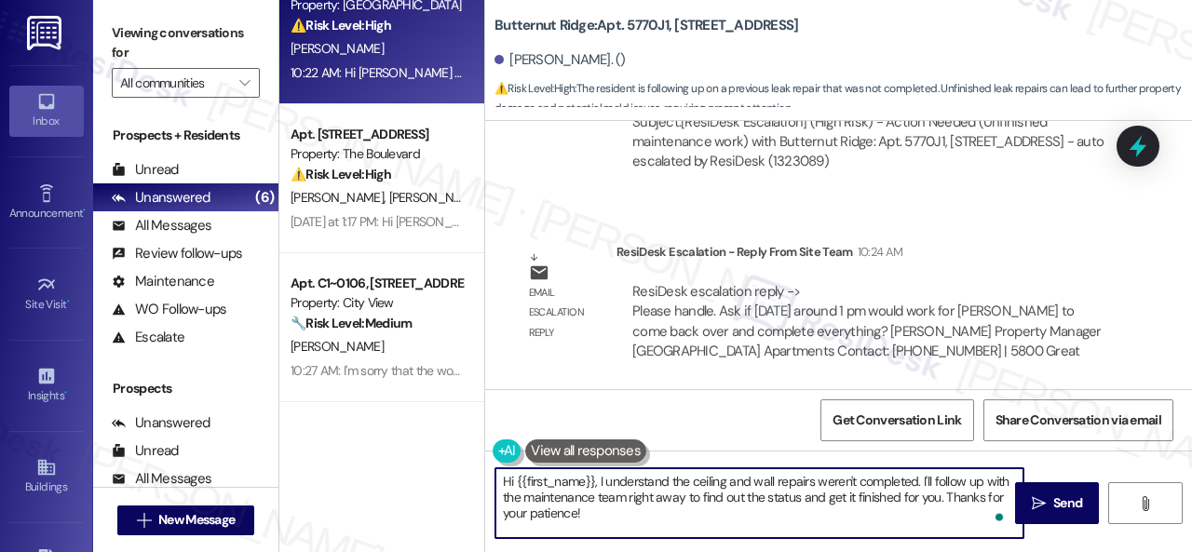
drag, startPoint x: 607, startPoint y: 522, endPoint x: 363, endPoint y: 441, distance: 257.1
click at [365, 452] on div "Apt. 5770J1, 5800 Great Northern Boulevard Property: Butternut Ridge ⚠️ Risk Le…" at bounding box center [735, 276] width 913 height 552
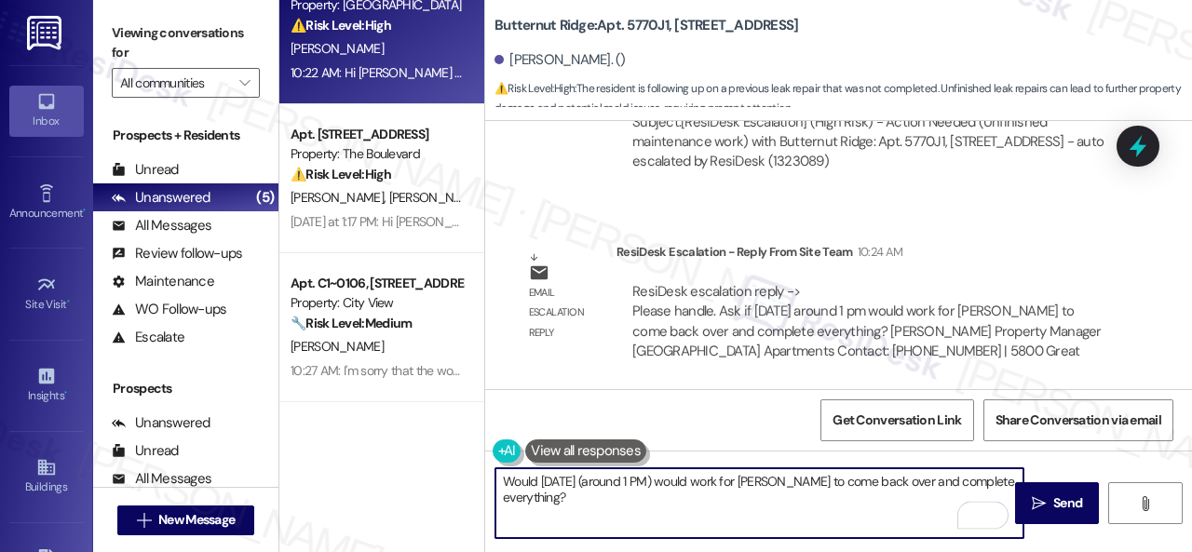
click at [677, 485] on textarea "Would Monday (around 1 PM) would work for Robb to come back over and complete e…" at bounding box center [759, 503] width 528 height 70
click at [998, 480] on textarea "Would Monday (around 1 PM) work for Robb to come back over and complete everyth…" at bounding box center [759, 503] width 528 height 70
type textarea "Would Monday (around 1 PM) work for Robb to come back over and complete everyth…"
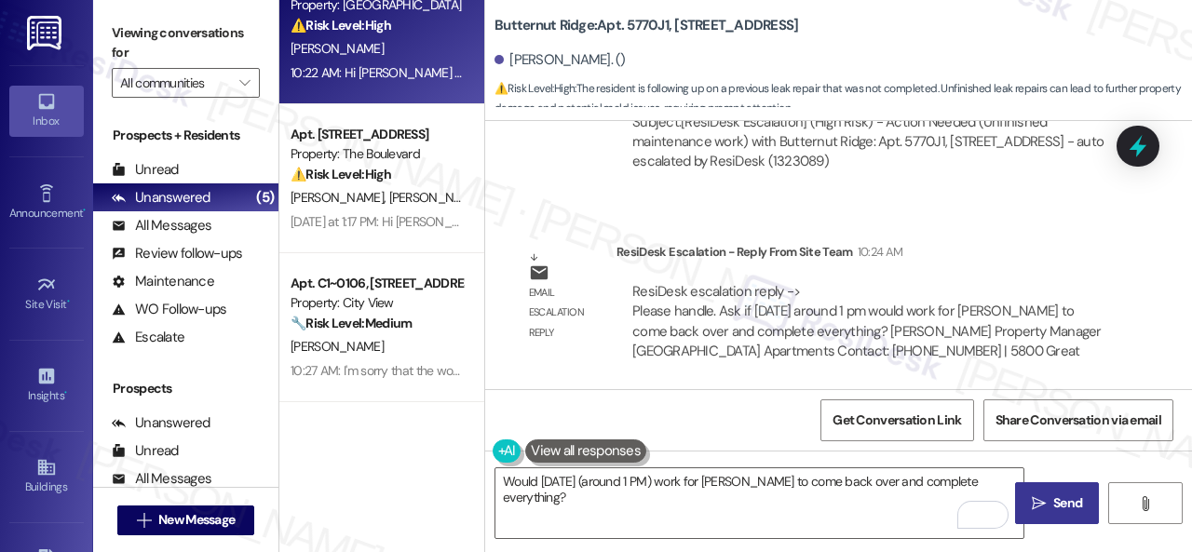
click at [1035, 504] on icon "" at bounding box center [1039, 503] width 14 height 15
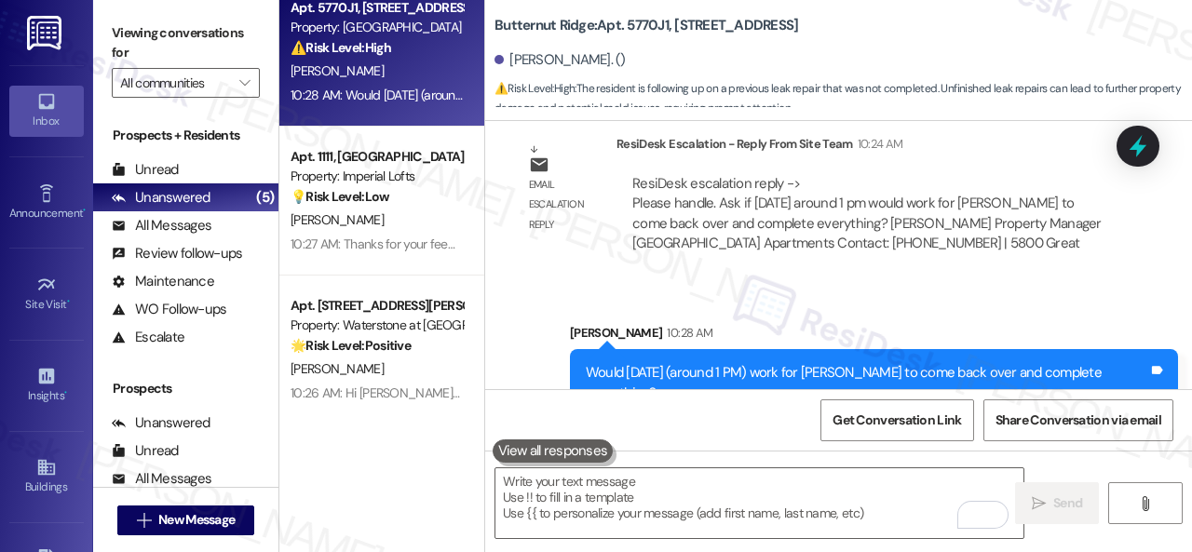
scroll to position [324, 0]
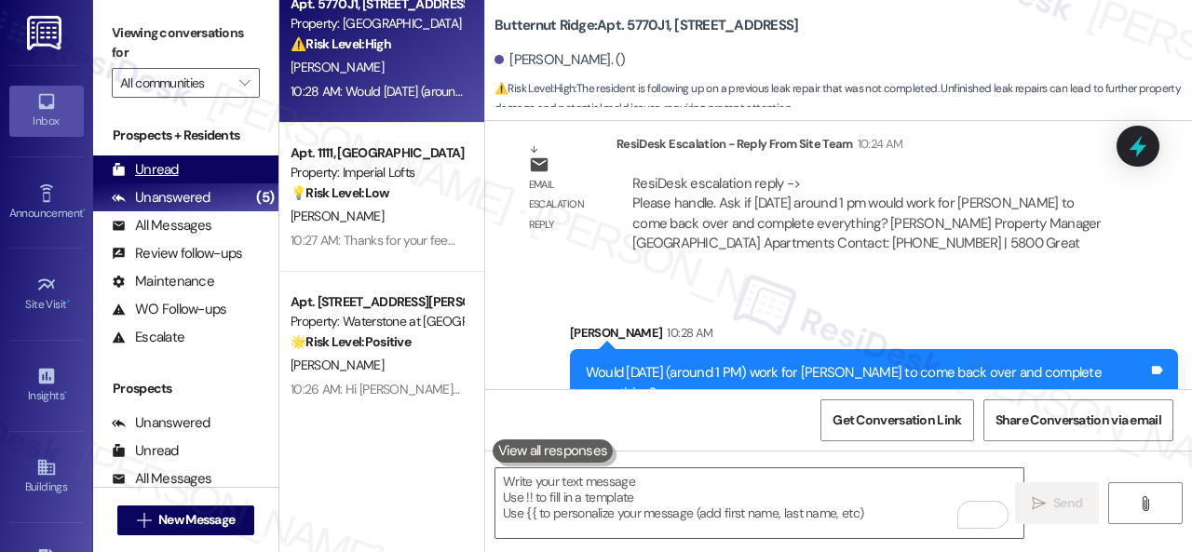
click at [171, 171] on div "Unread" at bounding box center [145, 170] width 67 height 20
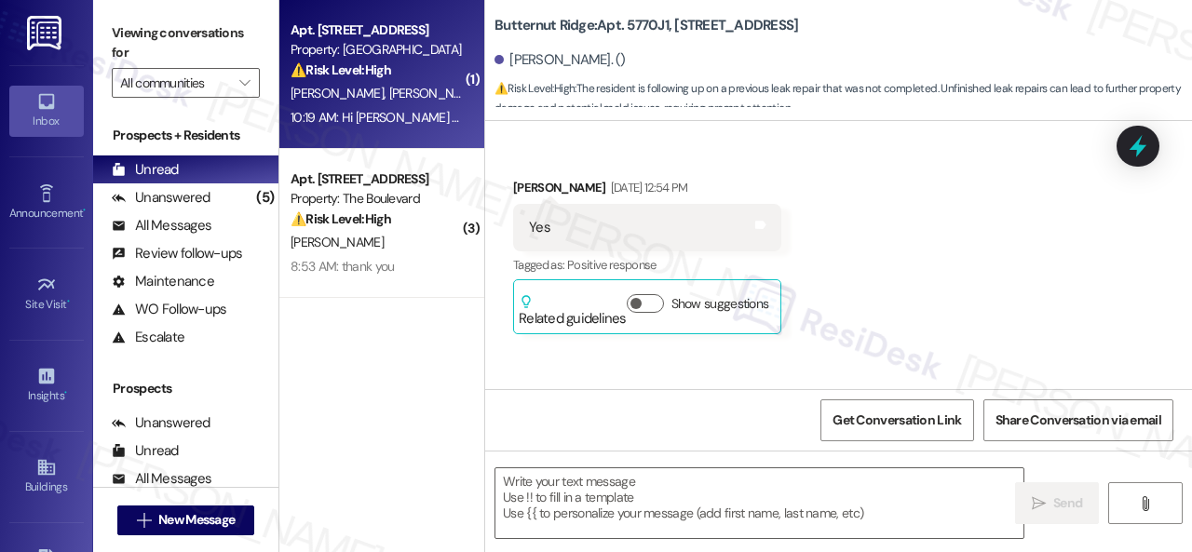
type textarea "Fetching suggested responses. Please feel free to read through the conversation…"
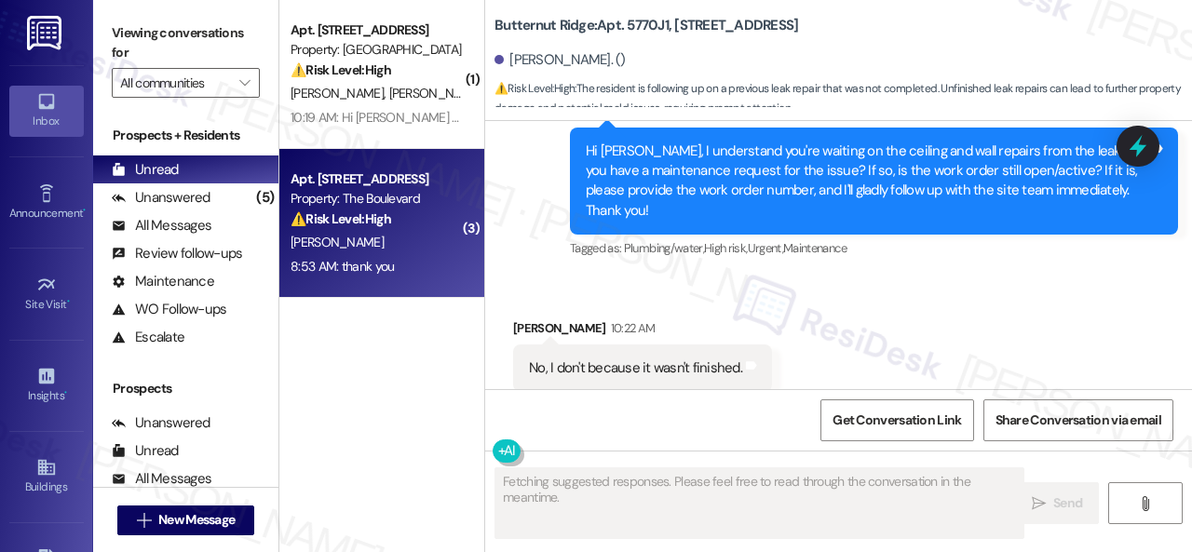
scroll to position [1479, 0]
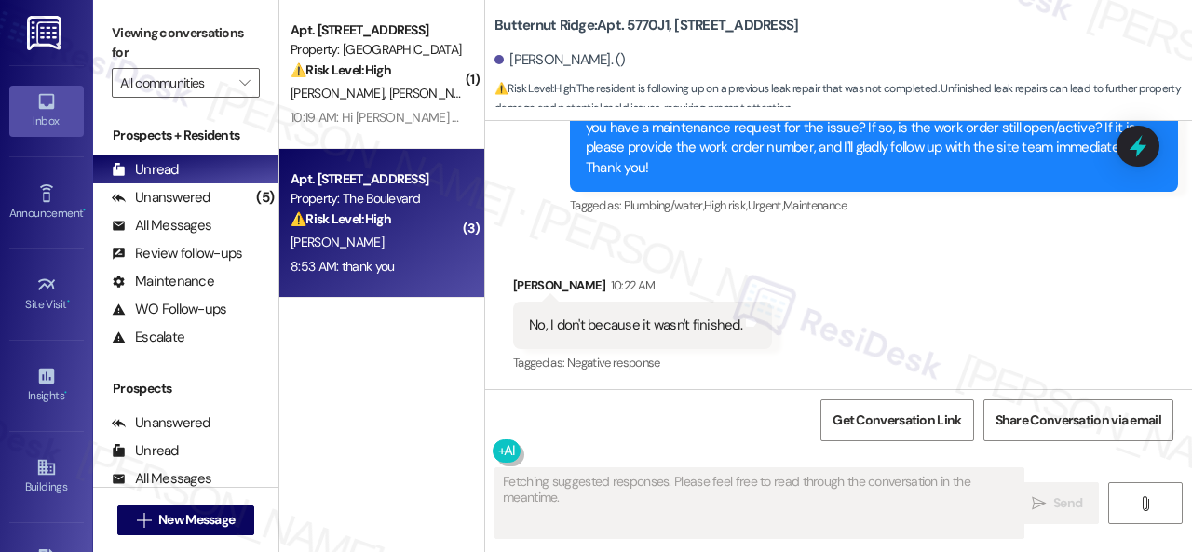
click at [411, 254] on div "E. Castillo" at bounding box center [377, 242] width 176 height 23
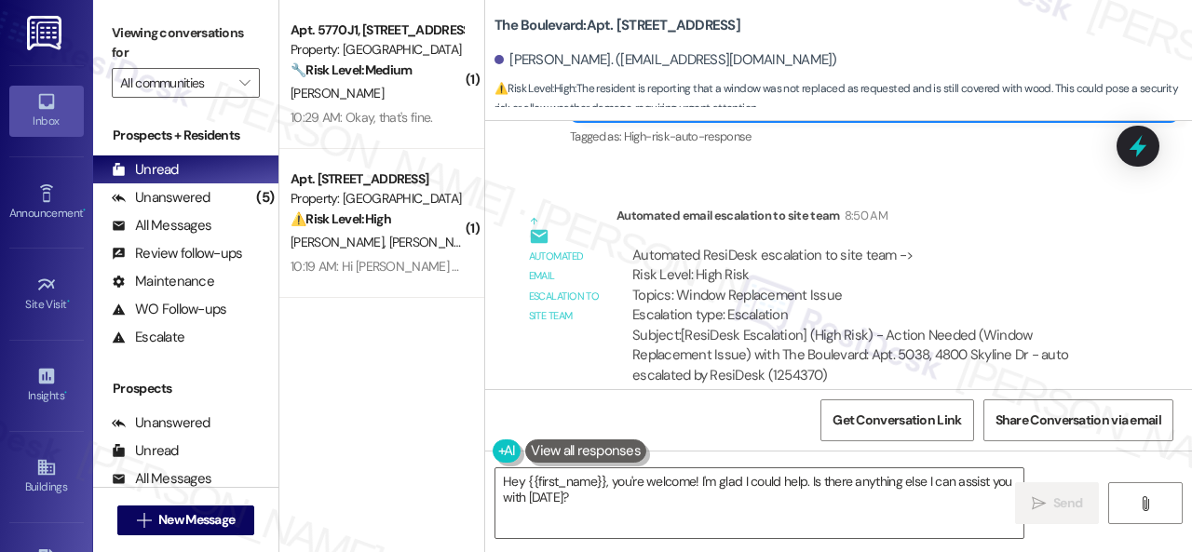
scroll to position [4659, 0]
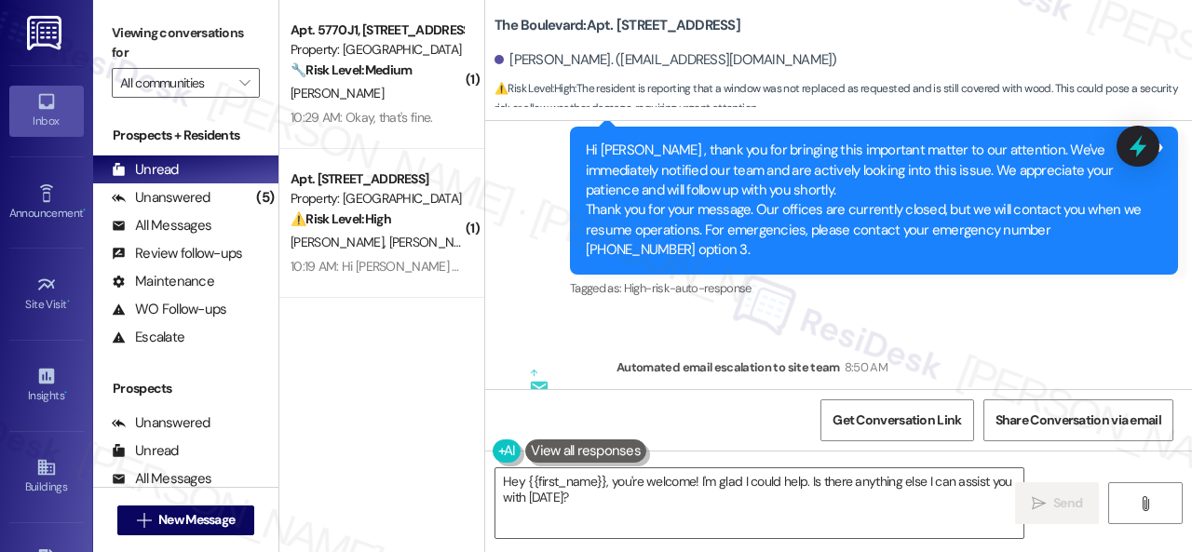
click at [525, 331] on div "Survey, sent via SMS Residesk Automated Survey Sep 24, 2024 at 12:38 PM Hi Enri…" at bounding box center [838, 255] width 707 height 268
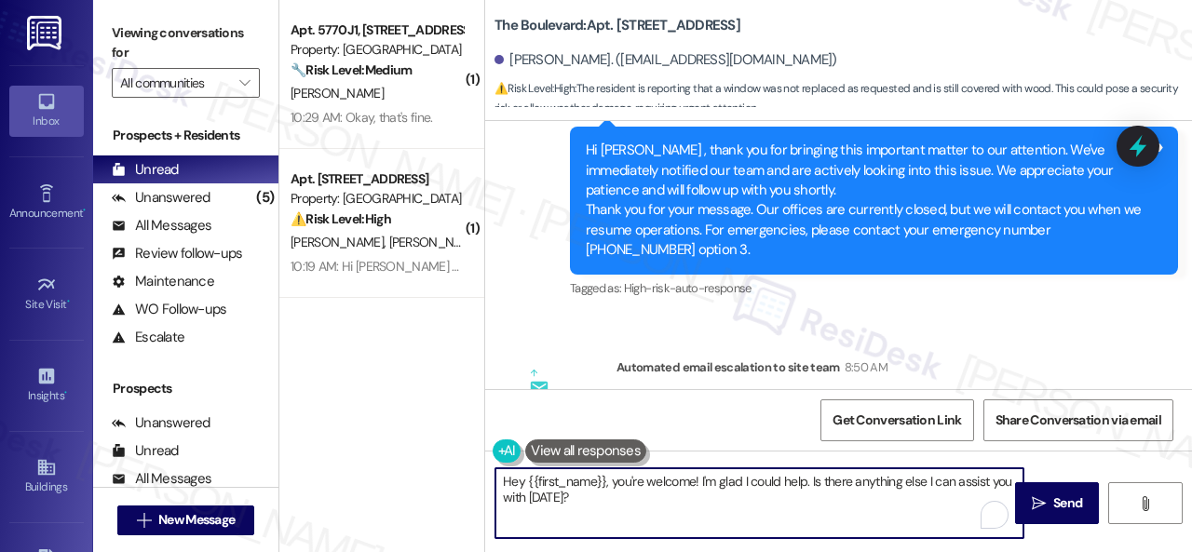
drag, startPoint x: 480, startPoint y: 473, endPoint x: 464, endPoint y: 467, distance: 17.1
click at [464, 467] on div "( 1 ) Apt. 5770J1, 5800 Great Northern Boulevard Property: Butternut Ridge 🔧 Ri…" at bounding box center [735, 276] width 913 height 552
paste textarea "I'm sorry to hear the issue hasn't been resolved yet. We apologize for the dela…"
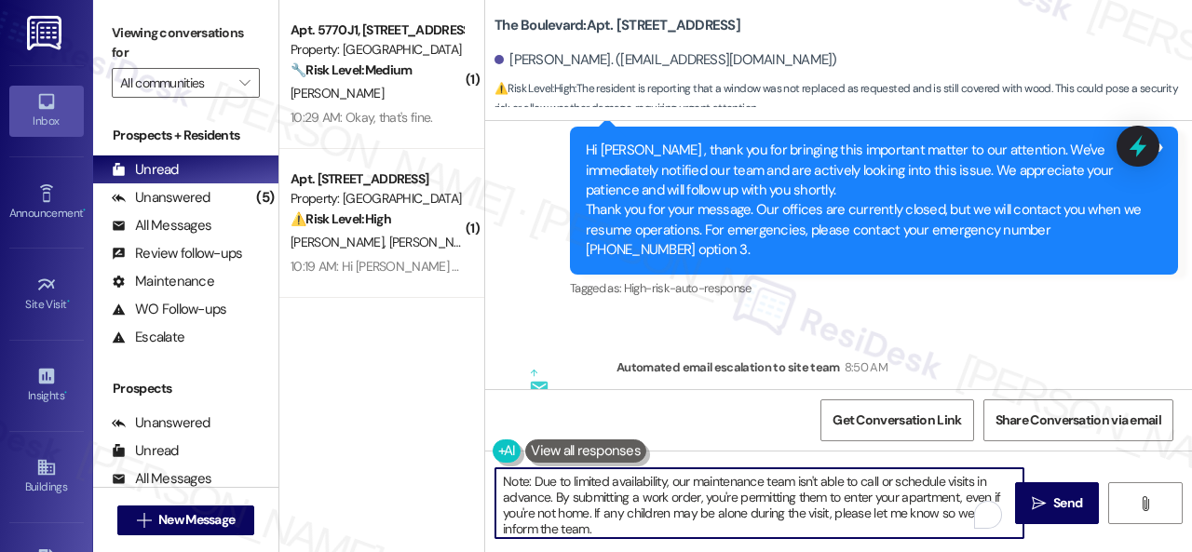
scroll to position [95, 0]
type textarea "I'm sorry to hear the issue hasn't been resolved yet. We apologize for the dela…"
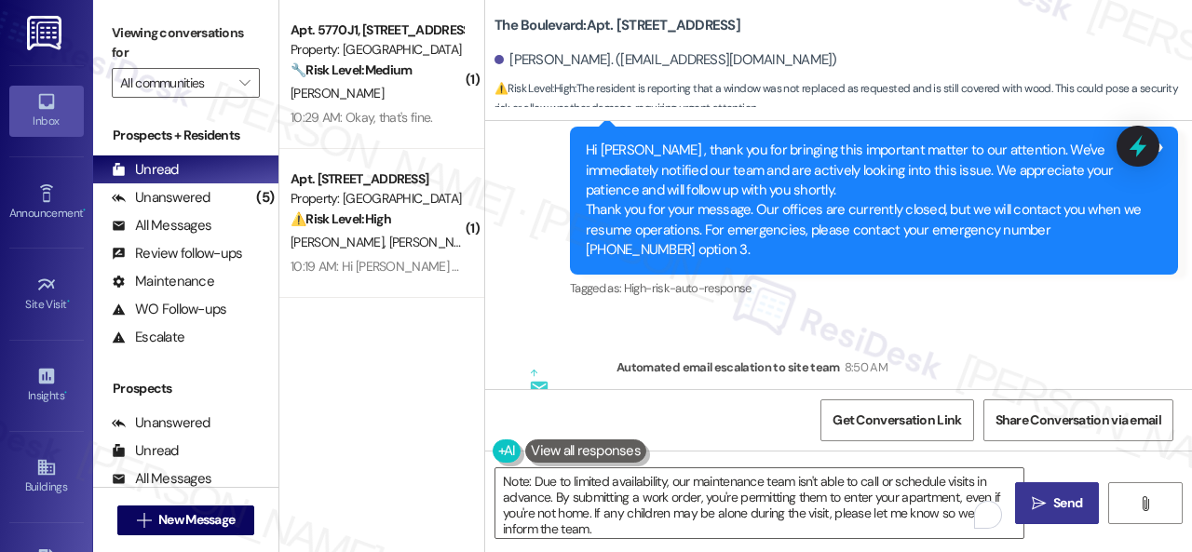
click at [1049, 493] on button " Send" at bounding box center [1057, 503] width 84 height 42
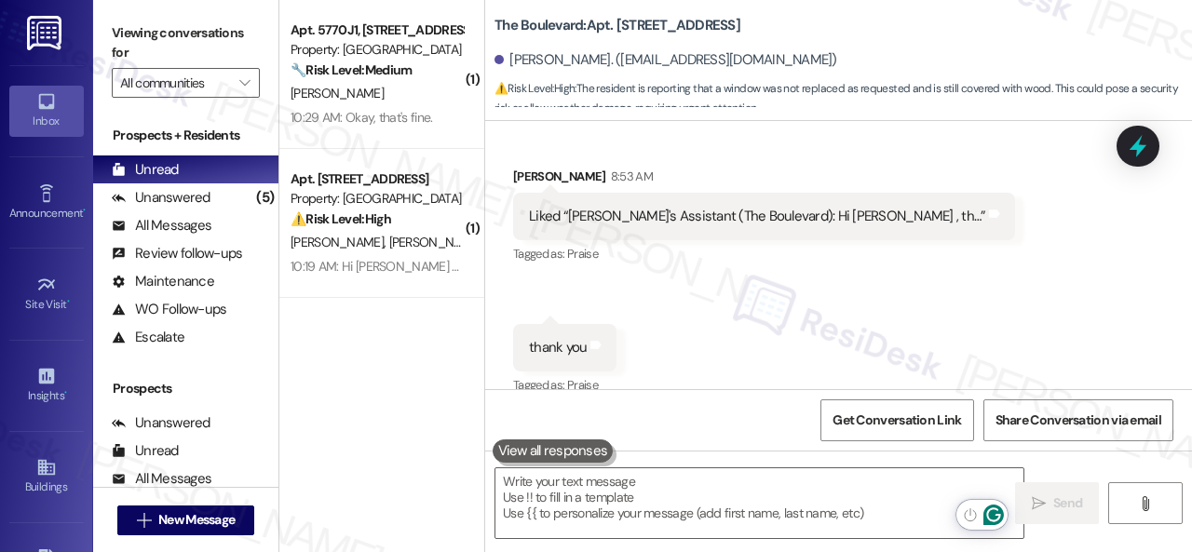
scroll to position [5123, 0]
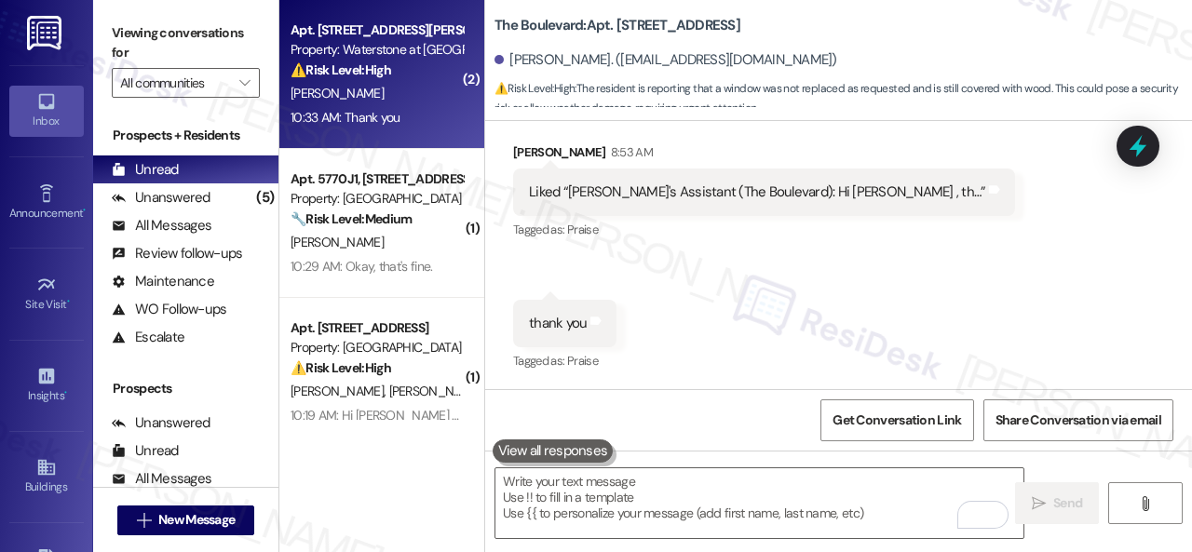
click at [429, 96] on div "[PERSON_NAME]" at bounding box center [377, 93] width 176 height 23
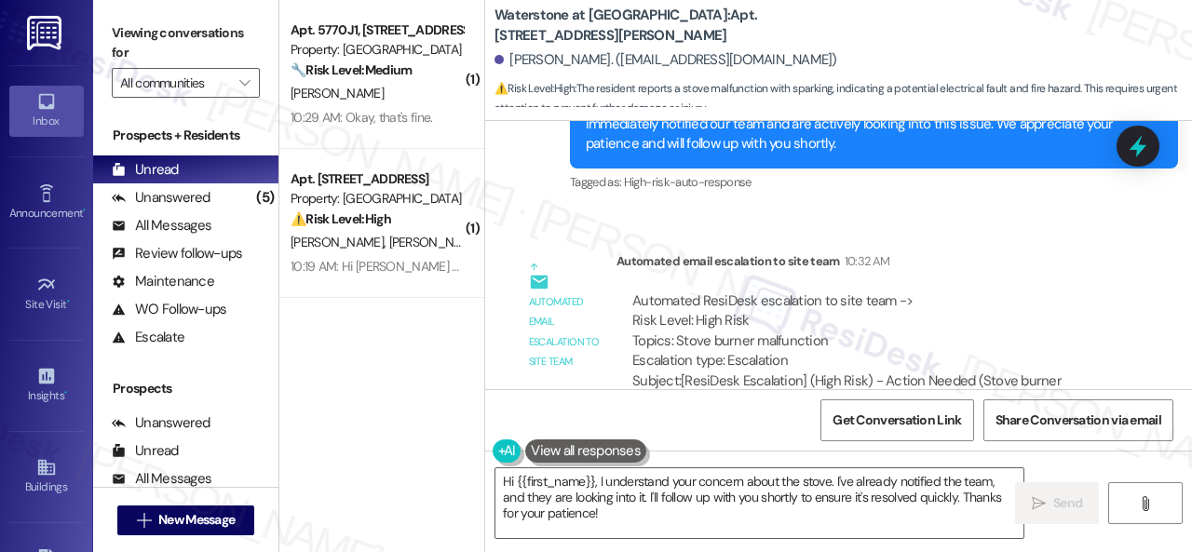
scroll to position [3393, 0]
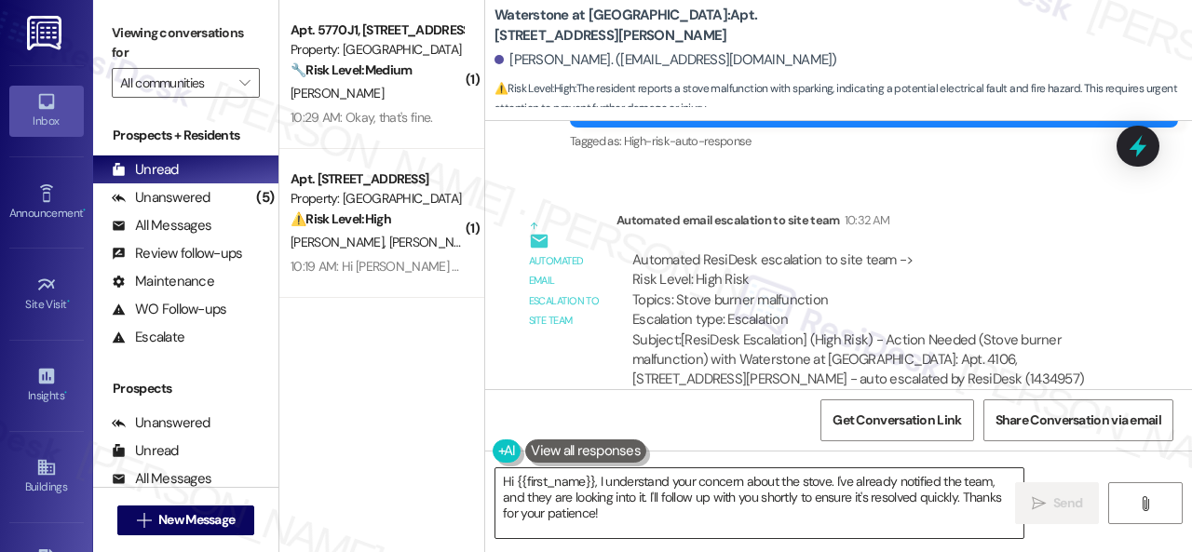
click at [759, 494] on textarea "Hi {{first_name}}, I understand your concern about the stove. I've already noti…" at bounding box center [759, 503] width 528 height 70
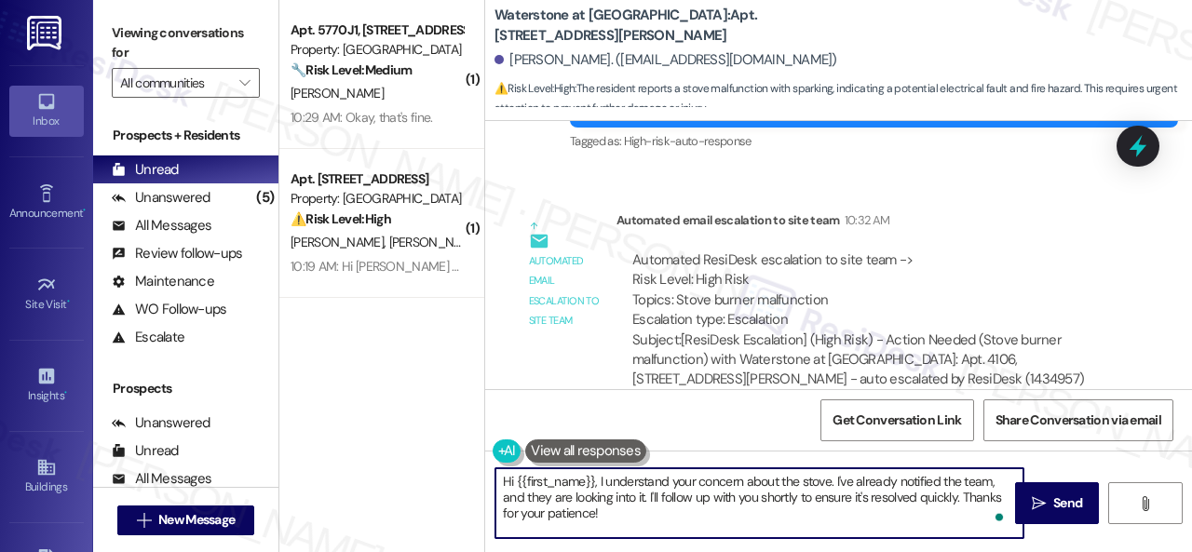
drag, startPoint x: 835, startPoint y: 485, endPoint x: 849, endPoint y: 537, distance: 54.0
click at [849, 537] on textarea "Hi {{first_name}}, I understand your concern about the stove. I've already noti…" at bounding box center [759, 503] width 528 height 70
paste textarea "s there already a work order for the issue? If so, may I have the work order nu…"
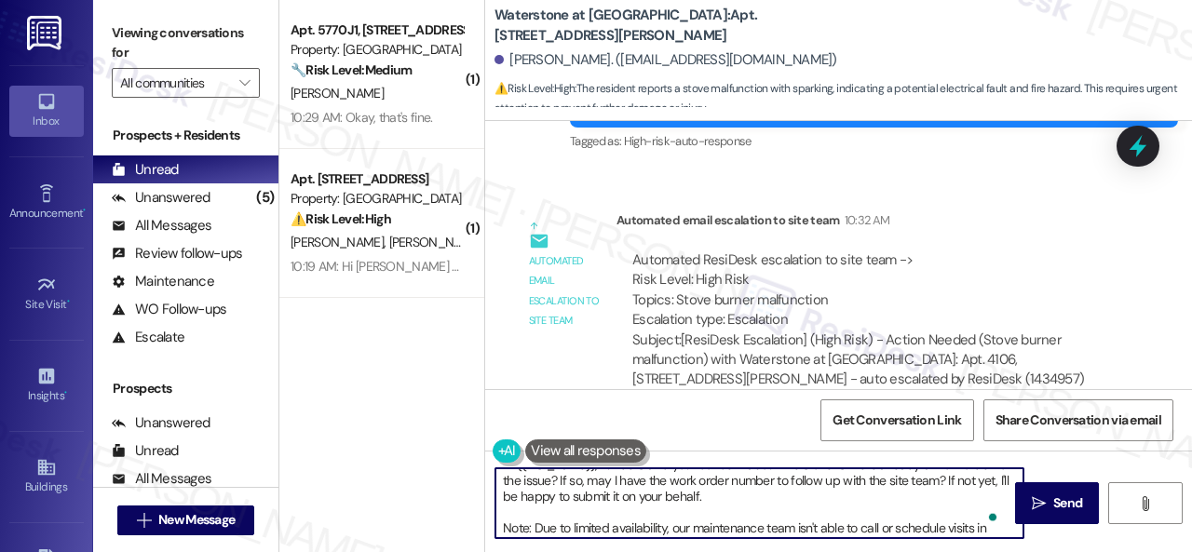
scroll to position [0, 0]
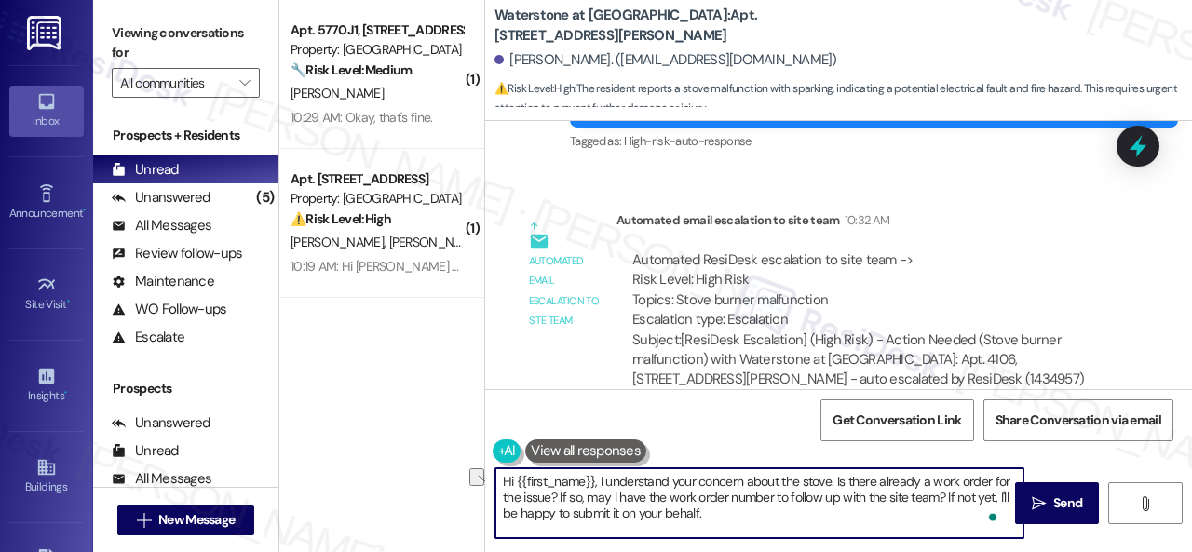
drag, startPoint x: 599, startPoint y: 478, endPoint x: 453, endPoint y: 478, distance: 145.3
click at [453, 478] on div "( 1 ) Apt. 5770J1, 5800 Great Northern Boulevard Property: Butternut Ridge 🔧 Ri…" at bounding box center [735, 276] width 913 height 552
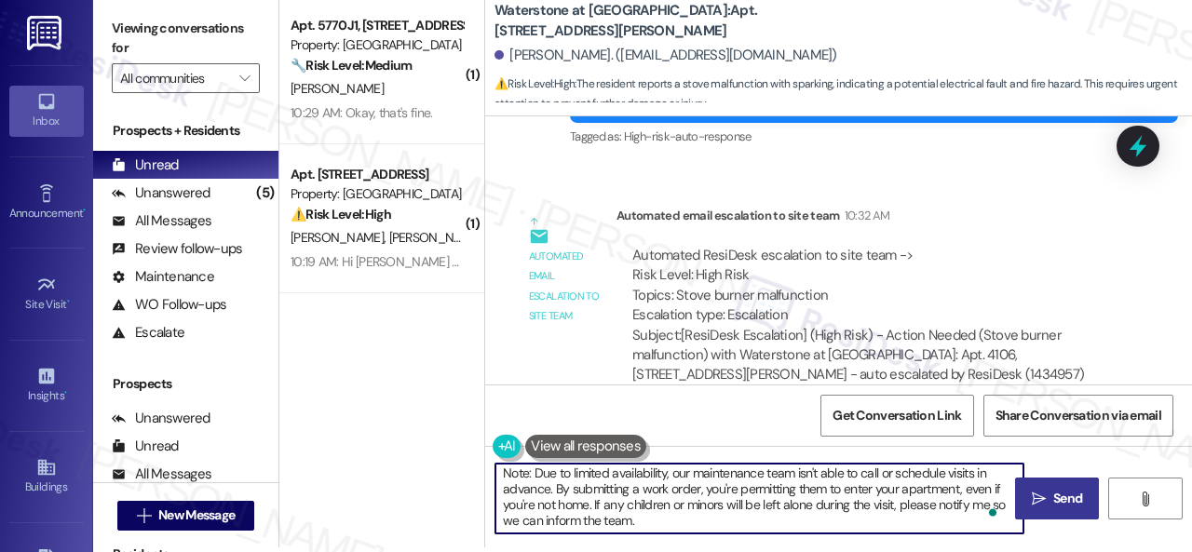
scroll to position [6, 0]
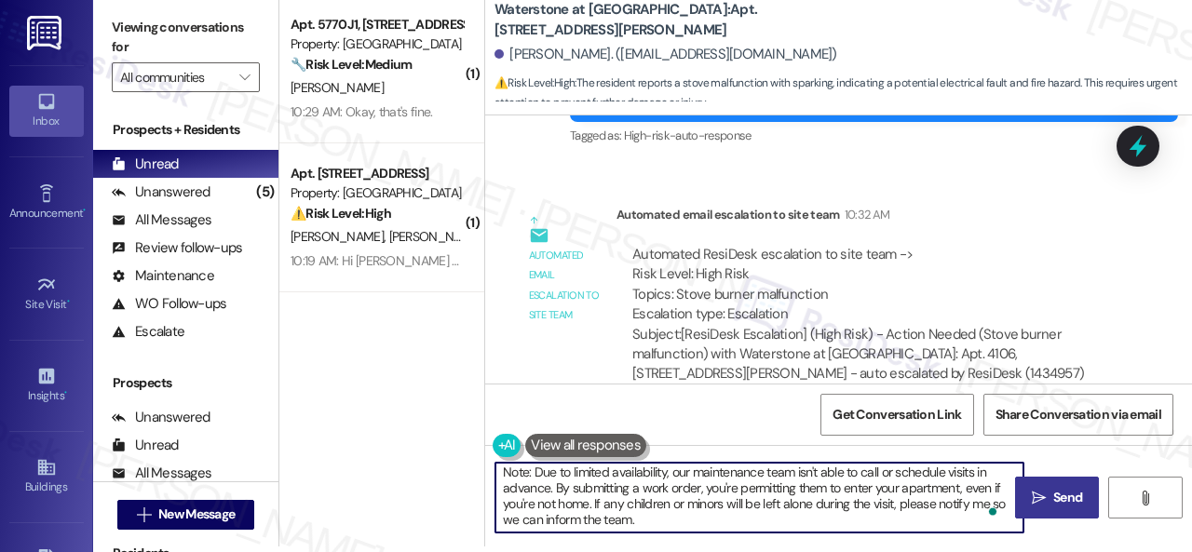
type textarea "I understand your concern about the stove. Is there already a work order for th…"
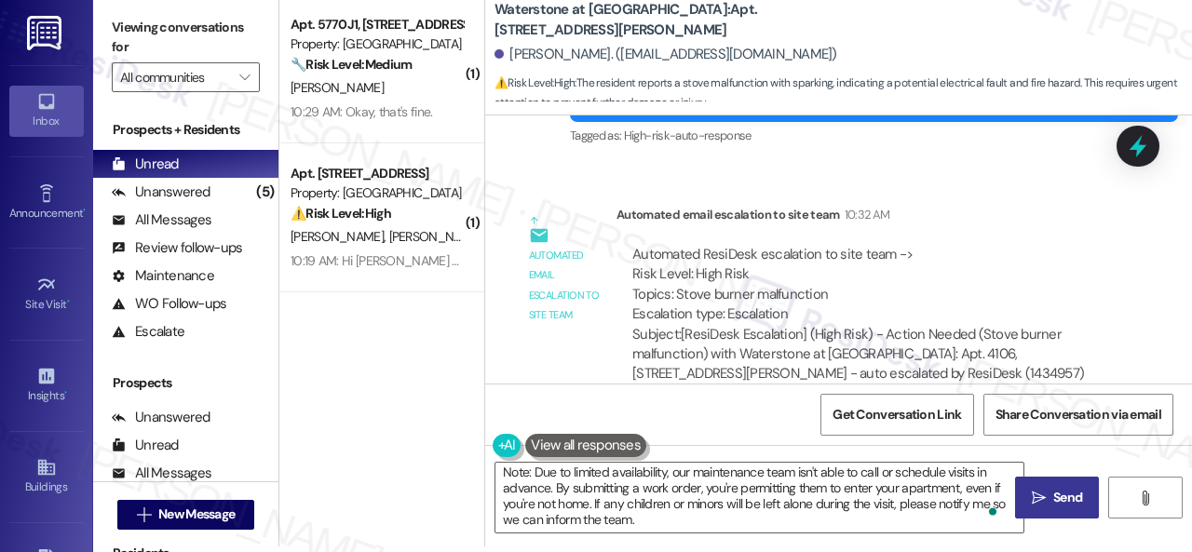
click at [1032, 502] on icon "" at bounding box center [1039, 498] width 14 height 15
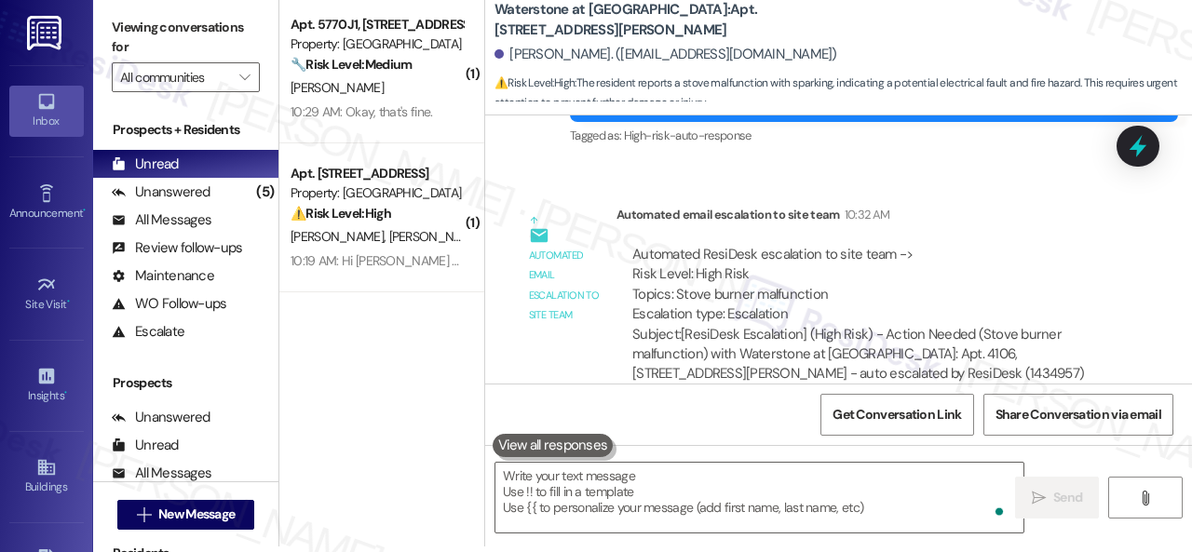
scroll to position [3578, 0]
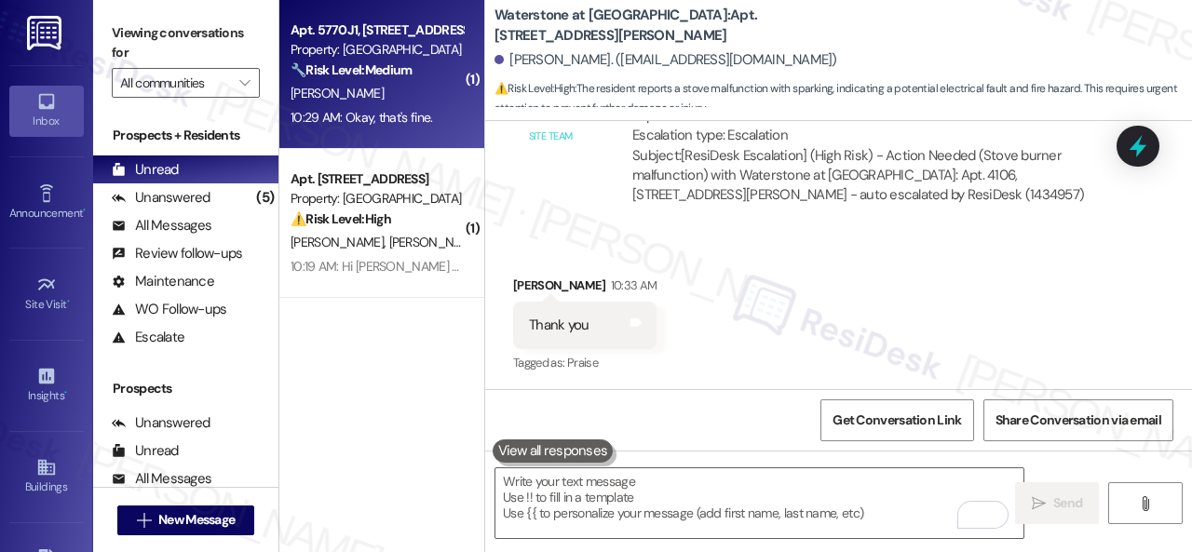
click at [414, 93] on div "[PERSON_NAME]" at bounding box center [377, 93] width 176 height 23
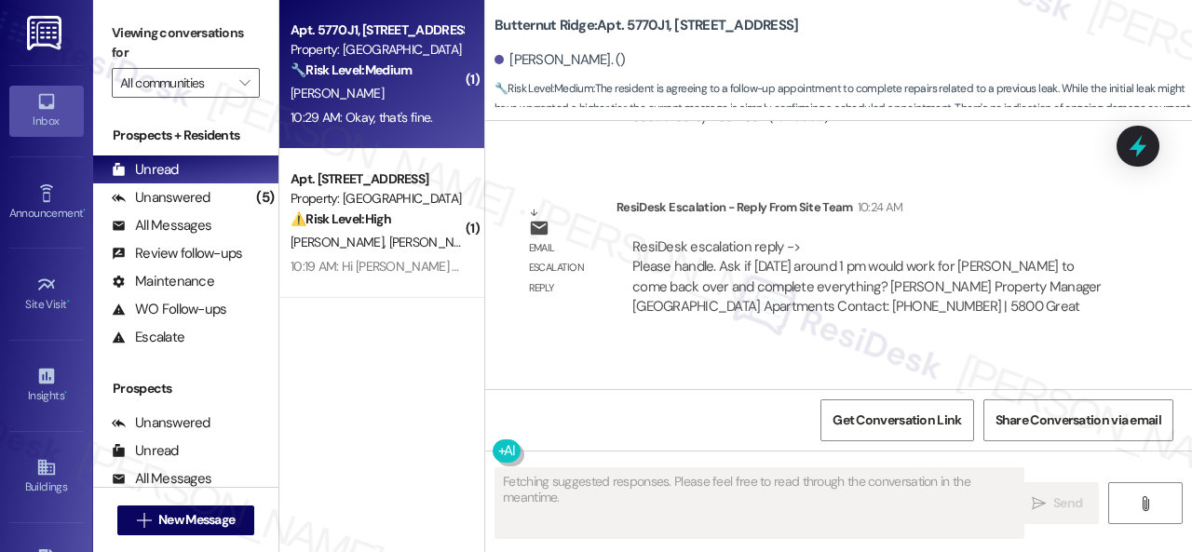
scroll to position [2449, 0]
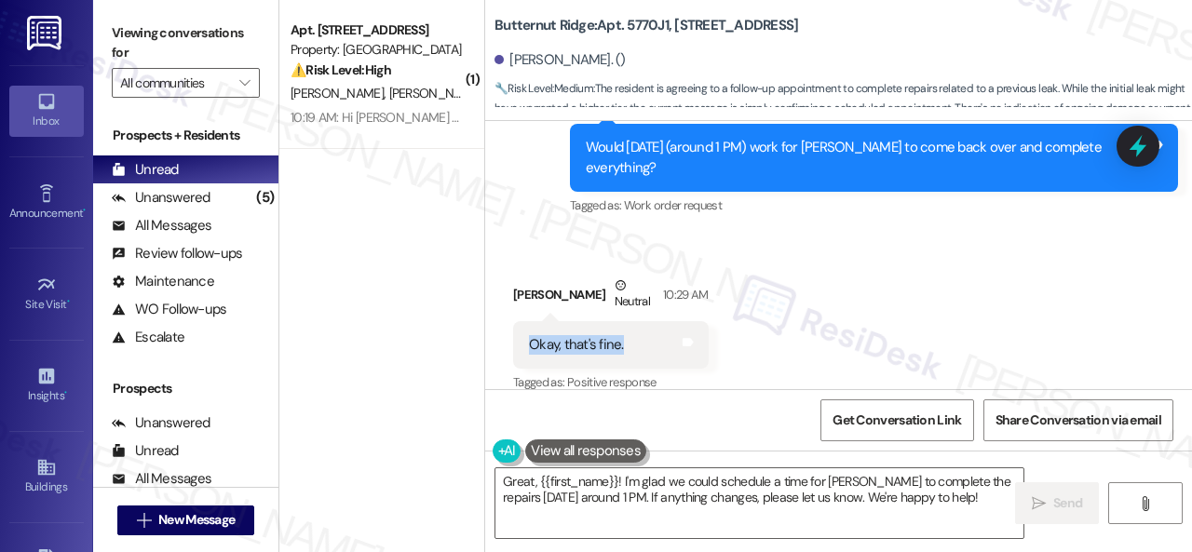
drag, startPoint x: 523, startPoint y: 321, endPoint x: 622, endPoint y: 328, distance: 98.9
click at [622, 328] on div "Okay, that's fine. Tags and notes" at bounding box center [611, 344] width 196 height 47
copy div "Okay, that's fine."
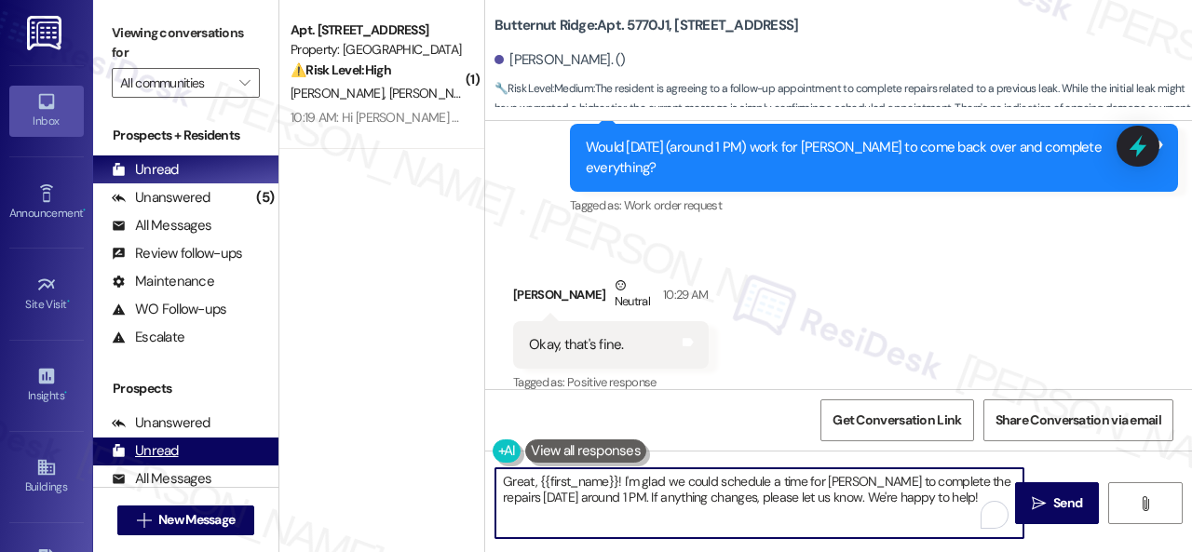
drag, startPoint x: 994, startPoint y: 515, endPoint x: 203, endPoint y: 452, distance: 794.0
click at [218, 458] on div "Viewing conversations for All communities  Prospects + Residents Unread (0) Un…" at bounding box center [642, 276] width 1099 height 552
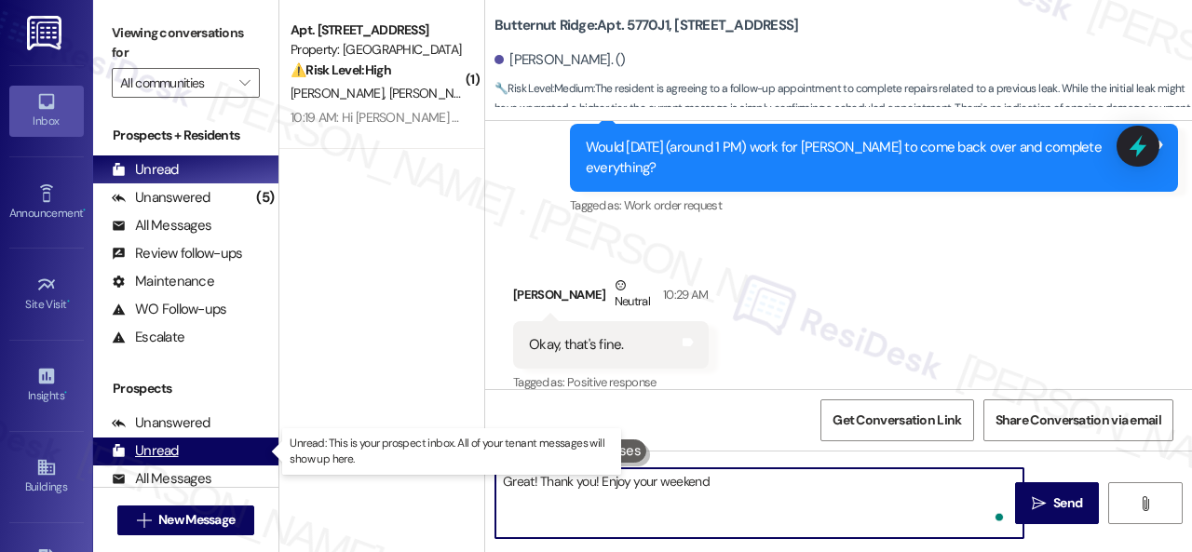
type textarea "Great! Thank you! Enjoy your weekend!"
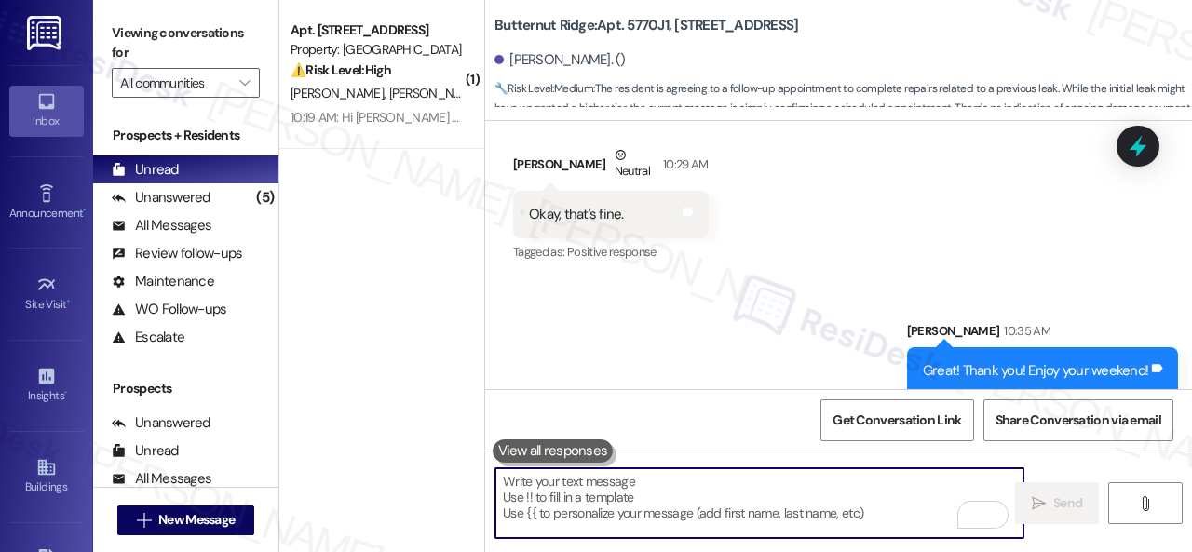
scroll to position [6, 0]
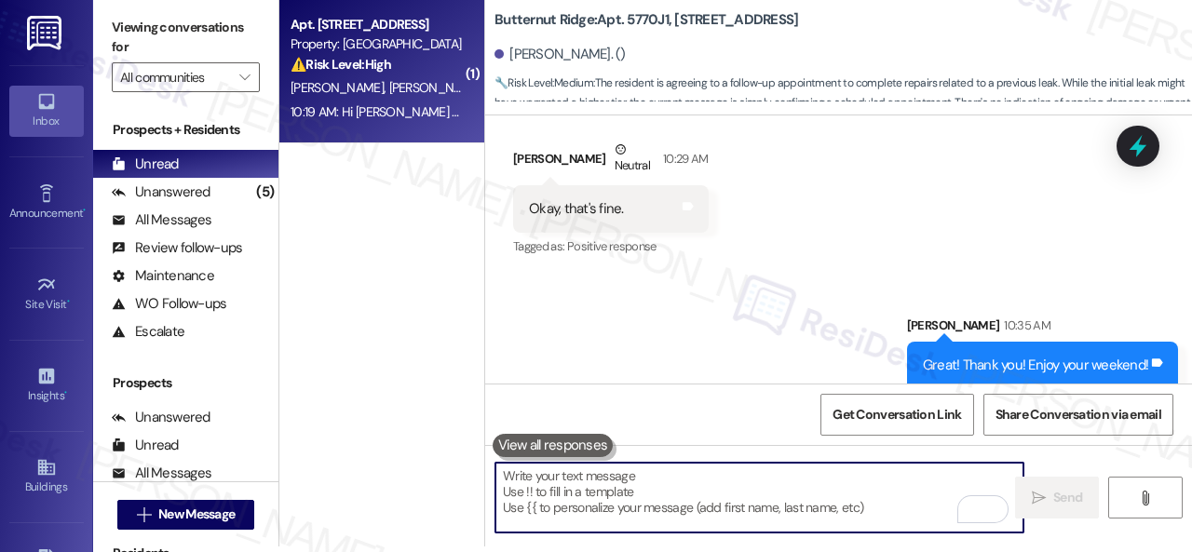
click at [439, 85] on div "[PERSON_NAME] [PERSON_NAME] [PERSON_NAME]" at bounding box center [377, 87] width 176 height 23
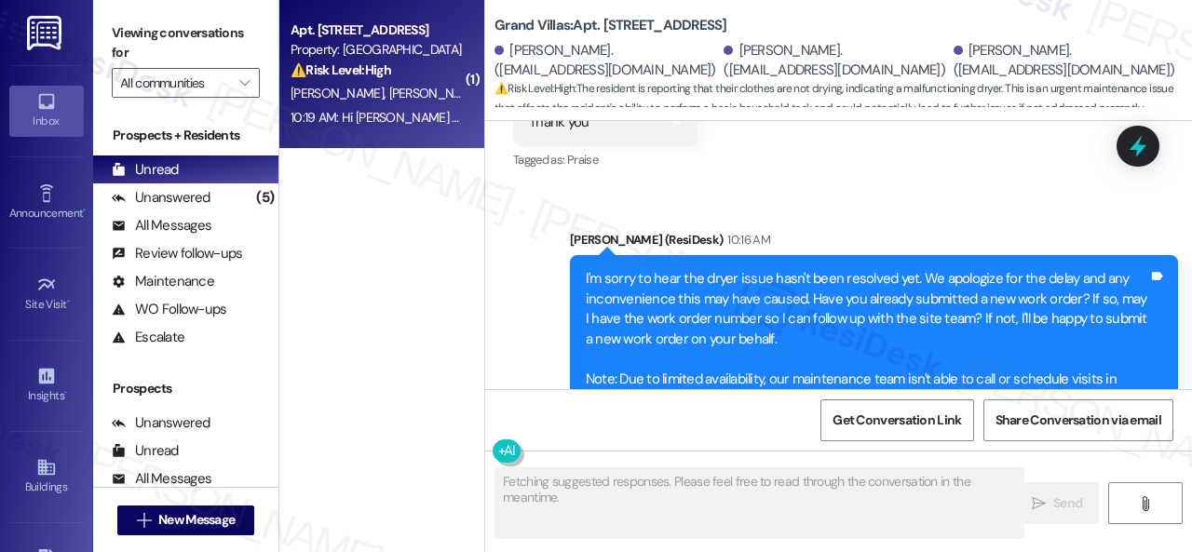
scroll to position [1769, 0]
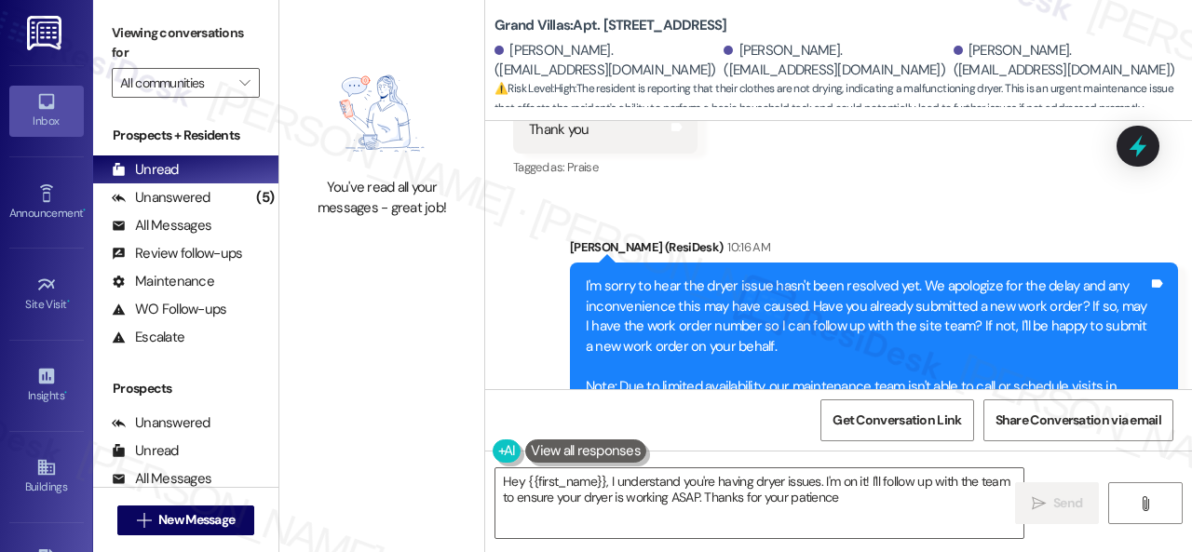
type textarea "Hey {{first_name}}, I understand you're having dryer issues. I'm on it! I'll fo…"
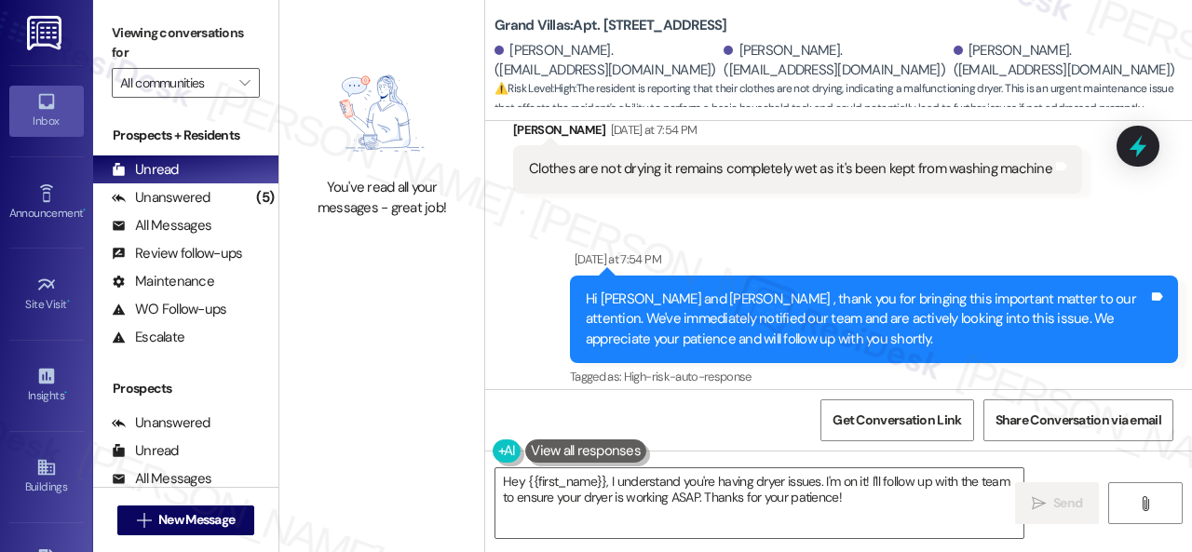
scroll to position [1117, 0]
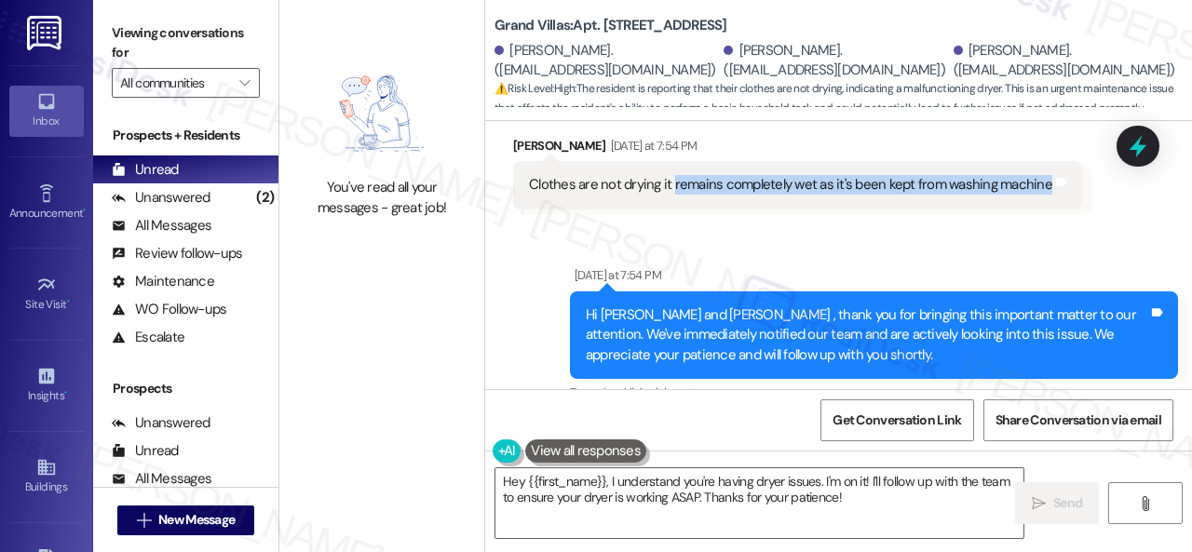
drag, startPoint x: 671, startPoint y: 182, endPoint x: 1039, endPoint y: 174, distance: 367.9
click at [1039, 176] on div "Clothes are not drying it remains completely wet as it's been kept from washing…" at bounding box center [790, 185] width 523 height 20
copy div "remains completely wet as it's been kept from washing machine"
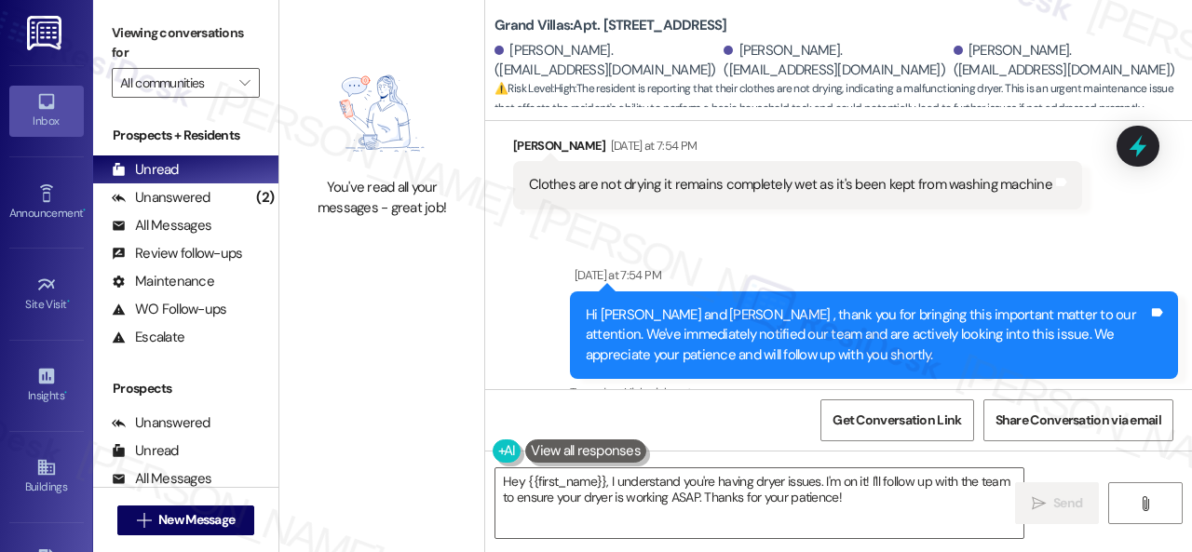
click at [732, 230] on div "Sent via SMS Yesterday at 7:54 PM Hi Viralkumar, Kiranben and Richa , thank you…" at bounding box center [838, 321] width 707 height 197
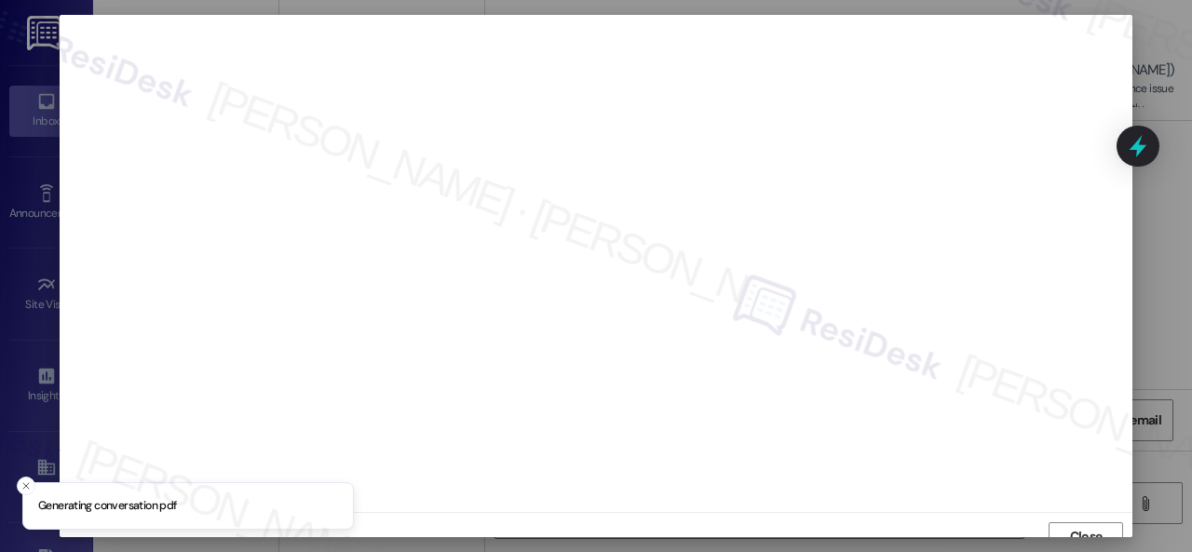
scroll to position [14, 0]
click at [1055, 529] on button "Close" at bounding box center [1085, 523] width 74 height 30
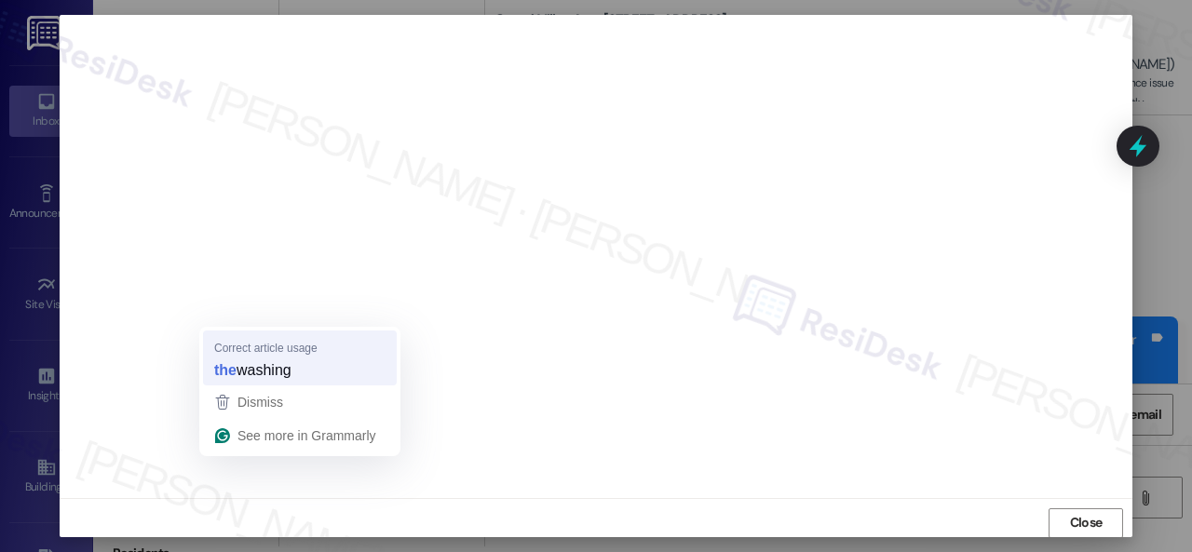
click at [218, 368] on strong "the" at bounding box center [225, 369] width 22 height 20
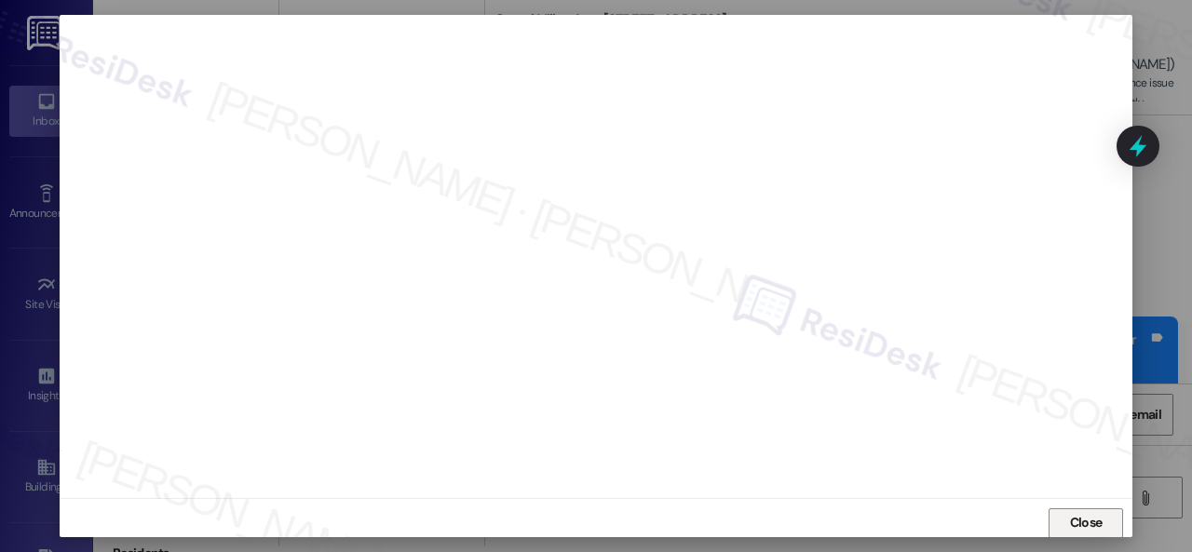
click at [1070, 517] on span "Close" at bounding box center [1086, 523] width 33 height 20
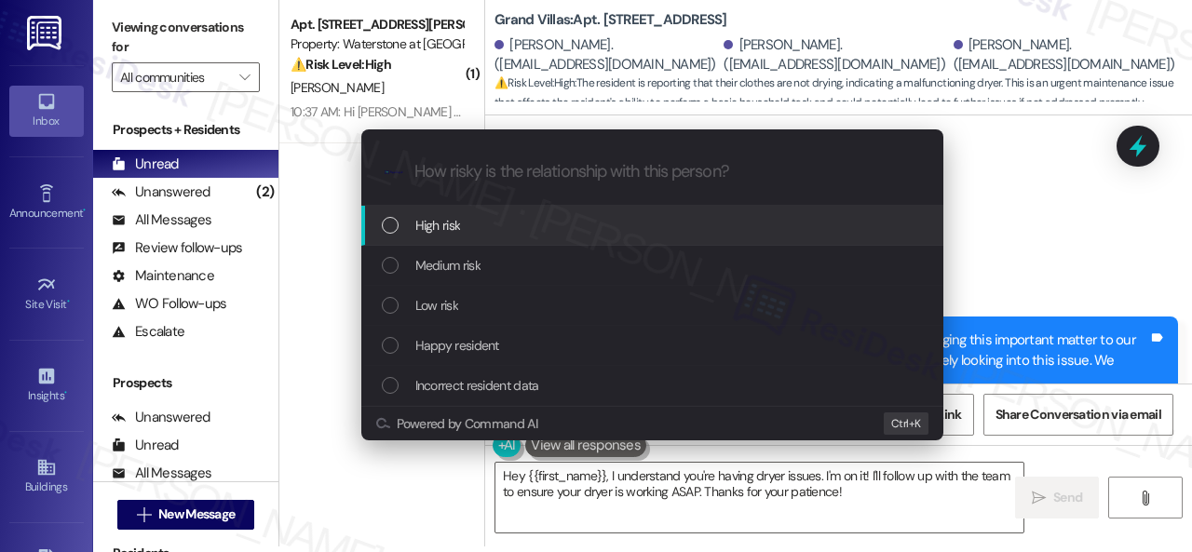
click at [438, 232] on span "High risk" at bounding box center [438, 225] width 46 height 20
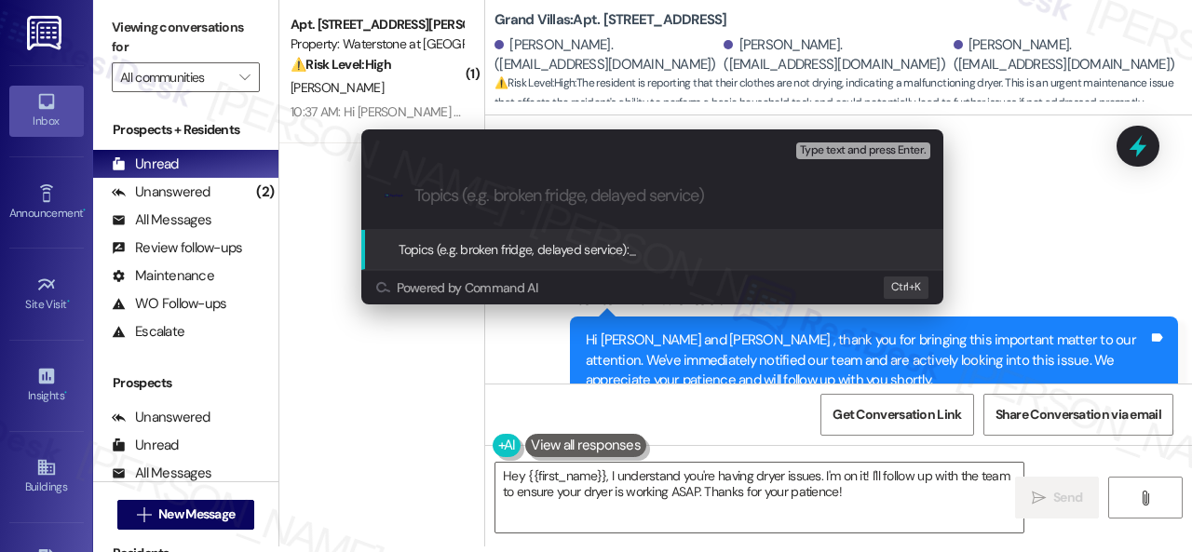
paste input "Work Order filed by ResiDesk 293807"
type input "Work Order filed by ResiDesk 293807"
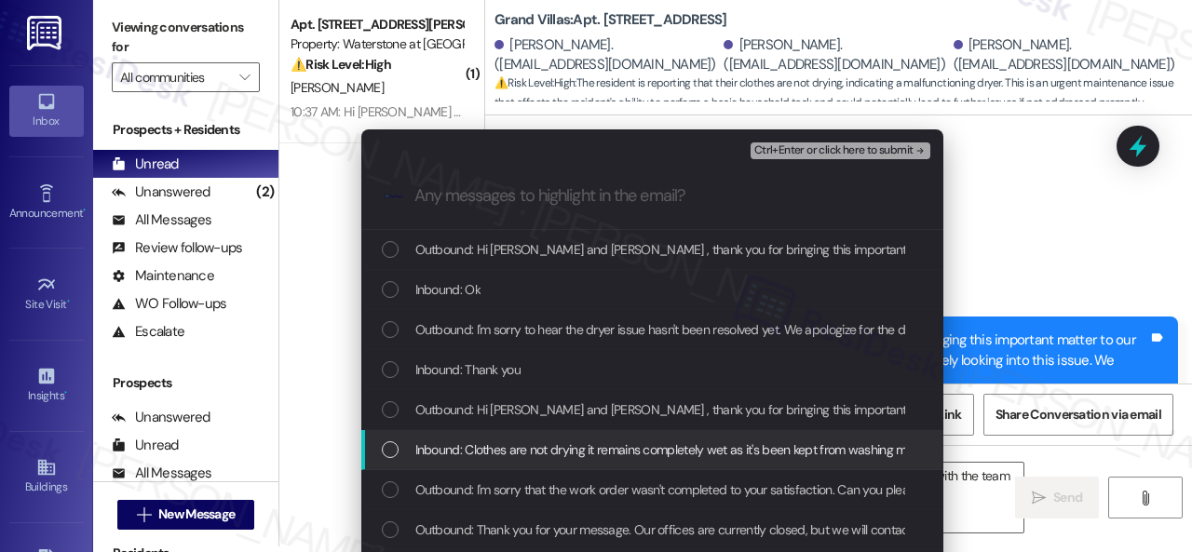
click at [444, 457] on span "Inbound: Clothes are not drying it remains completely wet as it's been kept fro…" at bounding box center [679, 450] width 528 height 20
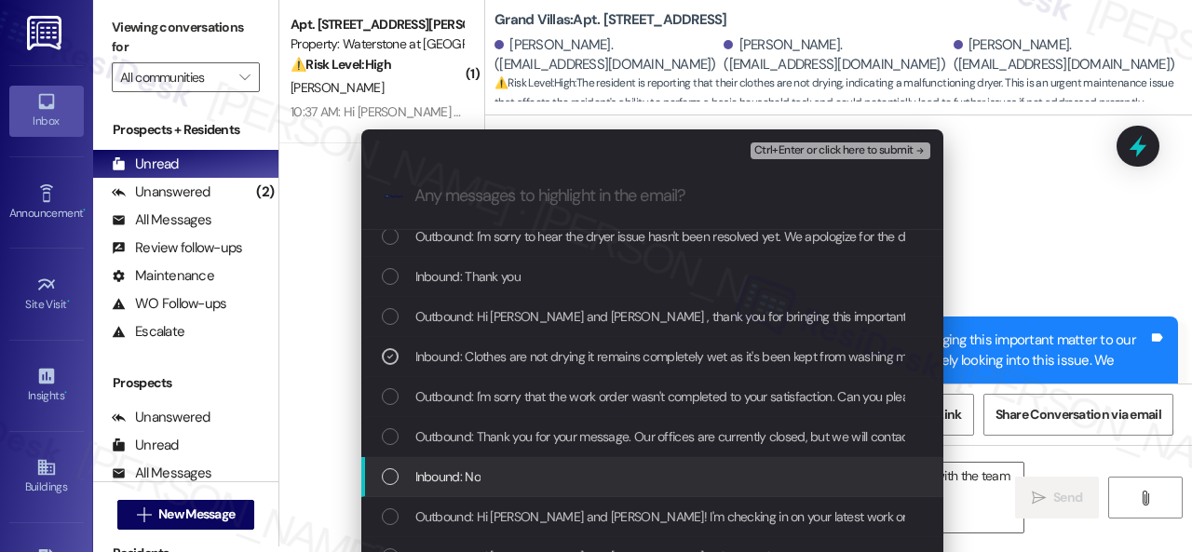
click at [452, 472] on span "Inbound: No" at bounding box center [447, 477] width 65 height 20
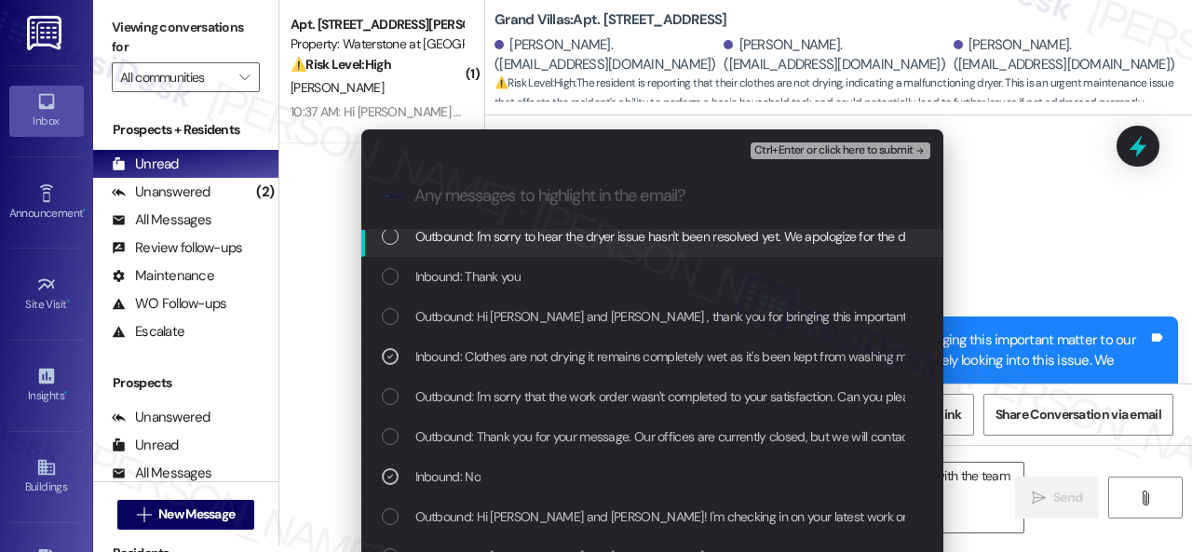
click at [781, 152] on span "Ctrl+Enter or click here to submit" at bounding box center [833, 150] width 159 height 13
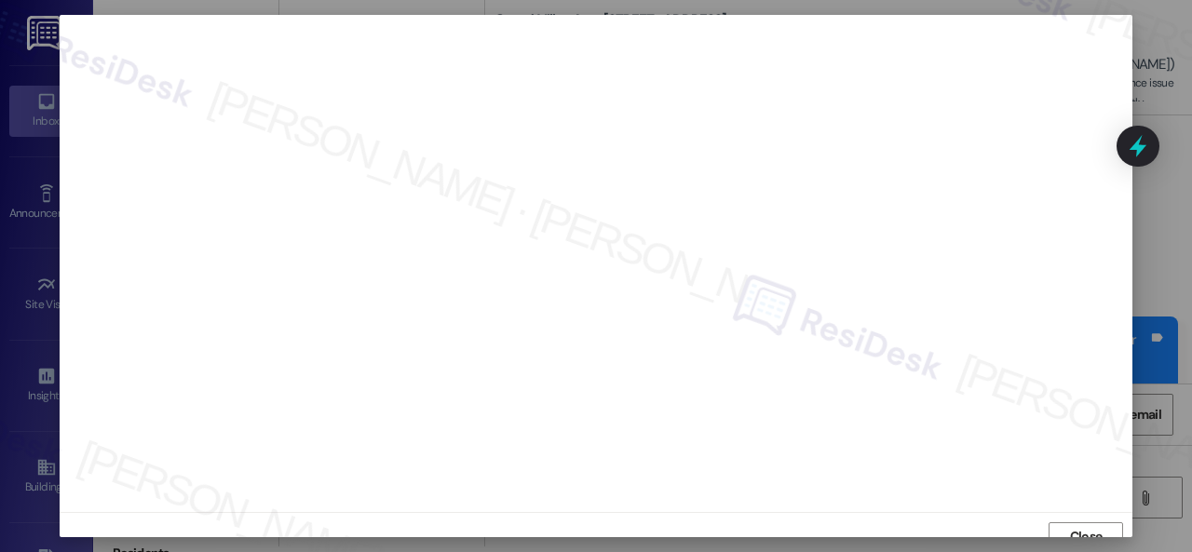
scroll to position [14, 0]
click at [1076, 522] on span "Close" at bounding box center [1086, 523] width 33 height 20
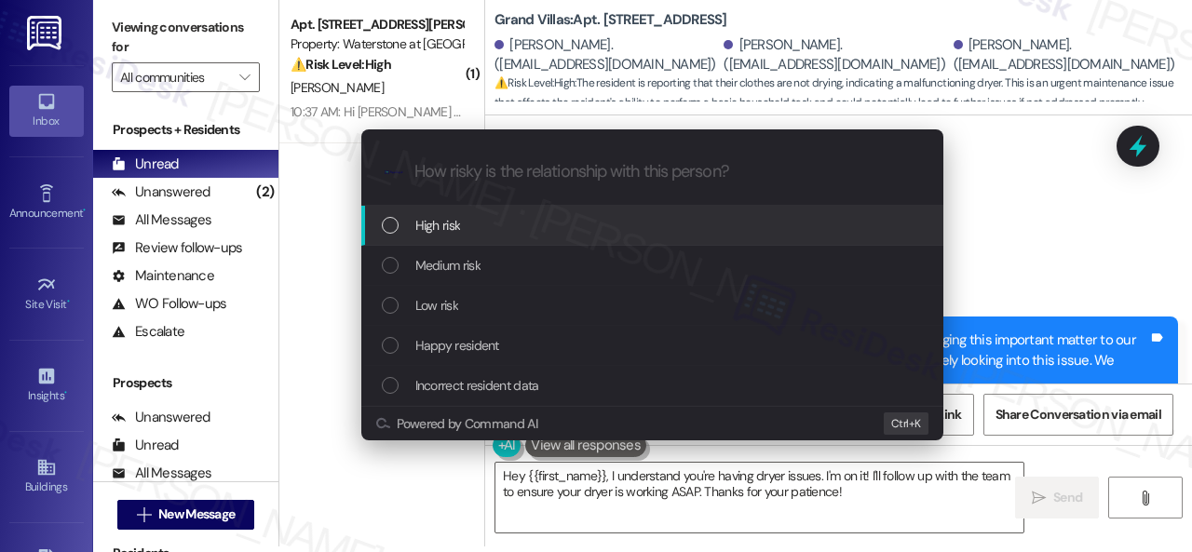
click at [438, 230] on span "High risk" at bounding box center [438, 225] width 46 height 20
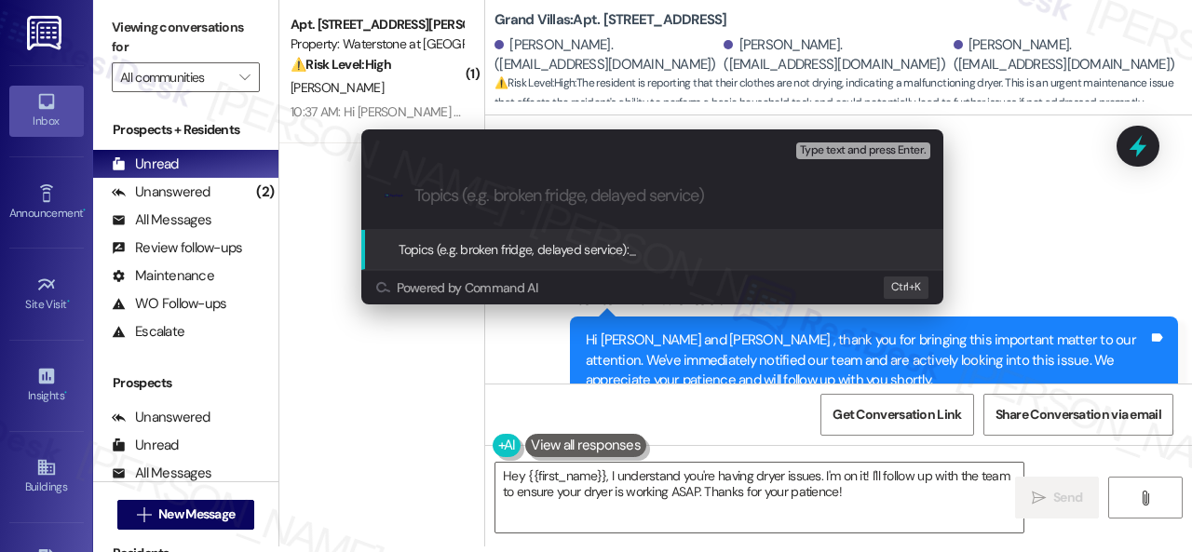
paste input "Work Order filed by ResiDesk 293807"
type input "Work Order filed by ResiDesk 293807"
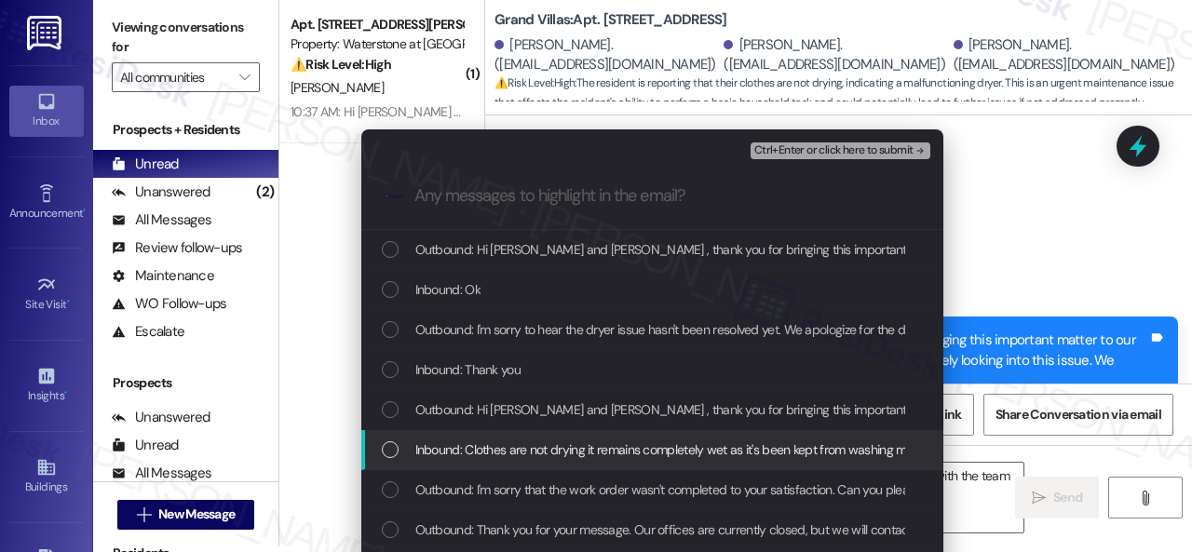
click at [490, 447] on span "Inbound: Clothes are not drying it remains completely wet as it's been kept fro…" at bounding box center [679, 450] width 528 height 20
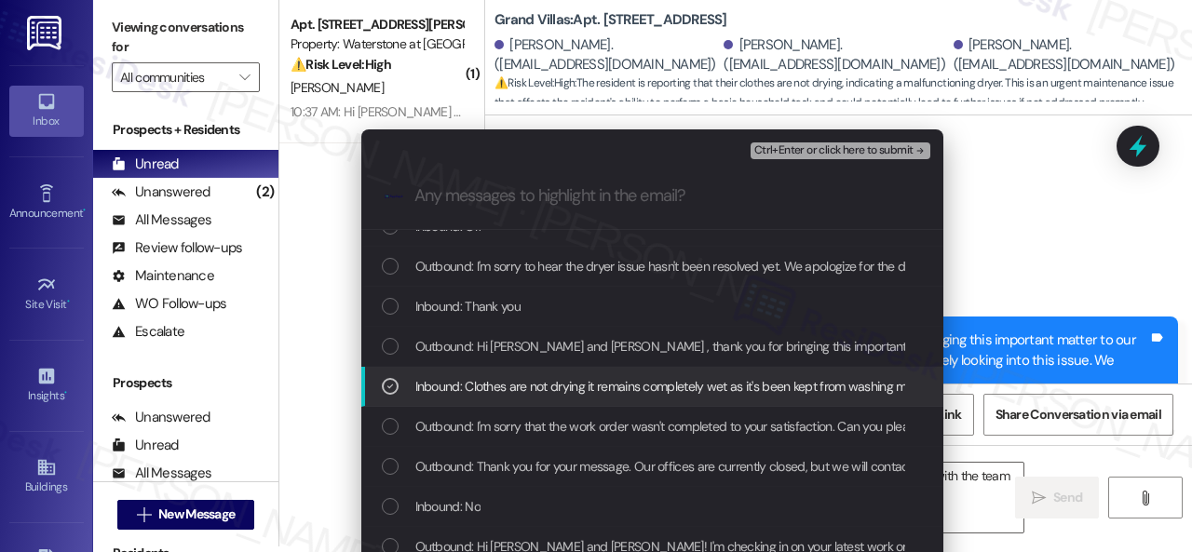
scroll to position [93, 0]
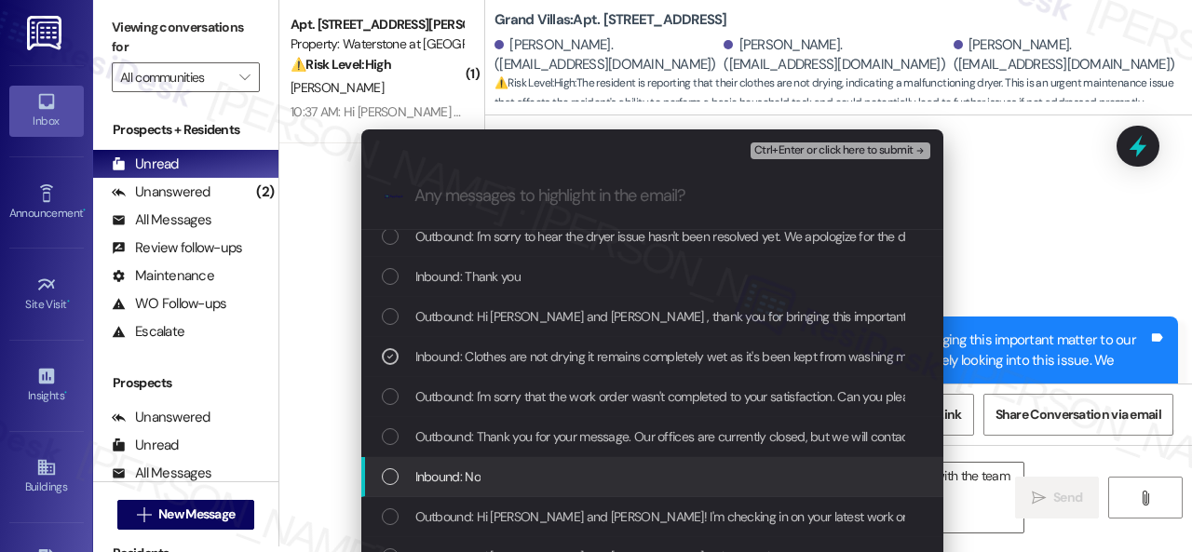
click at [478, 474] on div "Inbound: No" at bounding box center [654, 477] width 545 height 20
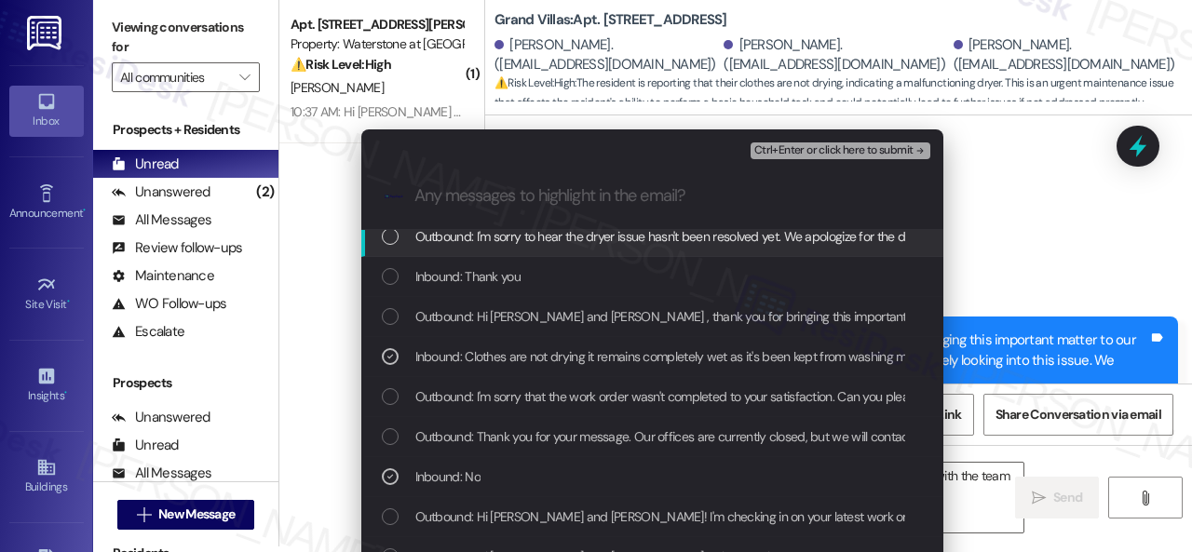
click at [778, 150] on span "Ctrl+Enter or click here to submit" at bounding box center [833, 150] width 159 height 13
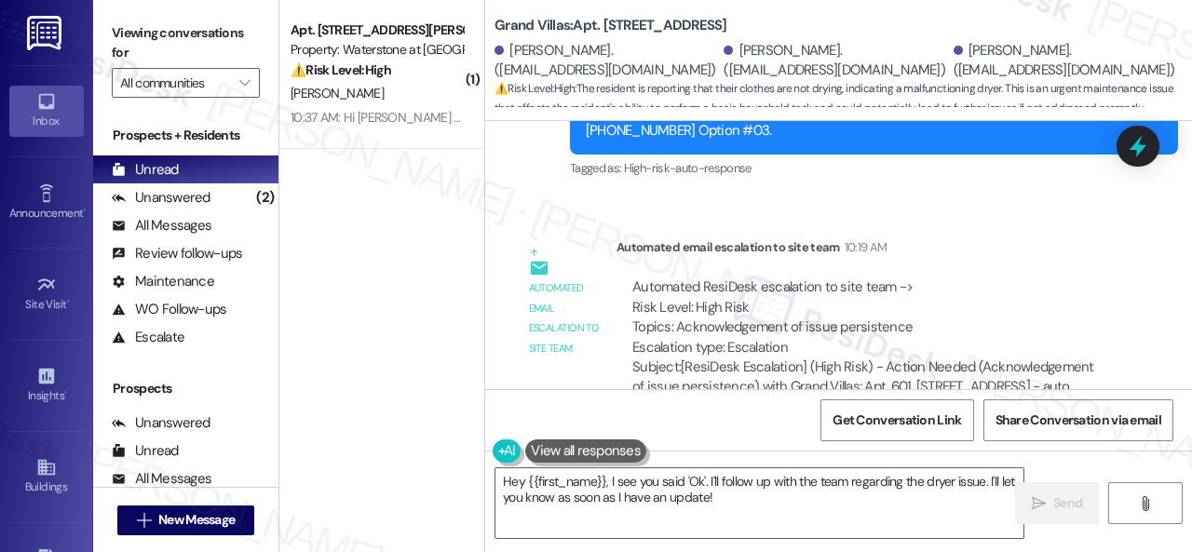
scroll to position [2556, 0]
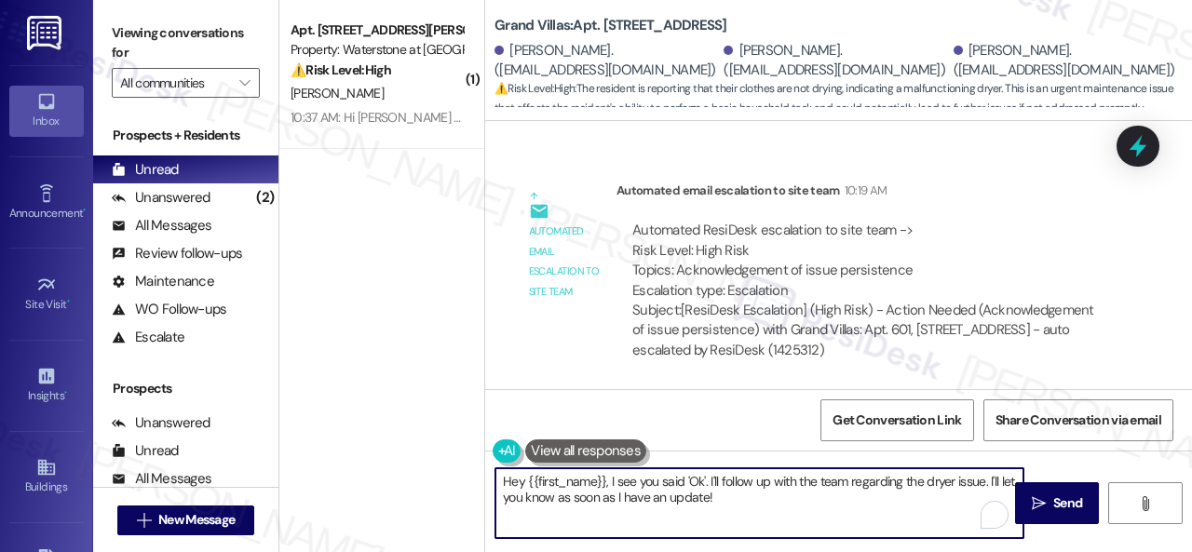
drag, startPoint x: 764, startPoint y: 498, endPoint x: 457, endPoint y: 437, distance: 312.5
click at [457, 437] on div "( 1 ) Apt. 4106, 6855 S Mason Rd Property: Waterstone at Cinco Ranch ⚠️ Risk Le…" at bounding box center [735, 276] width 913 height 552
paste textarea "Thank you. I've submitted a work order on your behalf and notified the site tea…"
click at [651, 487] on textarea "Thank you. I've submitted a work order on your behalf and notified the site tea…" at bounding box center [759, 503] width 528 height 70
type textarea "Thank you. I've submitted a new work order on your behalf and notified the site…"
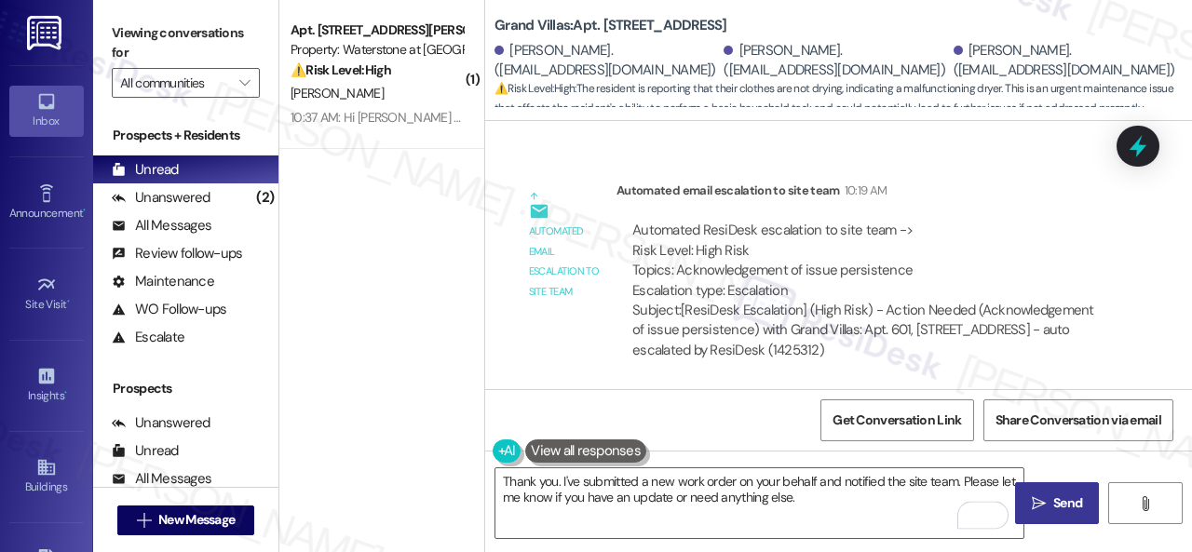
click at [1065, 494] on span "Send" at bounding box center [1067, 504] width 29 height 20
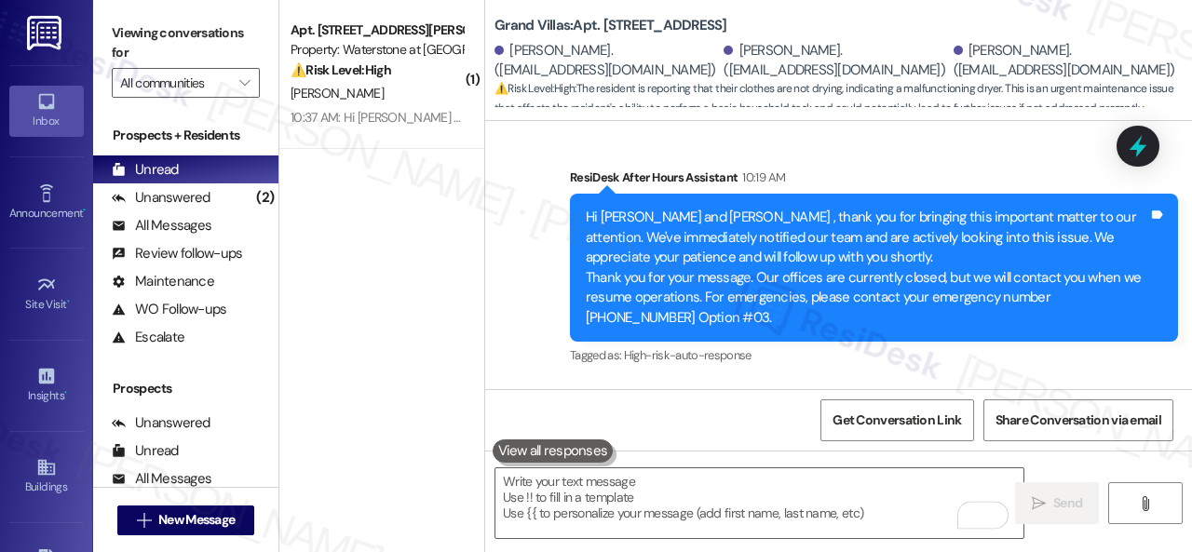
scroll to position [2049, 0]
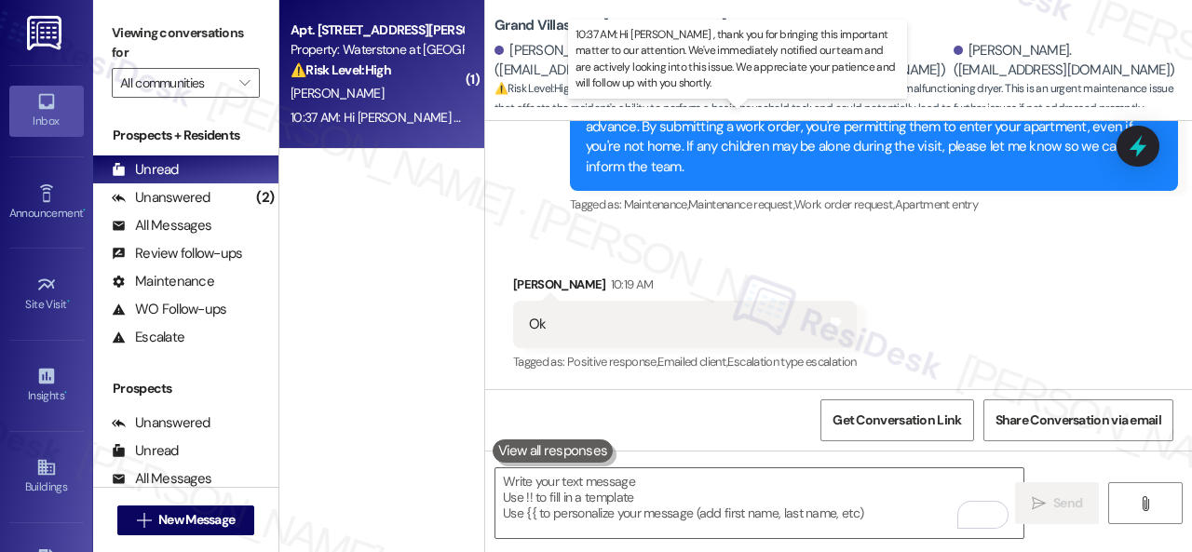
click at [412, 113] on div "10:37 AM: Hi Jo-Beth , thank you for bringing this important matter to our atte…" at bounding box center [912, 117] width 1242 height 17
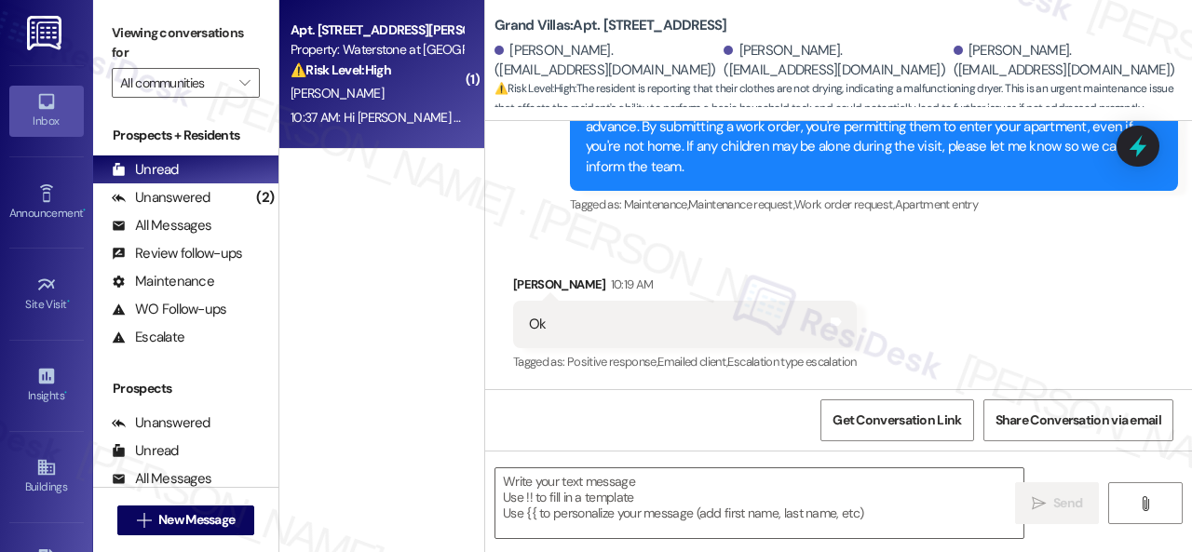
type textarea "Fetching suggested responses. Please feel free to read through the conversation…"
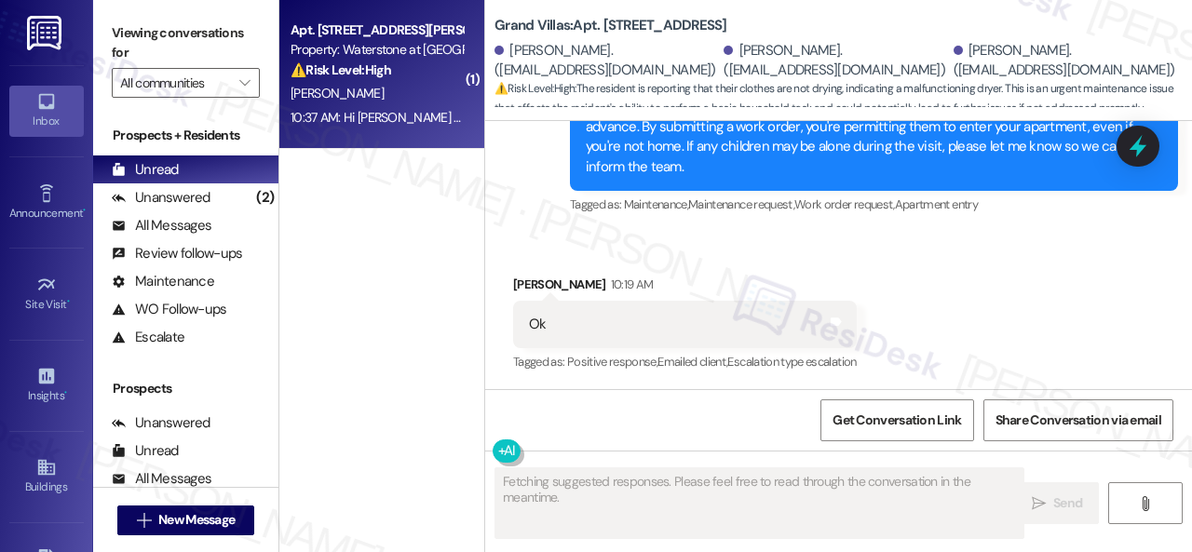
scroll to position [1892, 0]
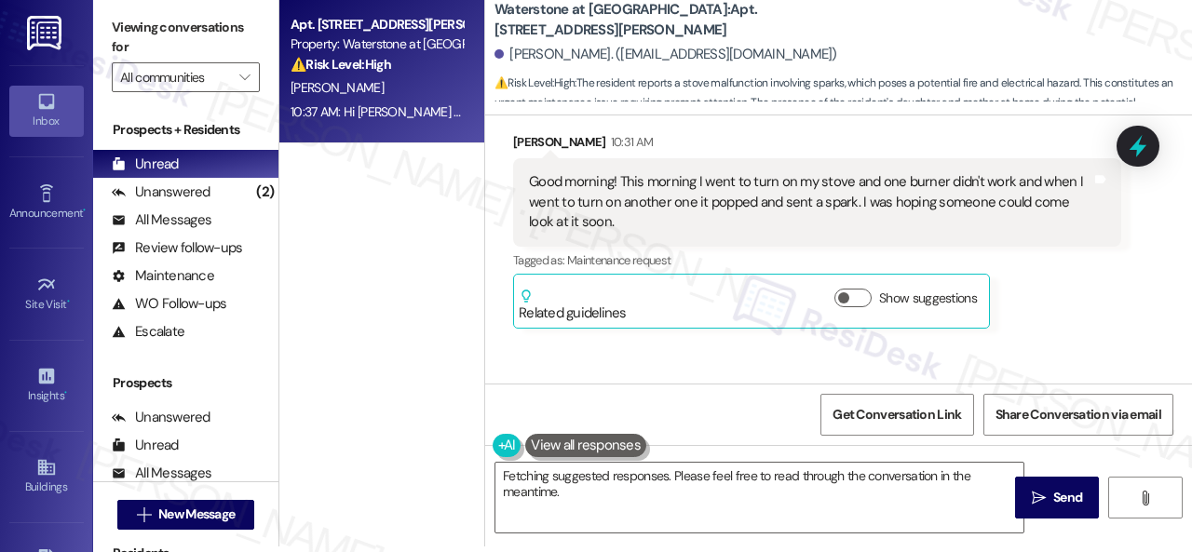
scroll to position [2989, 0]
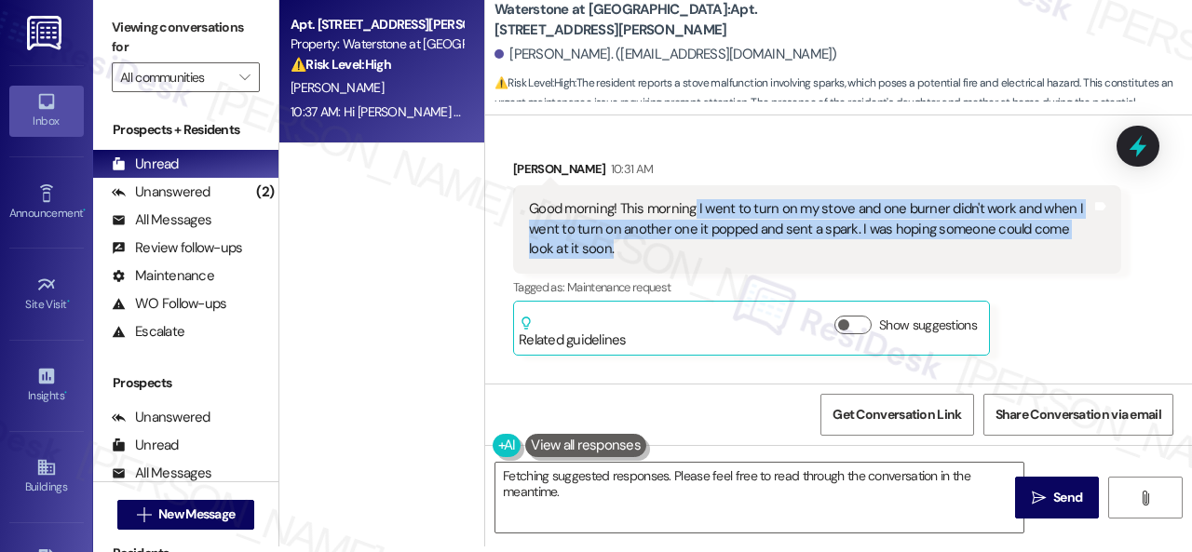
drag, startPoint x: 694, startPoint y: 208, endPoint x: 805, endPoint y: 253, distance: 119.8
click at [805, 253] on div "Good morning! This morning I went to turn on my stove and one burner didn't wor…" at bounding box center [810, 229] width 562 height 60
copy div "I went to turn on my stove and one burner didn't work and when I went to turn o…"
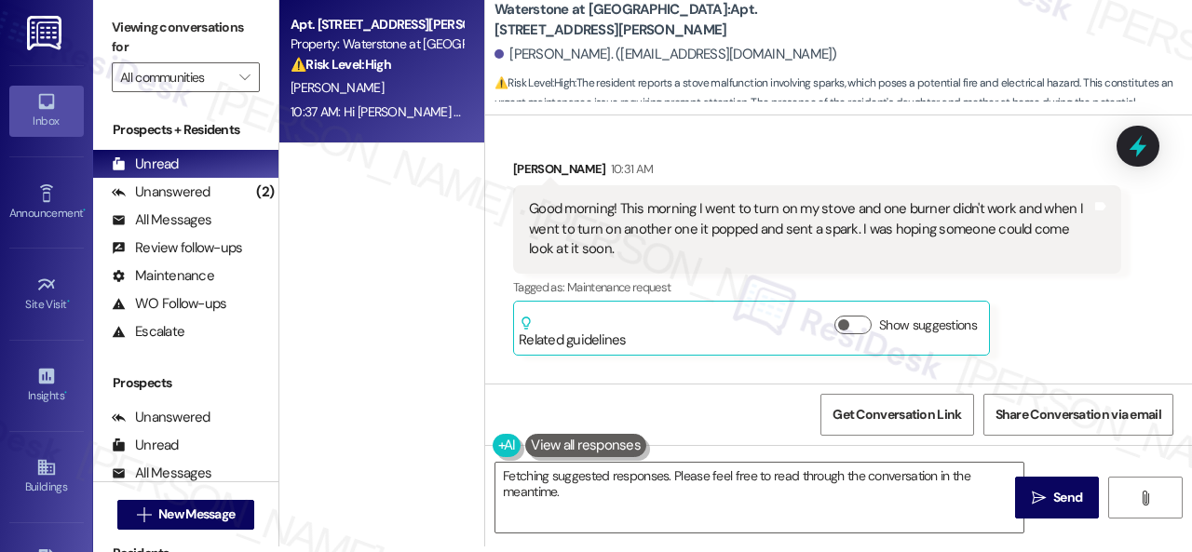
click at [1034, 331] on div "Jo-Beth Bowman 10:31 AM Good morning! This morning I went to turn on my stove a…" at bounding box center [817, 257] width 608 height 196
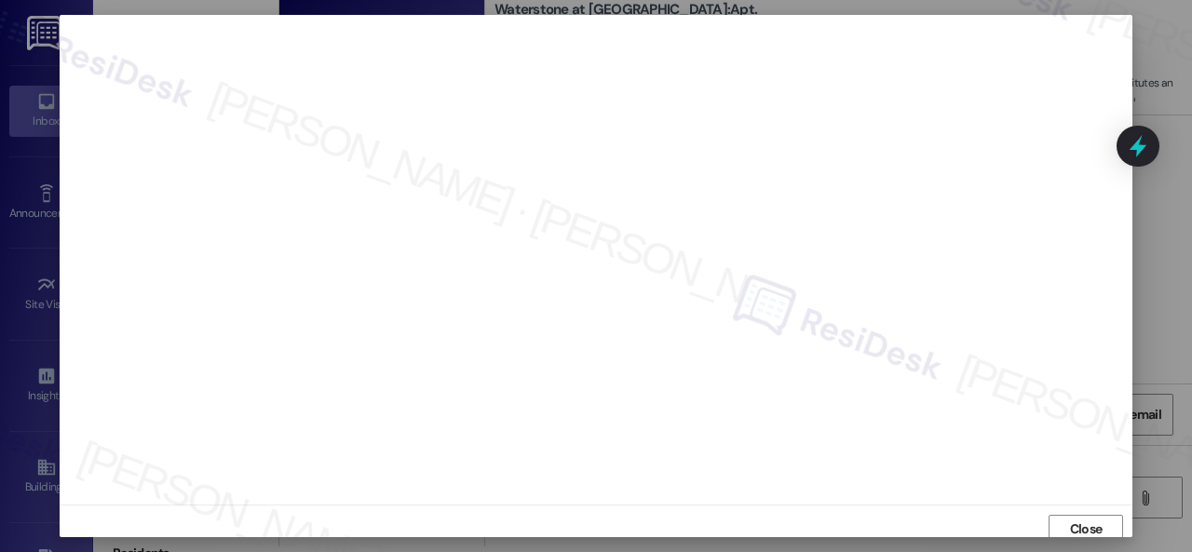
scroll to position [0, 0]
click at [1073, 530] on span "Close" at bounding box center [1086, 537] width 33 height 20
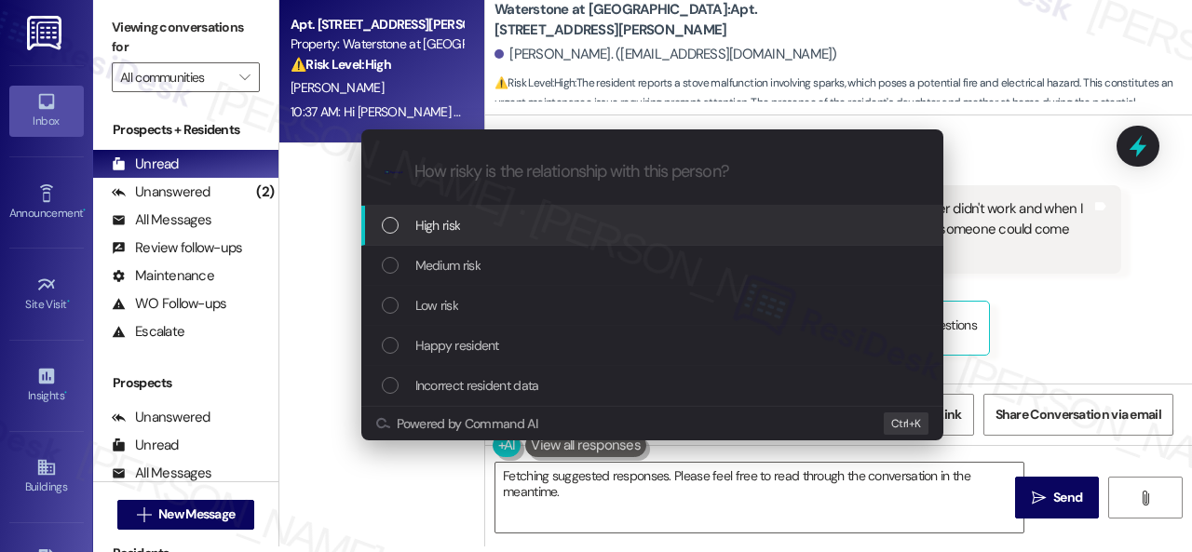
click at [430, 226] on span "High risk" at bounding box center [438, 225] width 46 height 20
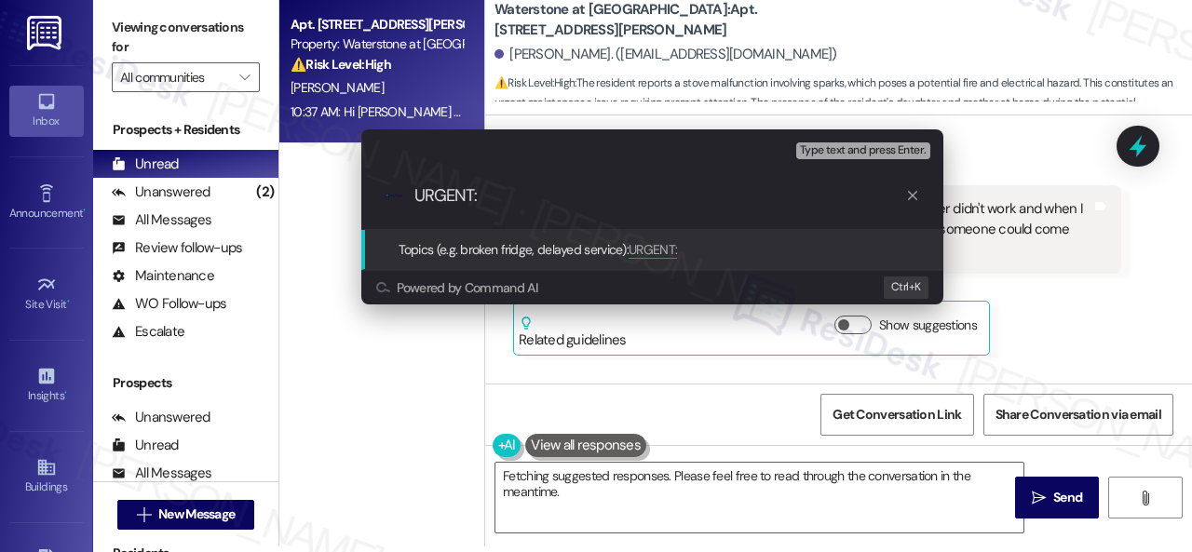
paste input "Work Order filed by ResiDesk 293808"
type input "URGENT: Work Order filed by ResiDesk 293808"
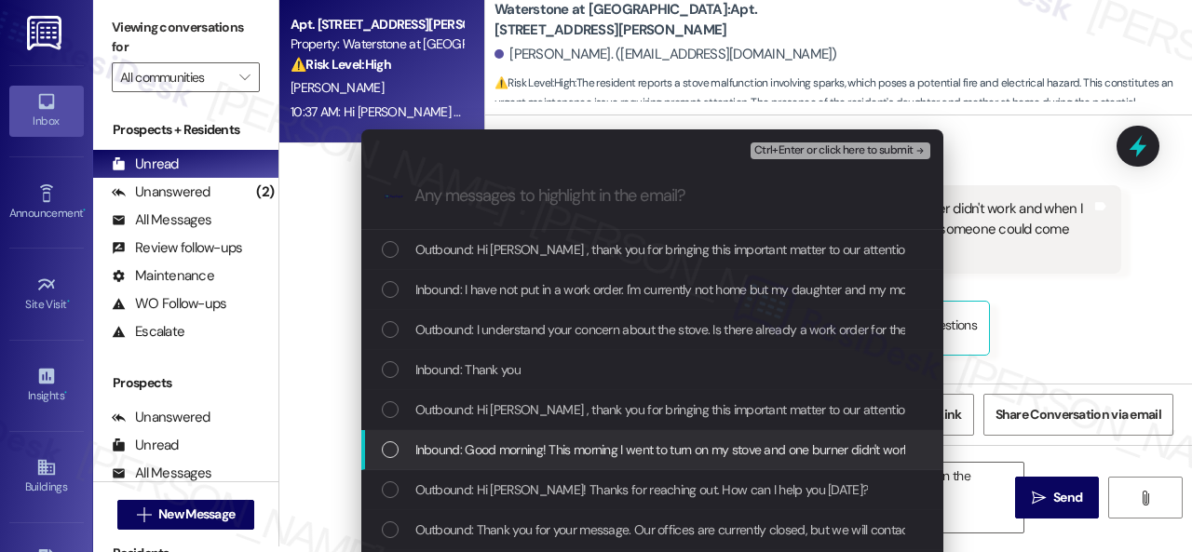
click at [552, 444] on span "Inbound: Good morning! This morning I went to turn on my stove and one burner d…" at bounding box center [982, 450] width 1135 height 20
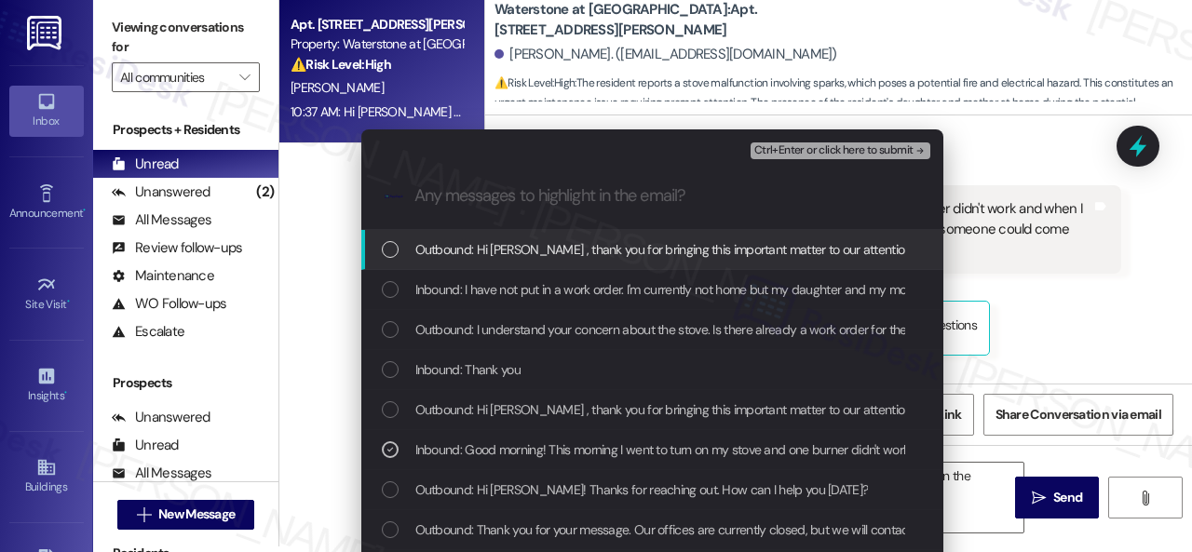
click at [820, 148] on span "Ctrl+Enter or click here to submit" at bounding box center [833, 150] width 159 height 13
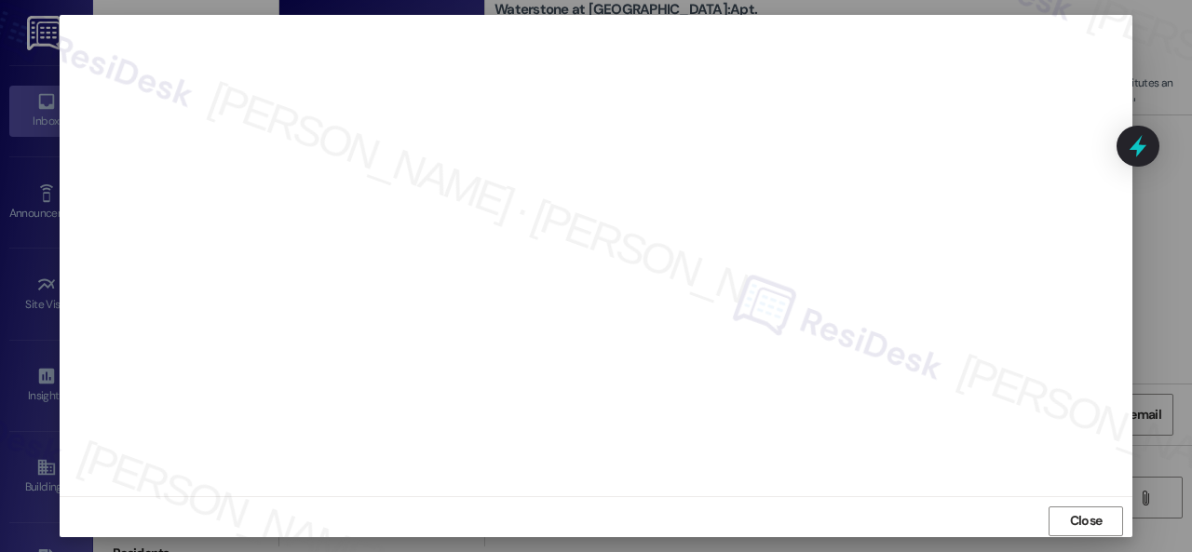
scroll to position [23, 0]
click at [1084, 508] on span "Close" at bounding box center [1086, 514] width 33 height 20
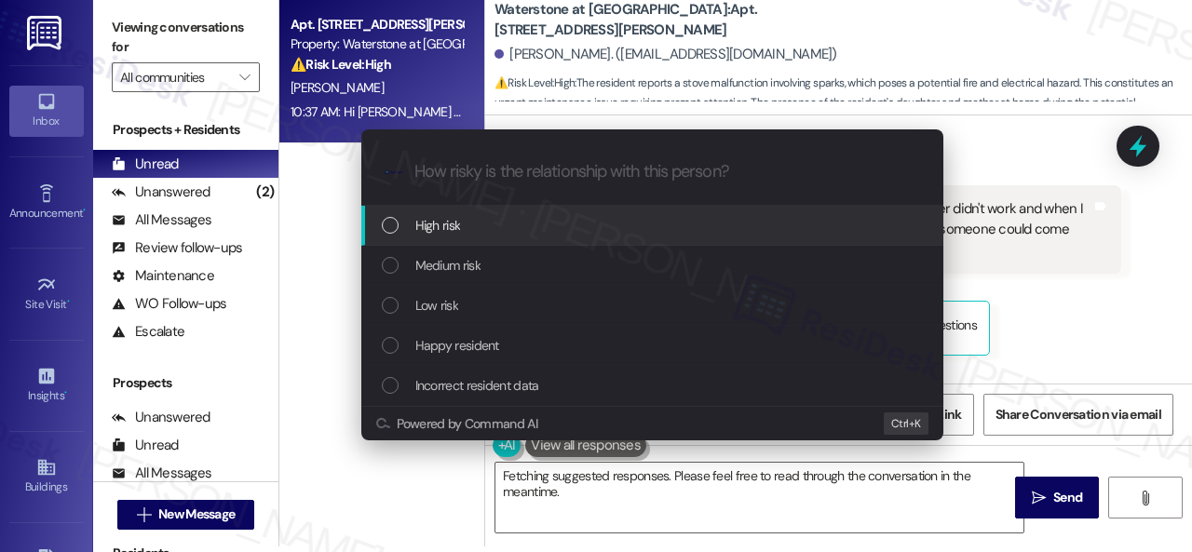
click at [436, 221] on span "High risk" at bounding box center [438, 225] width 46 height 20
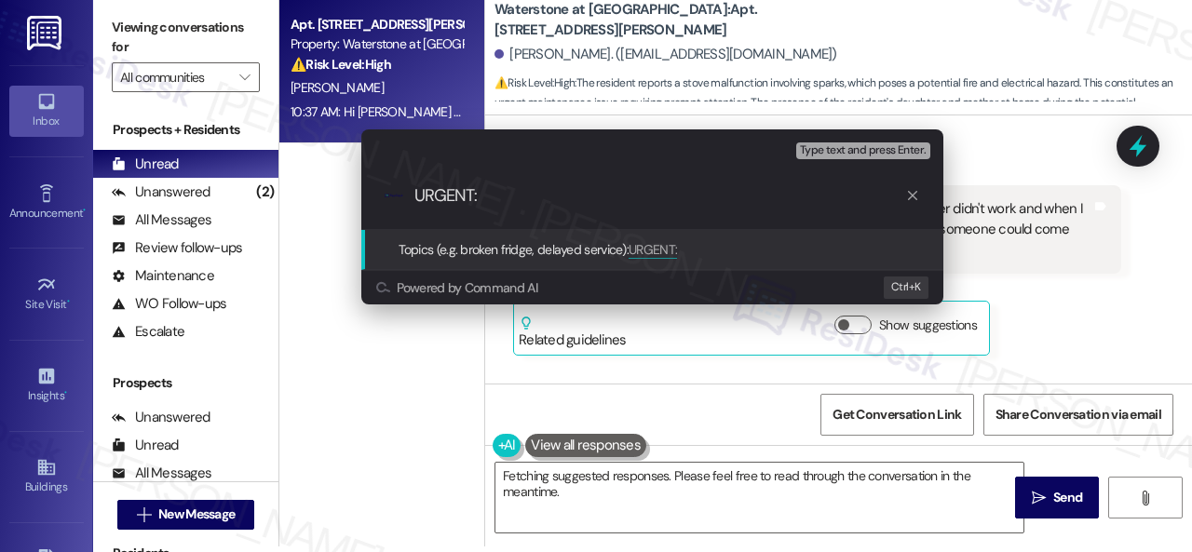
paste input "Work Order filed by ResiDesk 293808"
type input "URGENT: Work Order filed by ResiDesk 293808"
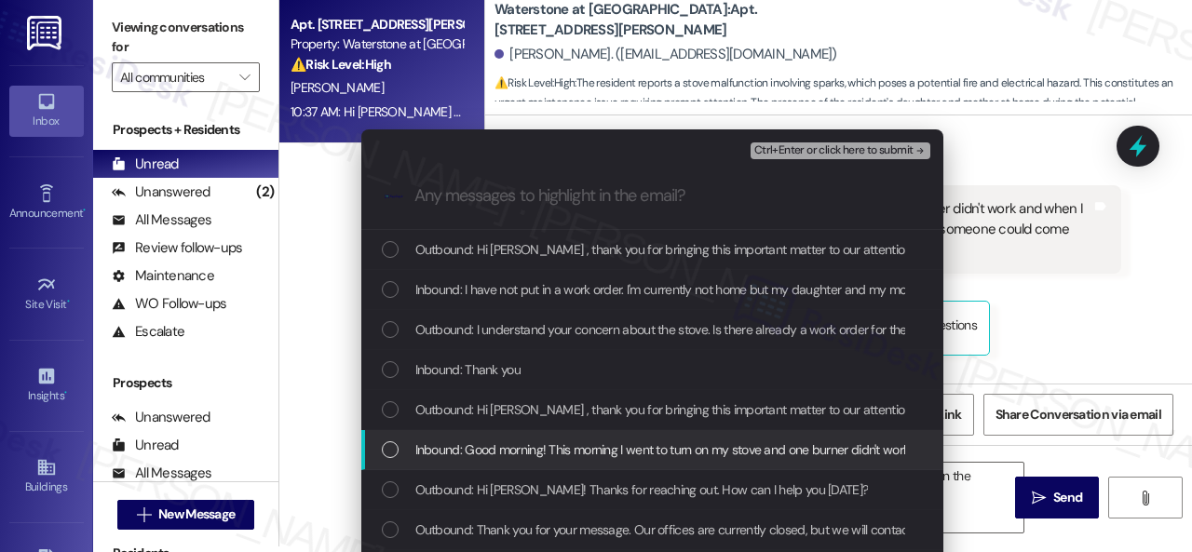
click at [499, 455] on span "Inbound: Good morning! This morning I went to turn on my stove and one burner d…" at bounding box center [982, 450] width 1135 height 20
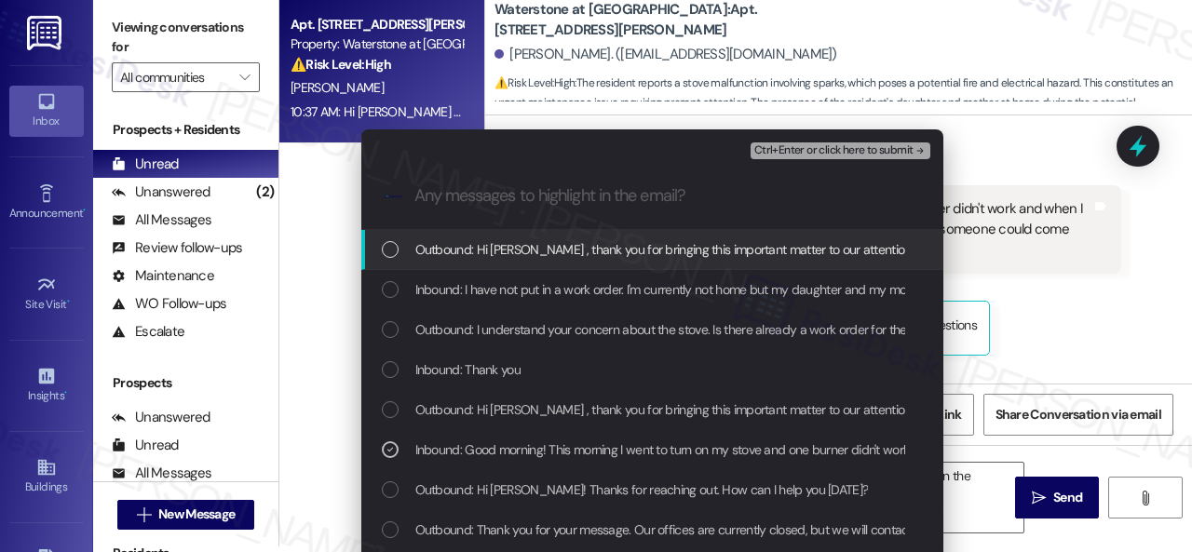
click at [798, 146] on span "Ctrl+Enter or click here to submit" at bounding box center [833, 150] width 159 height 13
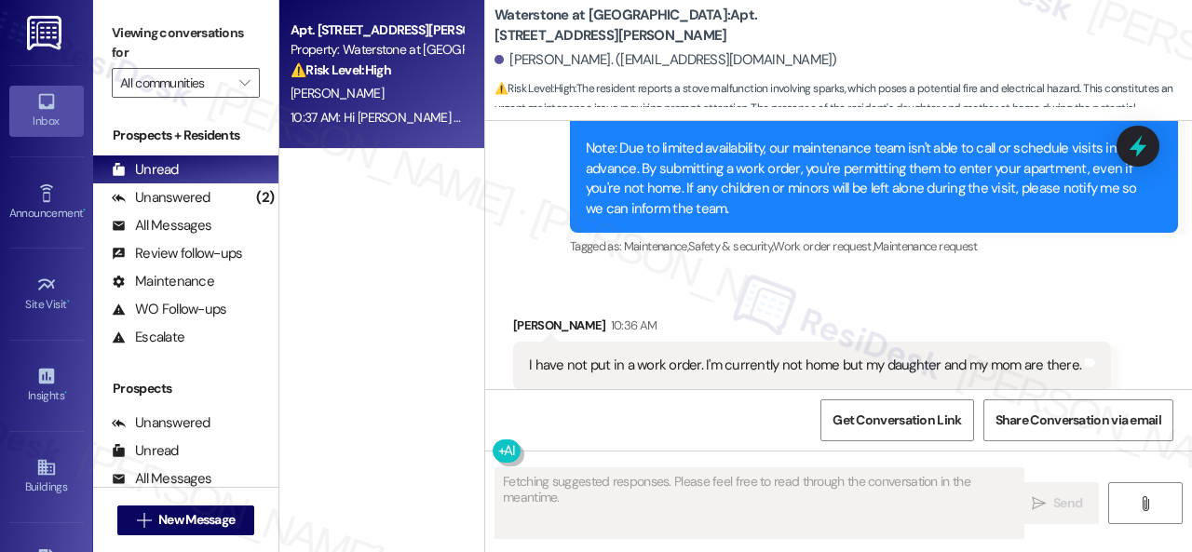
scroll to position [4032, 0]
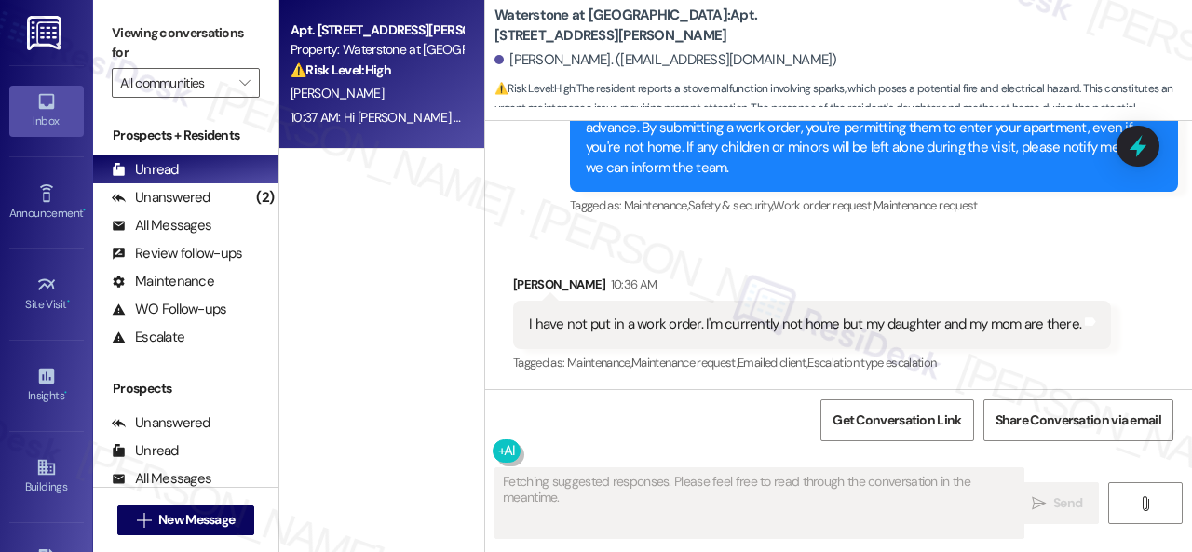
click at [788, 291] on div "Jo-Beth Bowman 10:36 AM" at bounding box center [812, 288] width 598 height 26
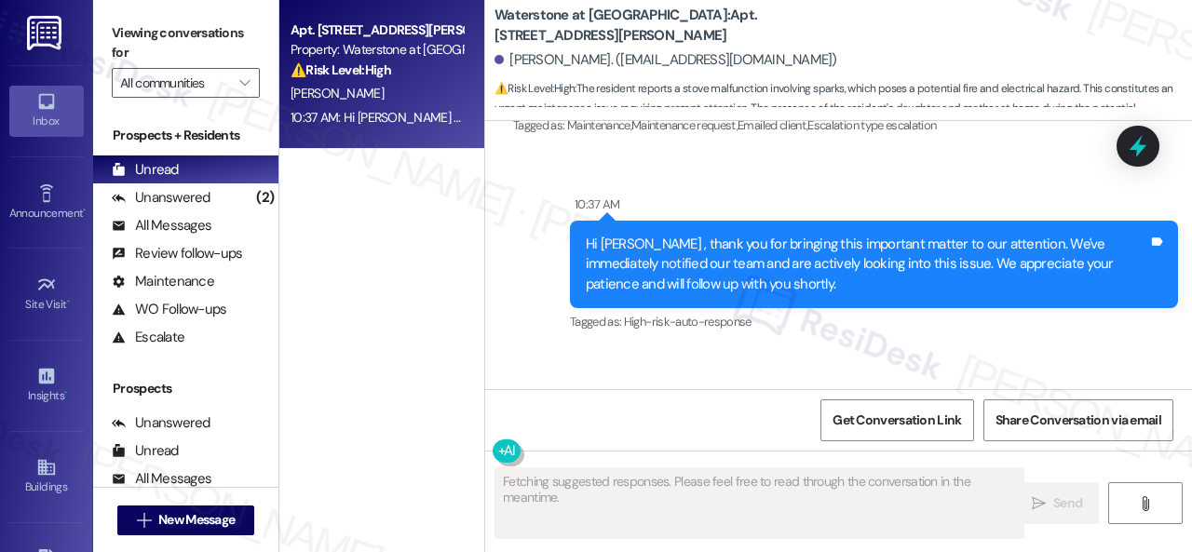
scroll to position [4311, 0]
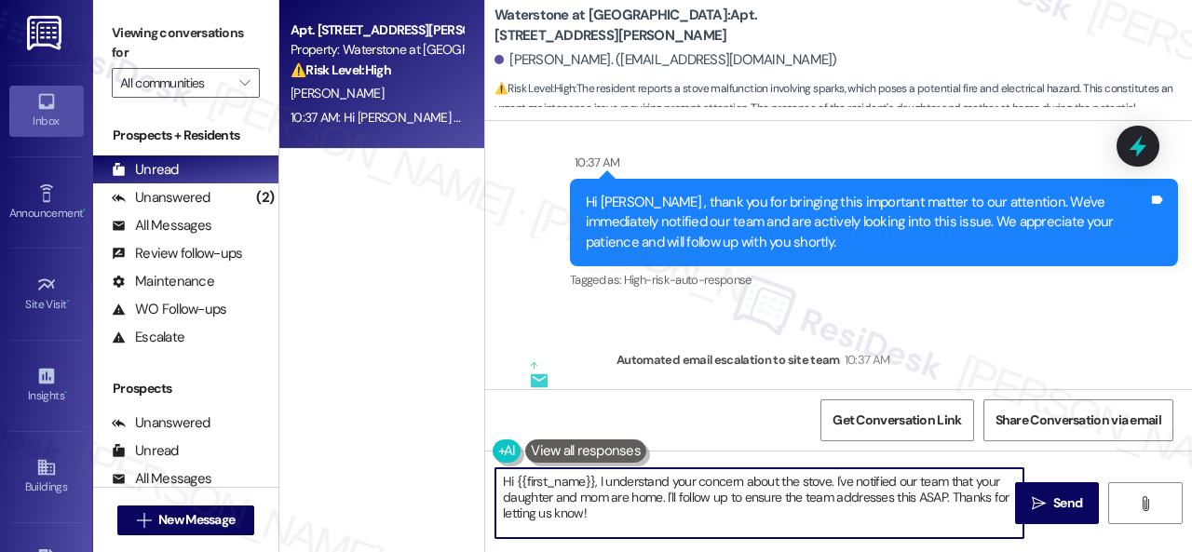
drag, startPoint x: 610, startPoint y: 512, endPoint x: 612, endPoint y: 475, distance: 37.3
click at [408, 439] on div "Apt. 4106, 6855 S Mason Rd Property: Waterstone at Cinco Ranch ⚠️ Risk Level: H…" at bounding box center [735, 276] width 913 height 552
paste textarea "Thank you. I've submitted a work order on your behalf and notified the site tea…"
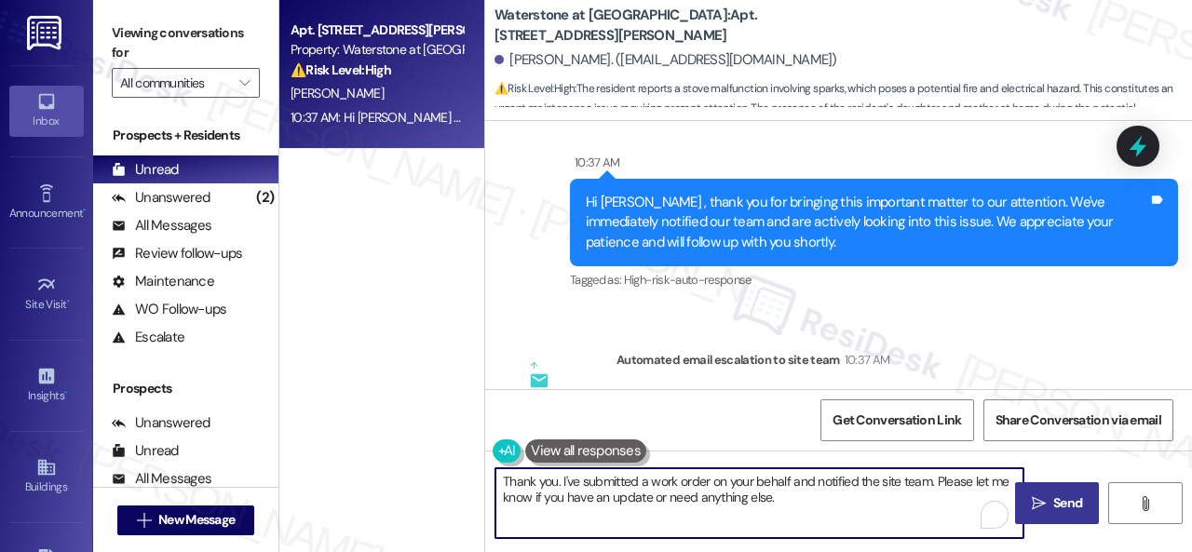
type textarea "Thank you. I've submitted a work order on your behalf and notified the site tea…"
click at [1049, 511] on span "Send" at bounding box center [1067, 504] width 36 height 20
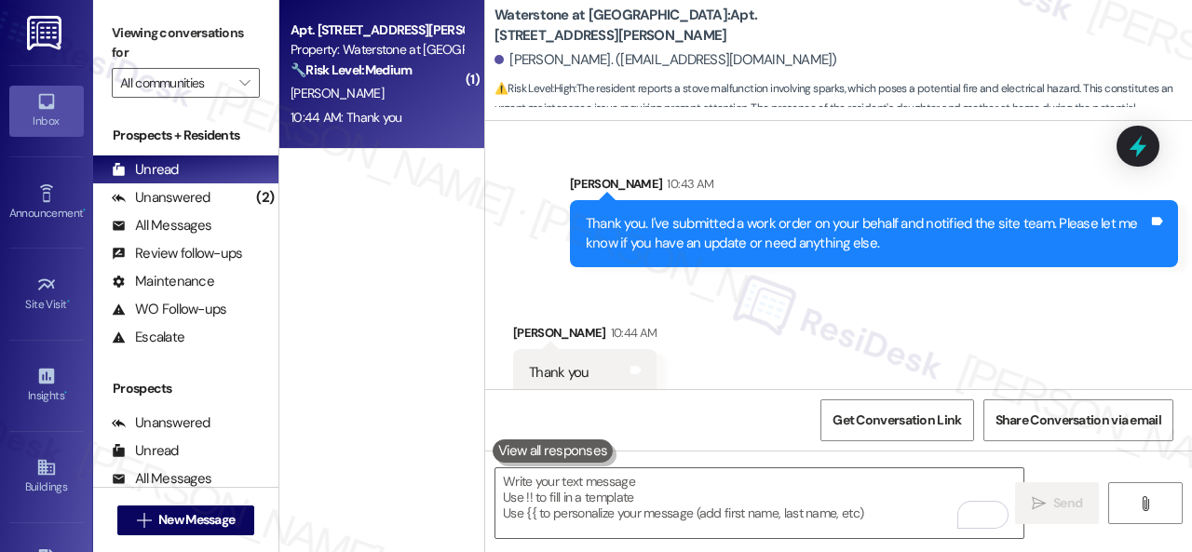
scroll to position [4948, 0]
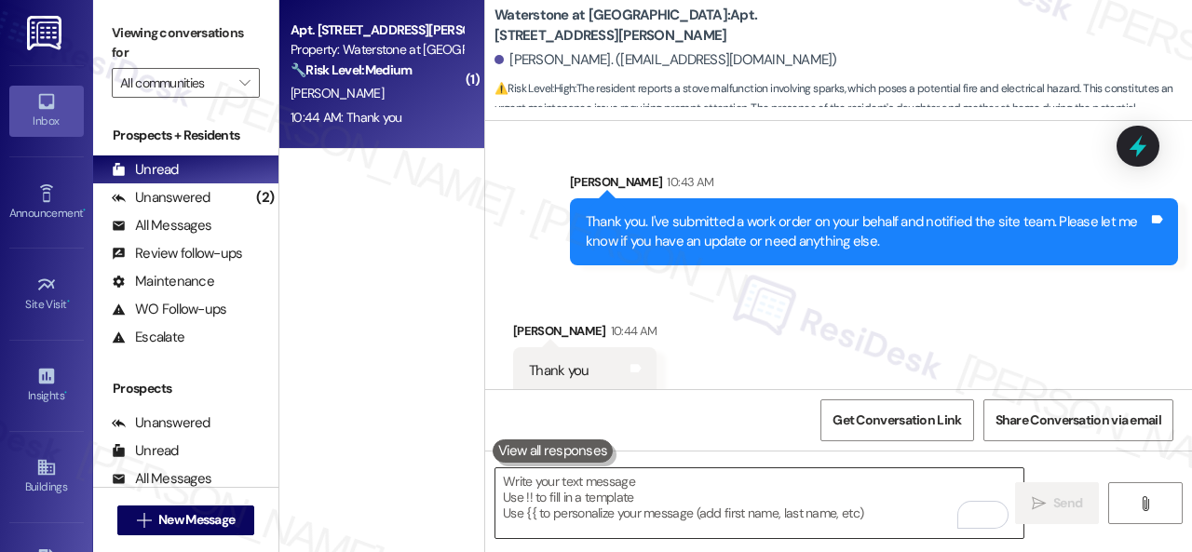
click at [602, 489] on textarea "To enrich screen reader interactions, please activate Accessibility in Grammarl…" at bounding box center [759, 503] width 528 height 70
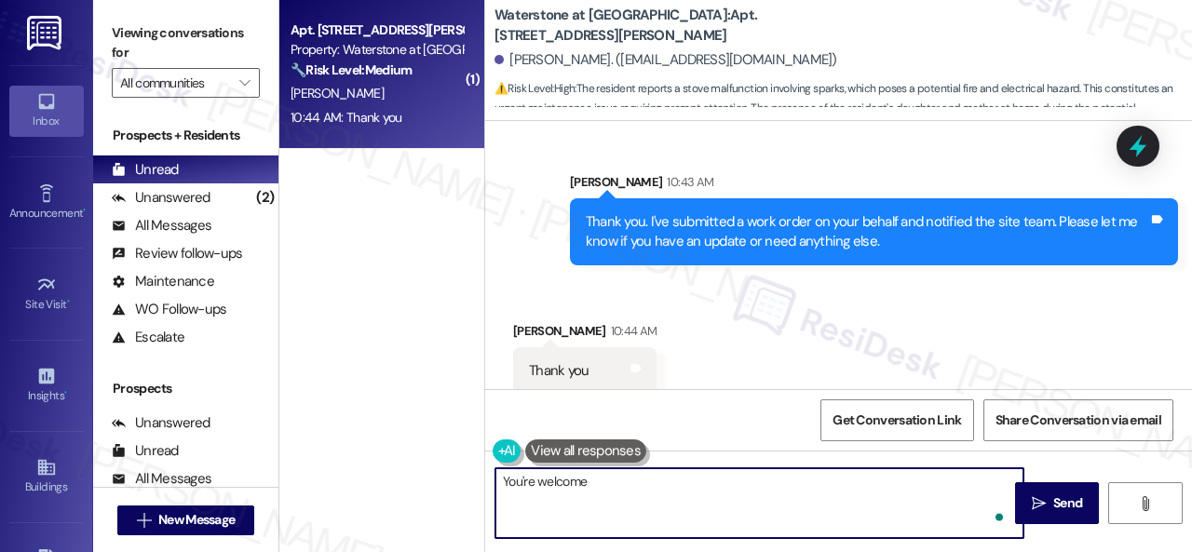
type textarea "You're welcome!"
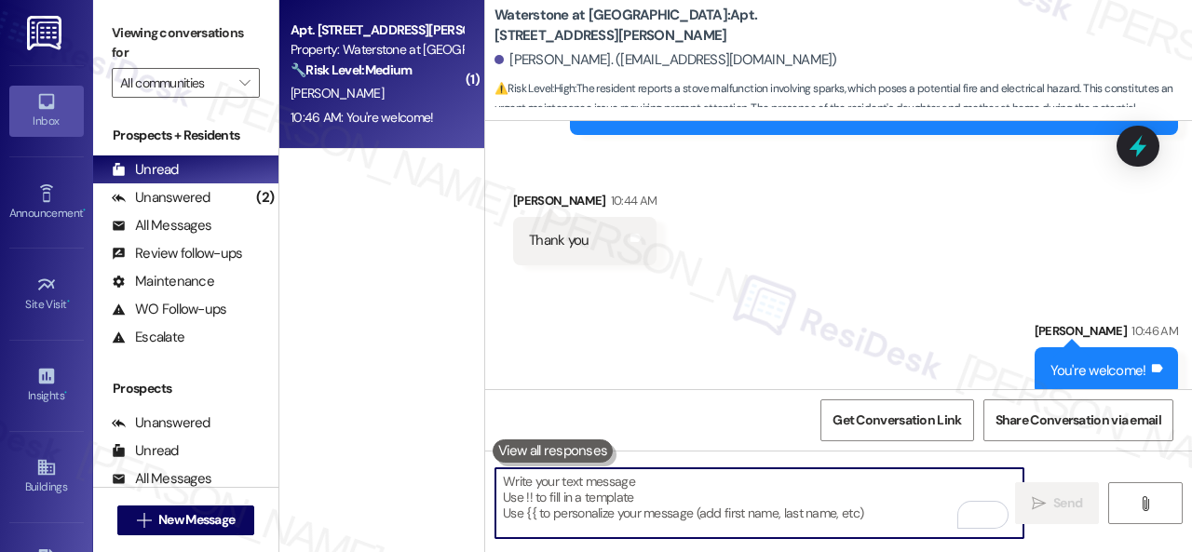
scroll to position [6, 0]
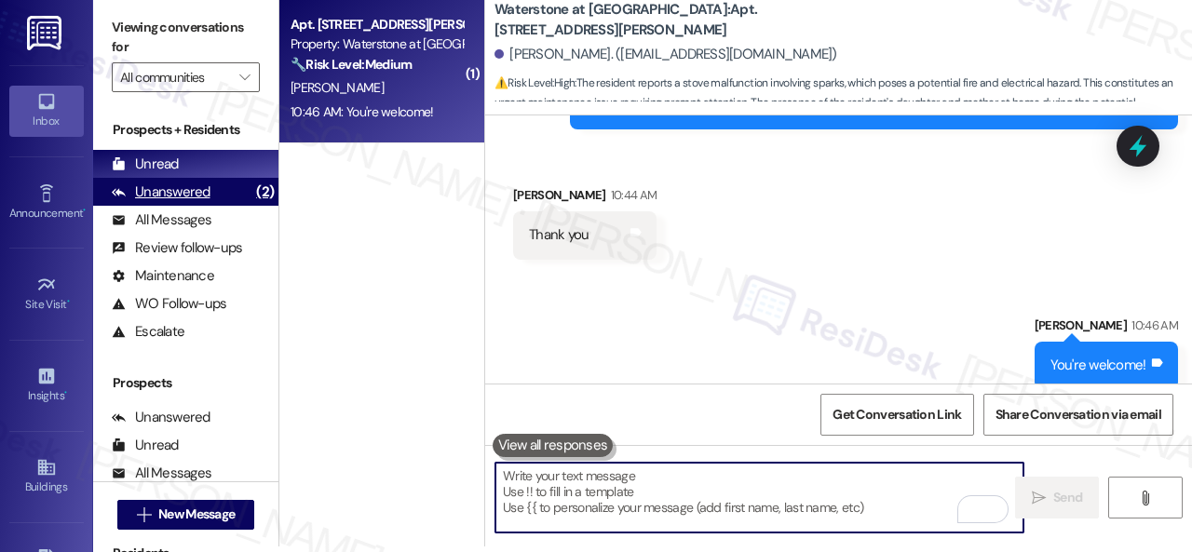
click at [177, 191] on div "Unanswered" at bounding box center [161, 193] width 99 height 20
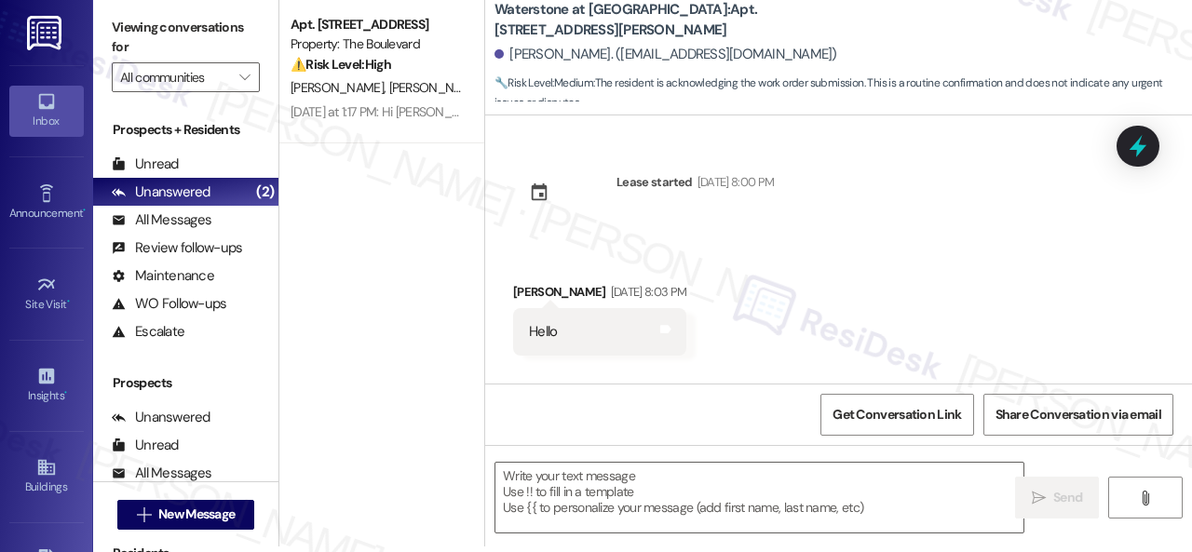
scroll to position [0, 0]
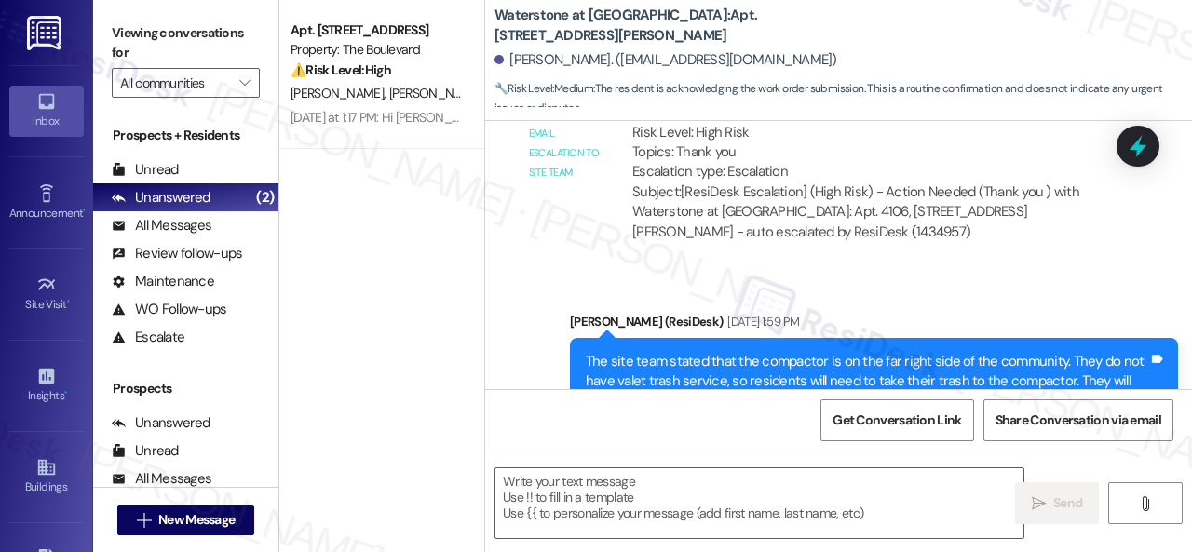
type textarea "Fetching suggested responses. Please feel free to read through the conversation…"
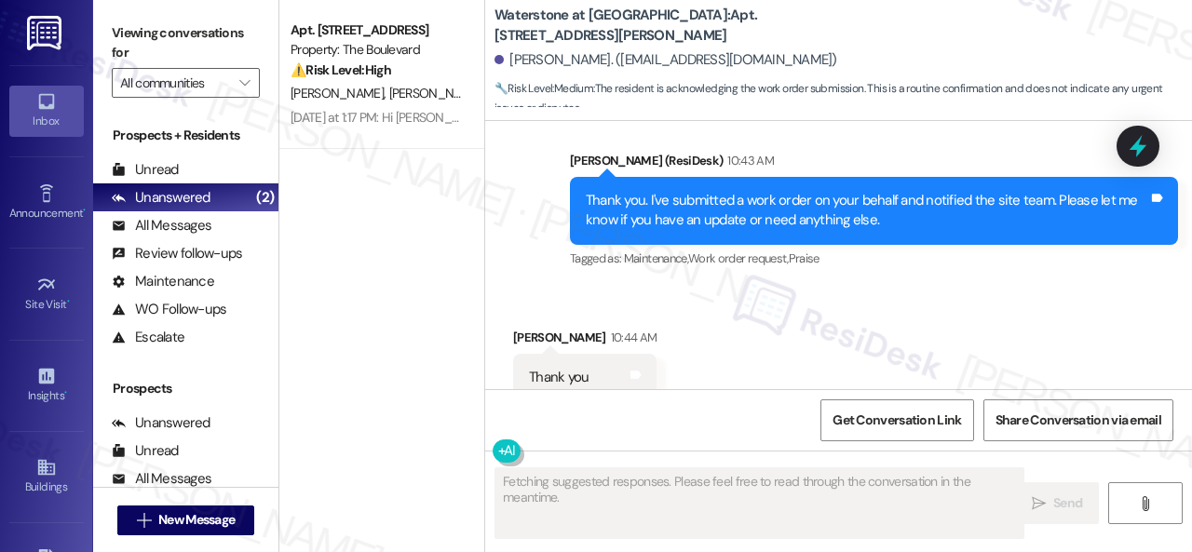
scroll to position [5414, 0]
